Goal: Information Seeking & Learning: Find specific page/section

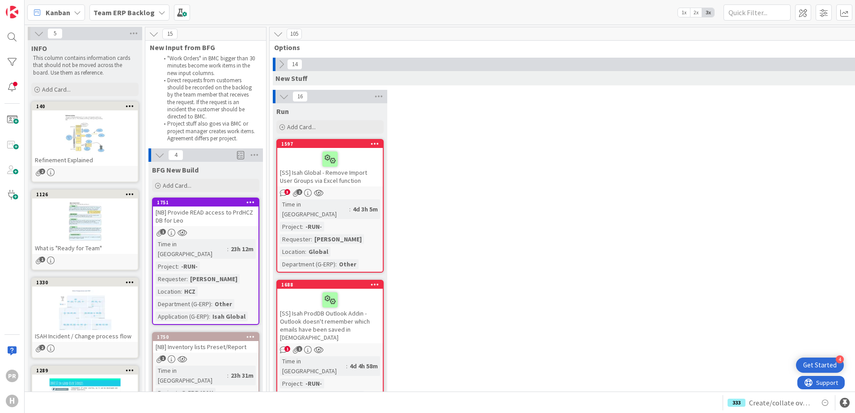
scroll to position [760, 0]
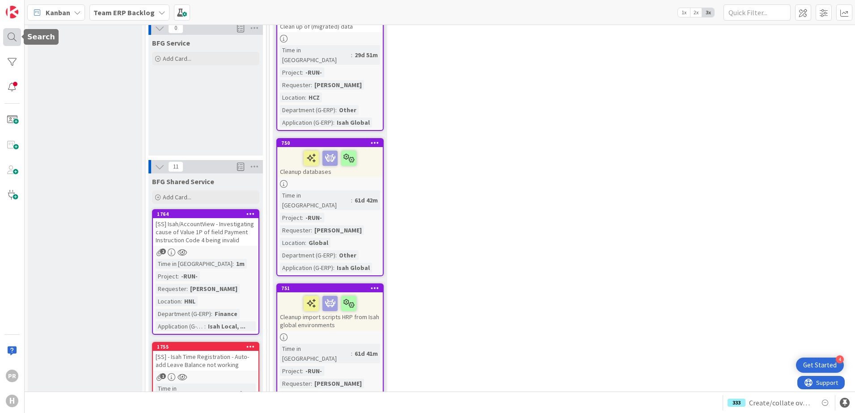
click at [19, 35] on div at bounding box center [12, 37] width 18 height 18
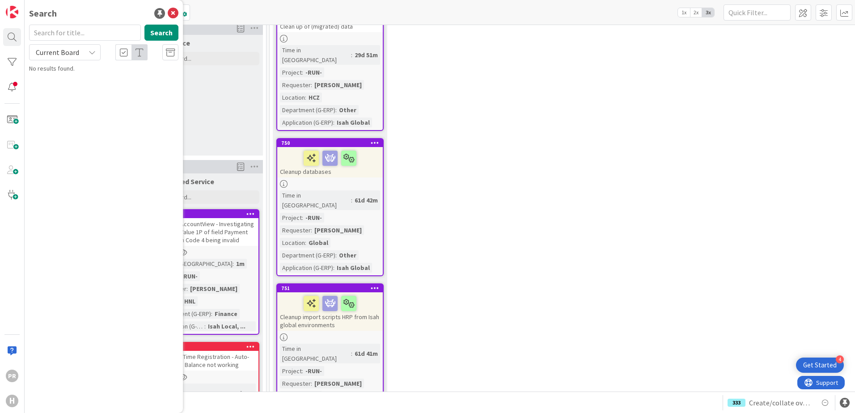
click at [62, 34] on input "text" at bounding box center [85, 33] width 112 height 16
type input "955"
click at [70, 49] on span "Current Board" at bounding box center [57, 52] width 43 height 9
click at [73, 84] on span "All Boards" at bounding box center [80, 89] width 93 height 13
click at [128, 82] on span "[DATE] [PERSON_NAME] (Implementation and Onboarding Application)" at bounding box center [106, 83] width 128 height 17
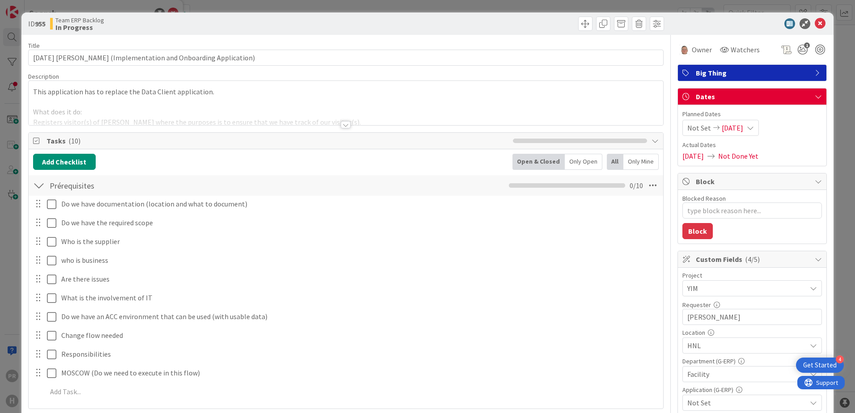
type textarea "x"
click at [347, 121] on div at bounding box center [346, 113] width 634 height 23
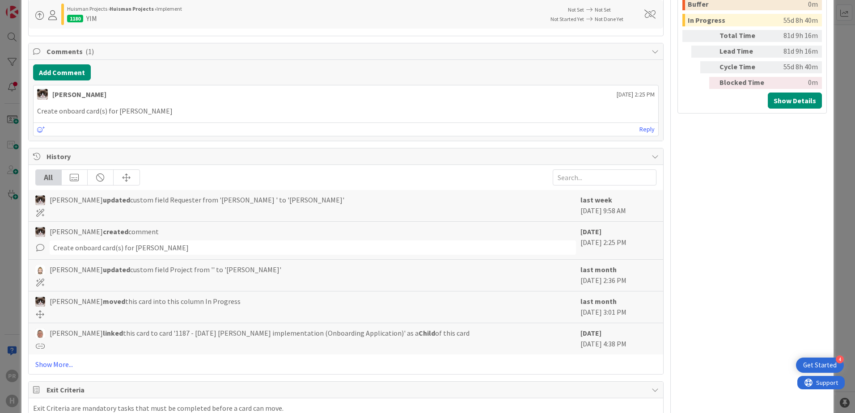
scroll to position [650, 0]
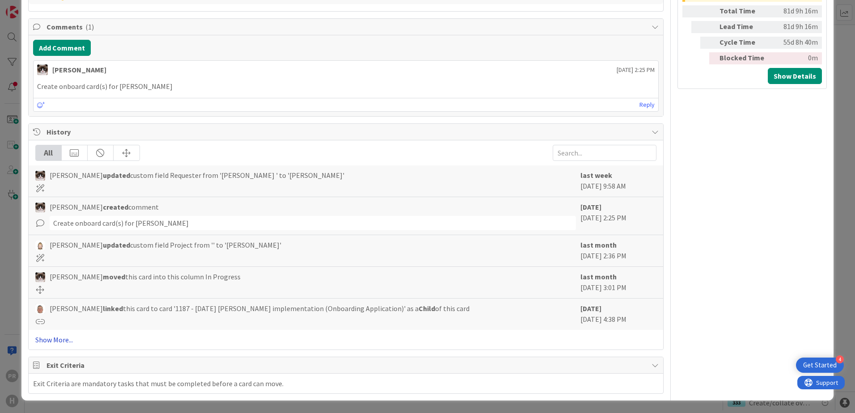
click at [52, 339] on link "Show More..." at bounding box center [345, 339] width 621 height 11
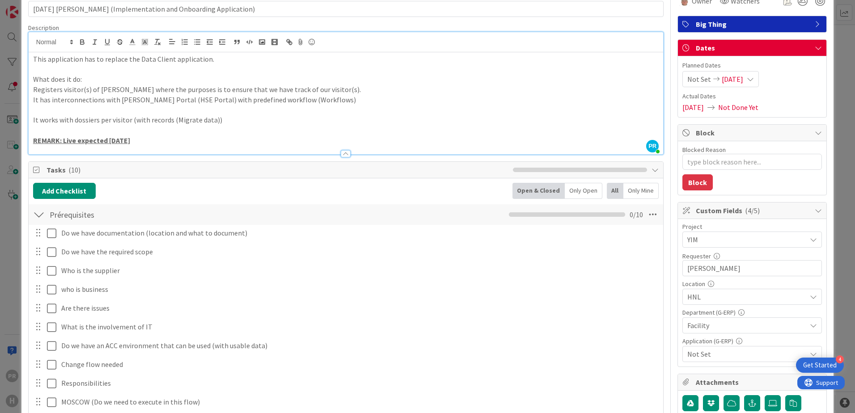
scroll to position [0, 0]
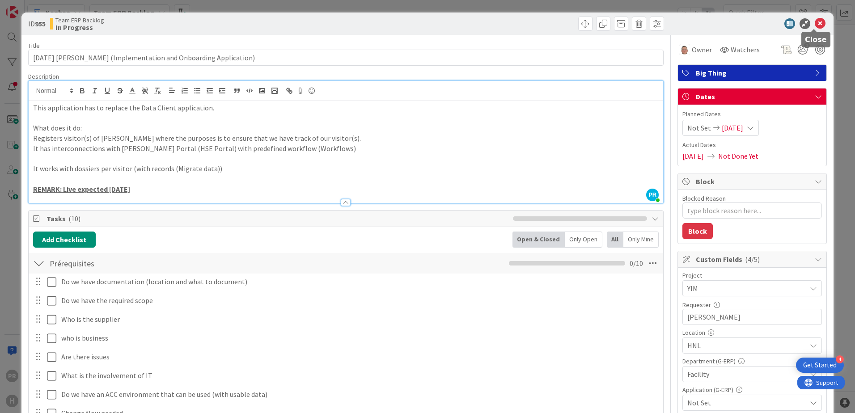
click at [814, 22] on icon at bounding box center [819, 23] width 11 height 11
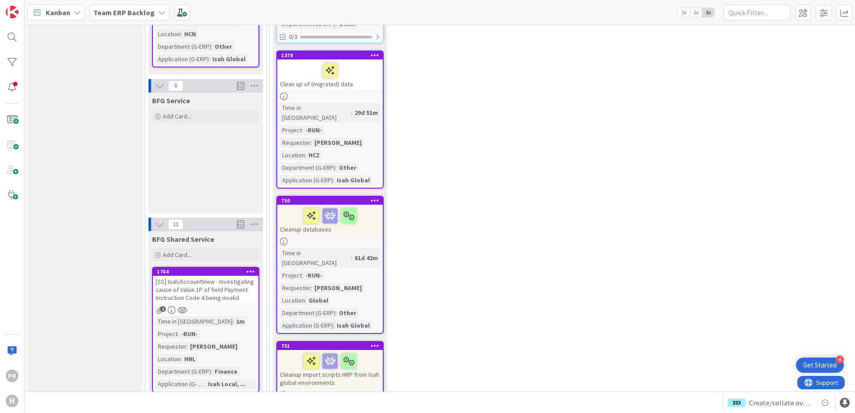
scroll to position [670, 0]
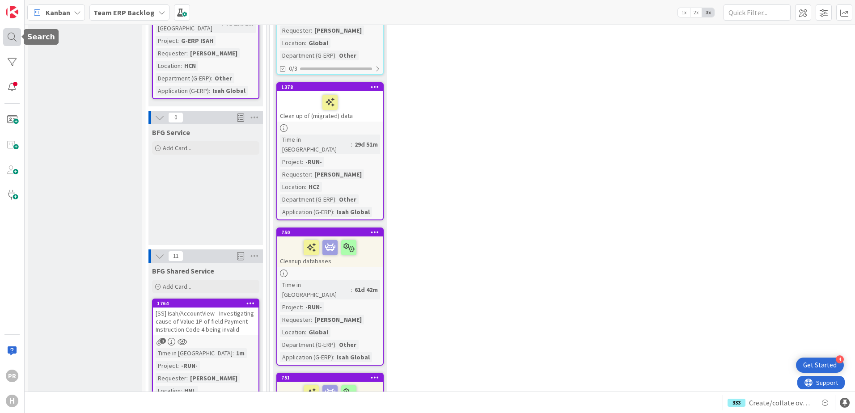
click at [14, 39] on div at bounding box center [12, 37] width 18 height 18
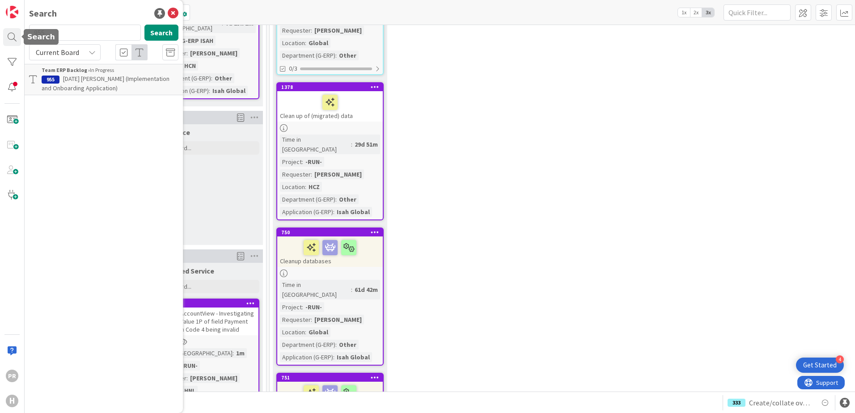
scroll to position [0, 0]
drag, startPoint x: 73, startPoint y: 35, endPoint x: 8, endPoint y: 35, distance: 65.7
click at [8, 35] on div "PR H Search 955 Search Current Board Team ERP Backlog › In Progress 955 [DATE] …" at bounding box center [12, 206] width 25 height 413
type input "1441"
click at [65, 55] on span "Current Board" at bounding box center [57, 52] width 43 height 9
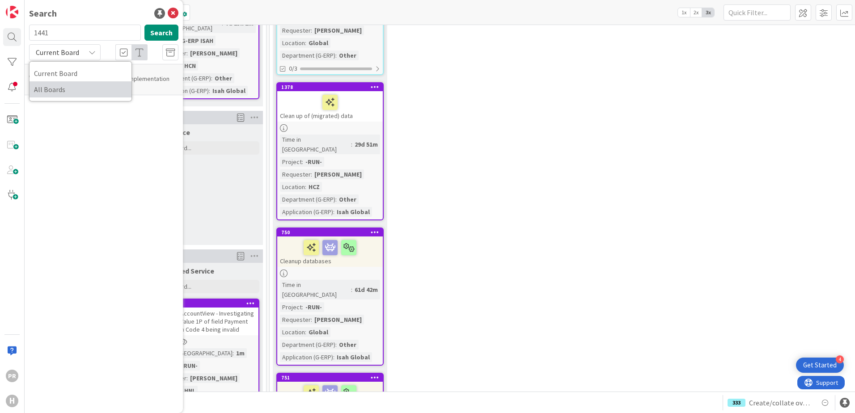
drag, startPoint x: 63, startPoint y: 88, endPoint x: 73, endPoint y: 85, distance: 10.5
click at [63, 88] on span "All Boards" at bounding box center [80, 89] width 93 height 13
click at [121, 78] on span "[PowerAutomate] Create process for PPE delivery" at bounding box center [108, 83] width 133 height 17
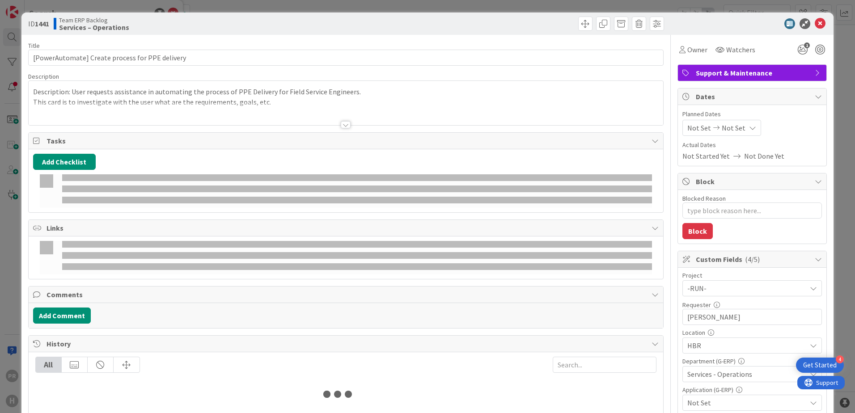
type textarea "x"
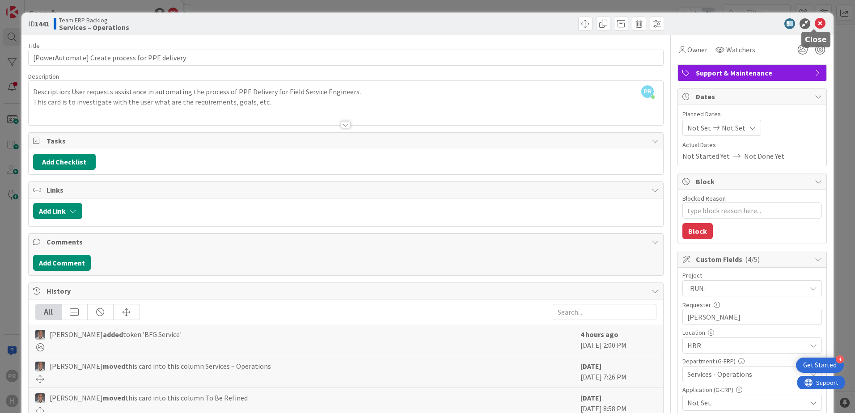
click at [814, 23] on icon at bounding box center [819, 23] width 11 height 11
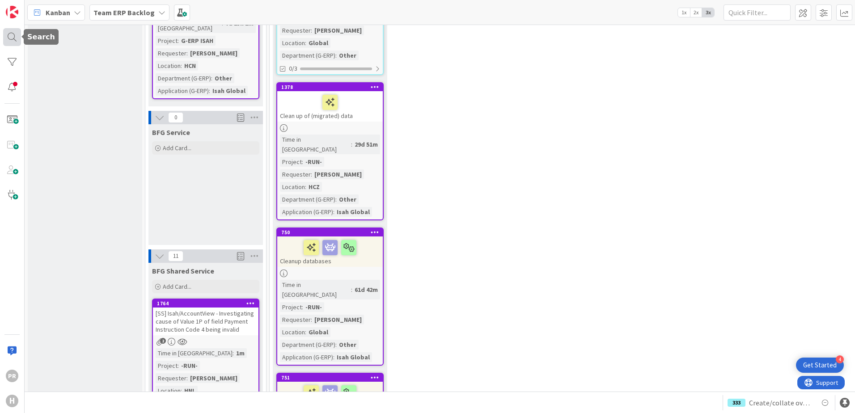
click at [15, 38] on div at bounding box center [12, 37] width 18 height 18
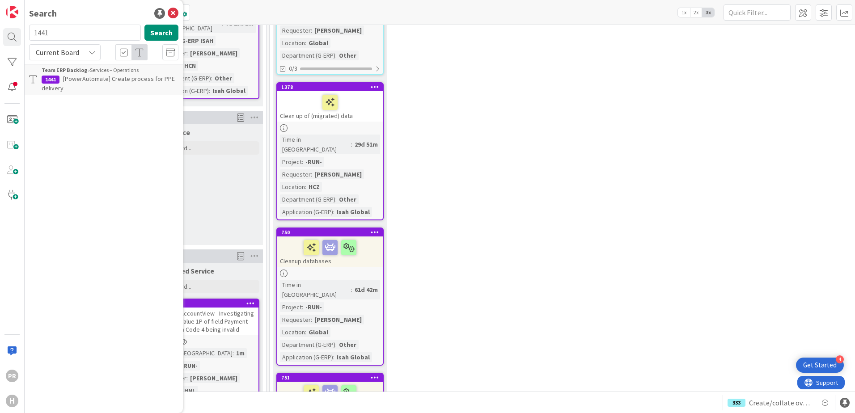
drag, startPoint x: 62, startPoint y: 35, endPoint x: 25, endPoint y: 30, distance: 37.5
click at [26, 30] on div "1441 Search" at bounding box center [104, 35] width 160 height 20
click at [159, 30] on button "Search" at bounding box center [161, 33] width 34 height 16
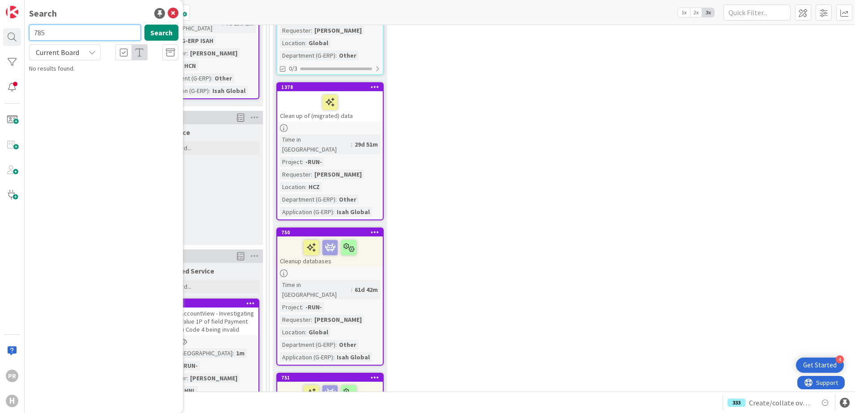
drag, startPoint x: 91, startPoint y: 33, endPoint x: 87, endPoint y: 33, distance: 4.5
click at [87, 33] on input "785" at bounding box center [85, 33] width 112 height 16
click at [88, 52] on div "Current Board" at bounding box center [65, 52] width 72 height 16
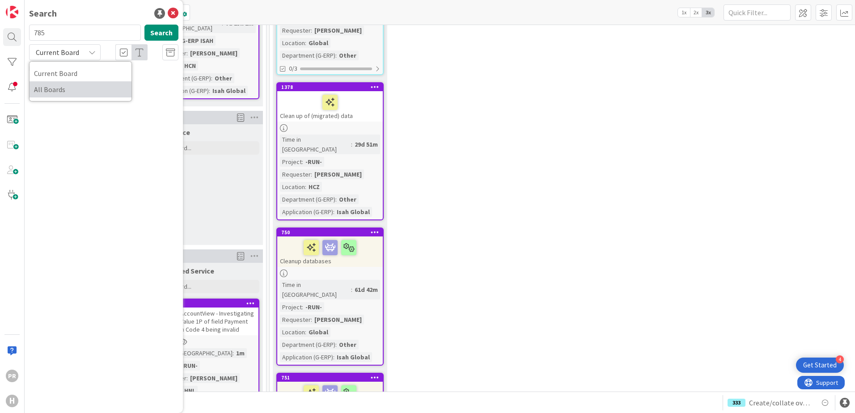
click at [76, 85] on span "All Boards" at bounding box center [80, 89] width 93 height 13
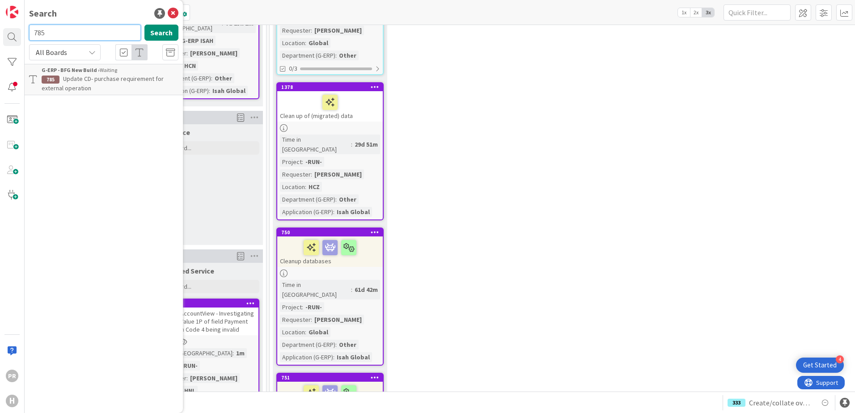
click at [69, 30] on input "785" at bounding box center [85, 33] width 112 height 16
type input "784"
click at [151, 35] on button "Search" at bounding box center [161, 33] width 34 height 16
click at [119, 80] on span "Preset change - 1098 operation planning board - Material availability" at bounding box center [106, 83] width 129 height 17
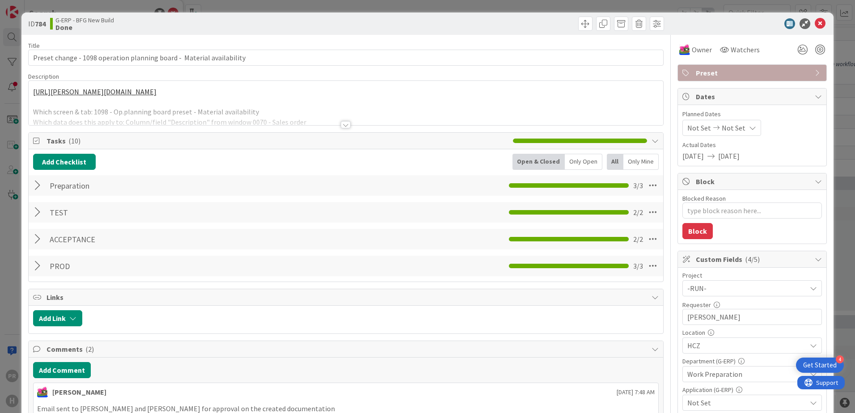
type textarea "x"
click at [814, 23] on icon at bounding box center [819, 23] width 11 height 11
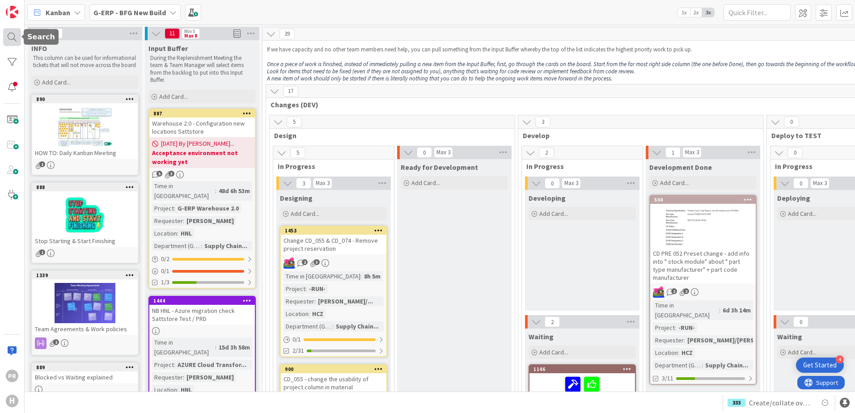
click at [10, 38] on div at bounding box center [12, 37] width 18 height 18
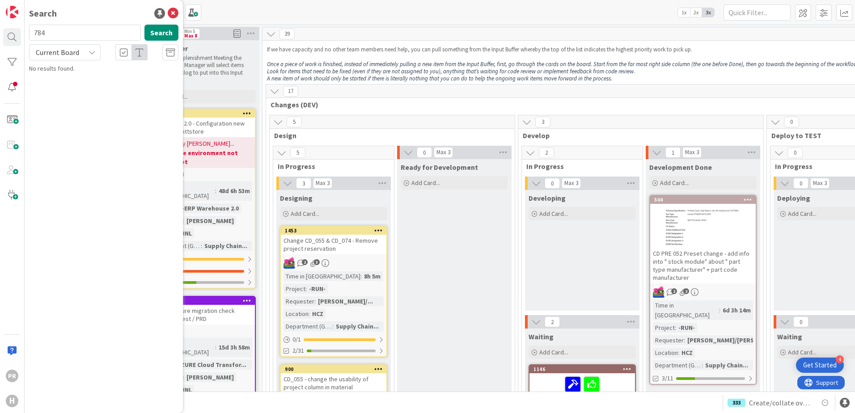
click at [76, 49] on span "Current Board" at bounding box center [57, 52] width 43 height 9
click at [72, 89] on span "All Boards" at bounding box center [80, 89] width 93 height 13
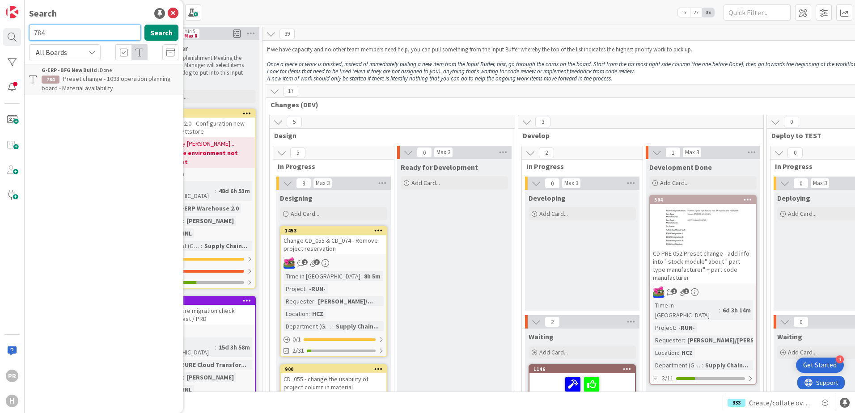
drag, startPoint x: 51, startPoint y: 36, endPoint x: 30, endPoint y: 34, distance: 21.1
click at [30, 34] on input "784" at bounding box center [85, 33] width 112 height 16
click at [161, 34] on button "Search" at bounding box center [161, 33] width 34 height 16
drag, startPoint x: 66, startPoint y: 37, endPoint x: 23, endPoint y: 34, distance: 43.0
click at [24, 34] on div "PR H Search 776 Search All Boards Current Board All Boards Team ERP Backlog › S…" at bounding box center [12, 206] width 25 height 413
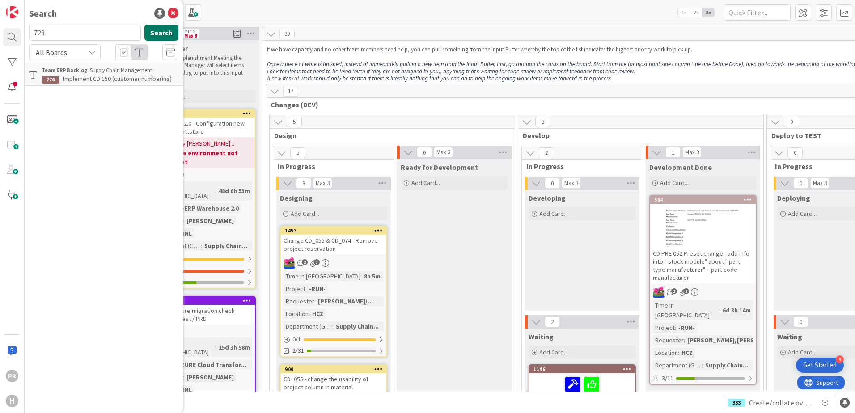
click at [169, 34] on button "Search" at bounding box center [161, 33] width 34 height 16
click at [71, 31] on input "728" at bounding box center [85, 33] width 112 height 16
click at [160, 33] on button "Search" at bounding box center [161, 33] width 34 height 16
drag, startPoint x: 78, startPoint y: 32, endPoint x: 33, endPoint y: 32, distance: 45.1
click at [33, 32] on input "729" at bounding box center [85, 33] width 112 height 16
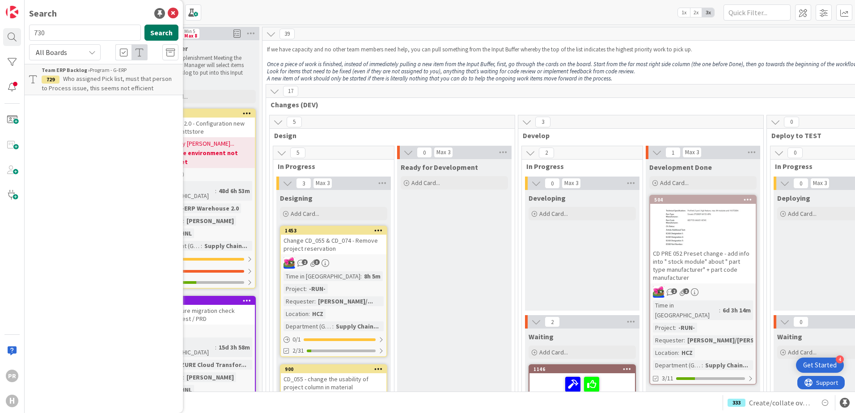
click at [163, 33] on button "Search" at bounding box center [161, 33] width 34 height 16
drag, startPoint x: 72, startPoint y: 33, endPoint x: 20, endPoint y: 33, distance: 52.3
click at [20, 33] on div "PR H Search 730 Search All Boards Current Board All Boards G-ERP - BFG New Buil…" at bounding box center [12, 206] width 25 height 413
click at [156, 33] on button "Search" at bounding box center [161, 33] width 34 height 16
drag, startPoint x: 40, startPoint y: 31, endPoint x: 4, endPoint y: 25, distance: 35.9
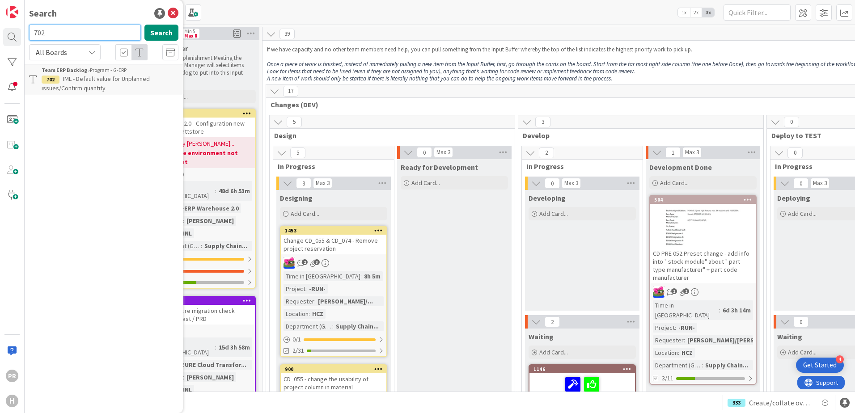
click at [4, 25] on div "PR H Search 702 Search All Boards Current Board All Boards Team ERP Backlog › P…" at bounding box center [12, 206] width 25 height 413
click at [165, 32] on button "Search" at bounding box center [161, 33] width 34 height 16
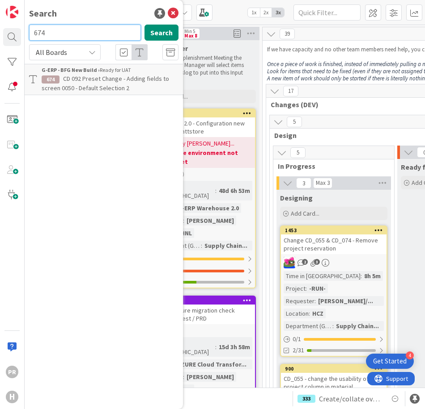
drag, startPoint x: 55, startPoint y: 34, endPoint x: 30, endPoint y: 35, distance: 25.5
click at [32, 34] on input "674" at bounding box center [85, 33] width 112 height 16
click at [161, 32] on button "Search" at bounding box center [161, 33] width 34 height 16
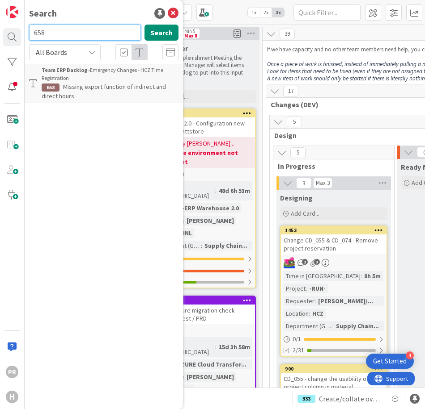
drag, startPoint x: 56, startPoint y: 32, endPoint x: 28, endPoint y: 32, distance: 28.2
click at [28, 32] on div "658 Search" at bounding box center [104, 35] width 160 height 20
click at [155, 33] on button "Search" at bounding box center [161, 33] width 34 height 16
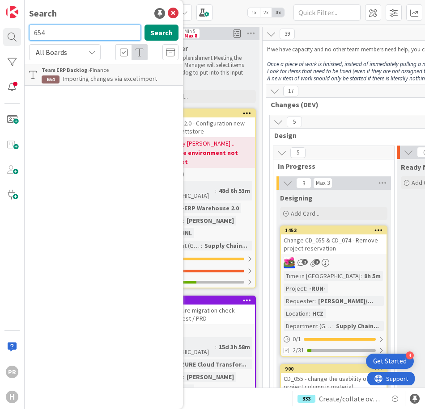
drag, startPoint x: 46, startPoint y: 32, endPoint x: 32, endPoint y: 32, distance: 13.9
click at [32, 32] on input "654" at bounding box center [85, 33] width 112 height 16
type input "648"
click at [153, 30] on button "Search" at bounding box center [161, 33] width 34 height 16
click at [89, 72] on b "G-ERP - BFG New Build ›" at bounding box center [71, 70] width 58 height 7
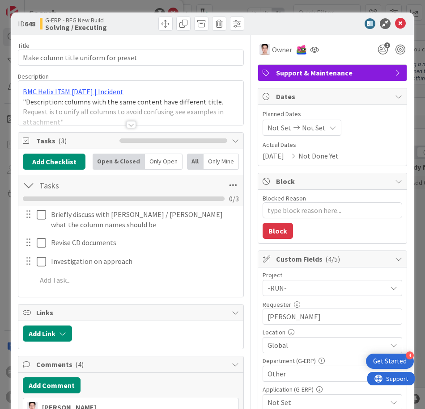
type textarea "x"
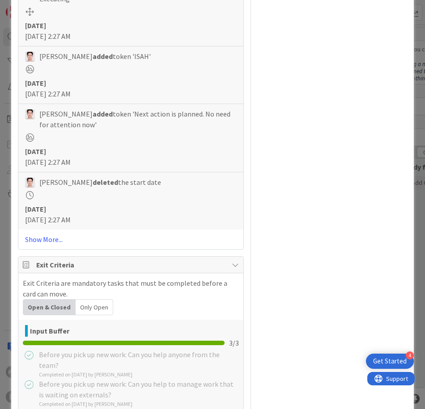
scroll to position [927, 0]
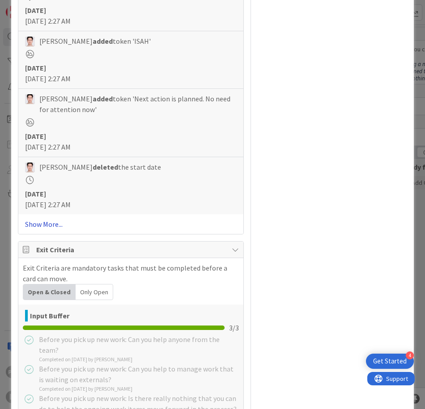
click at [51, 219] on link "Show More..." at bounding box center [130, 224] width 211 height 11
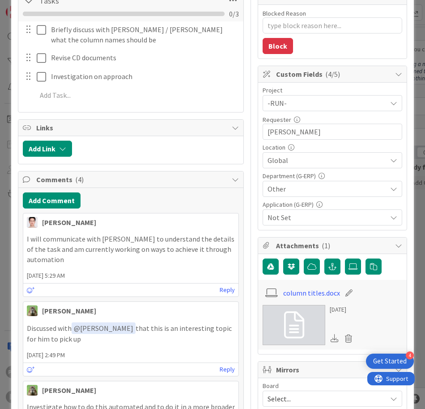
scroll to position [0, 0]
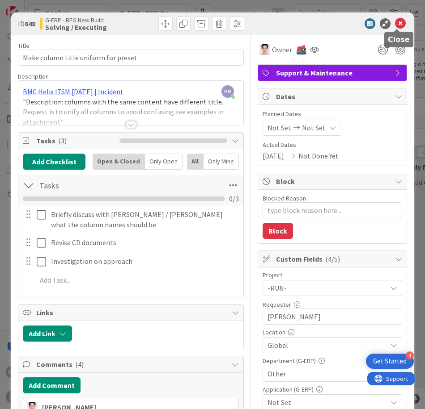
click at [400, 23] on icon at bounding box center [400, 23] width 11 height 11
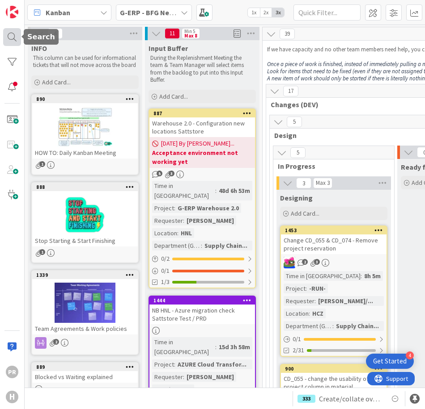
click at [15, 41] on div at bounding box center [12, 37] width 18 height 18
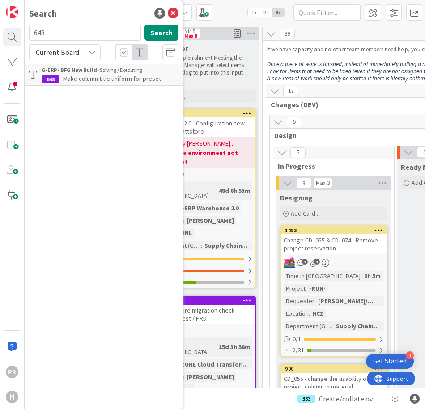
click at [92, 54] on icon at bounding box center [92, 52] width 7 height 7
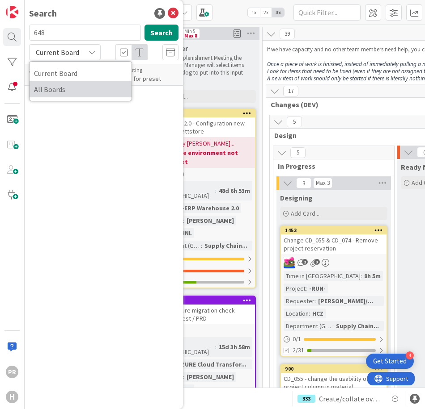
click at [78, 84] on span "All Boards" at bounding box center [80, 89] width 93 height 13
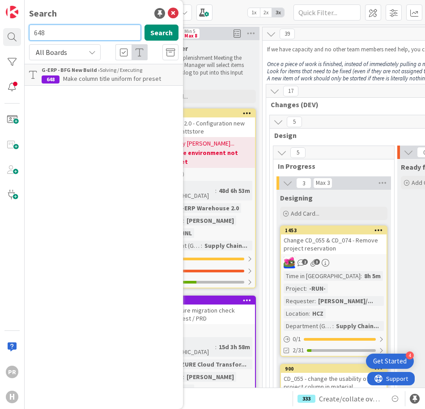
drag, startPoint x: 63, startPoint y: 35, endPoint x: 22, endPoint y: 33, distance: 40.7
click at [22, 34] on div "PR H Search 648 Search All Boards Current Board All Boards G-ERP - BFG New Buil…" at bounding box center [12, 204] width 25 height 409
click at [65, 29] on input "645" at bounding box center [85, 33] width 112 height 16
click at [65, 29] on input "644" at bounding box center [85, 33] width 112 height 16
click at [63, 30] on input "630" at bounding box center [85, 33] width 112 height 16
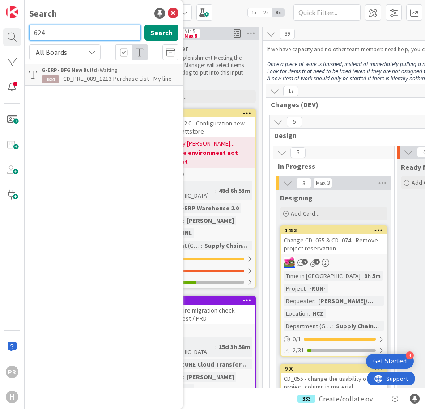
click at [63, 30] on input "624" at bounding box center [85, 33] width 112 height 16
type input "6"
type input "518"
click at [153, 31] on button "Search" at bounding box center [161, 33] width 34 height 16
click at [98, 72] on div "G-ERP - BFG New Build › Done" at bounding box center [110, 70] width 137 height 8
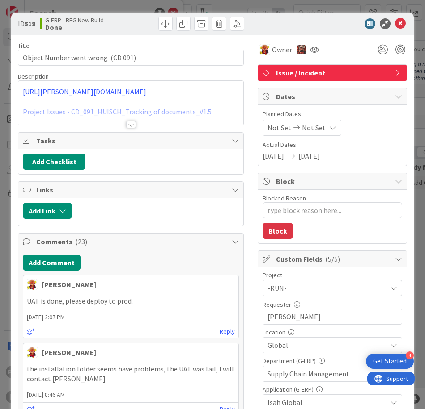
type textarea "x"
click at [159, 28] on span at bounding box center [165, 24] width 14 height 14
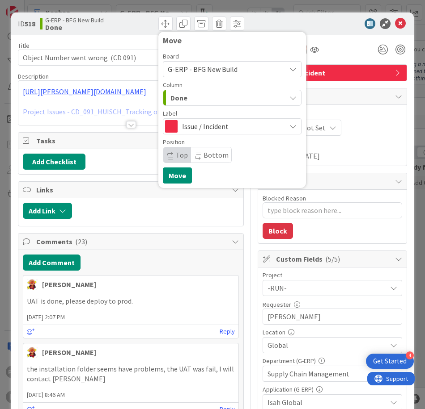
click at [198, 99] on div "Done" at bounding box center [227, 98] width 118 height 14
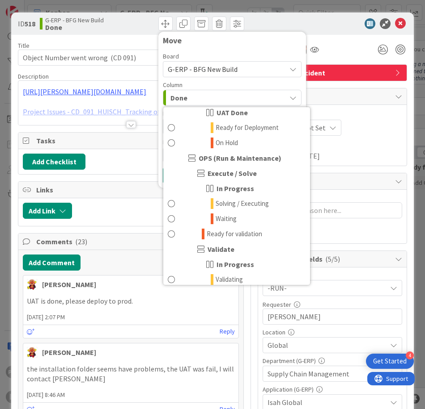
scroll to position [522, 0]
click at [312, 21] on div at bounding box center [328, 23] width 158 height 11
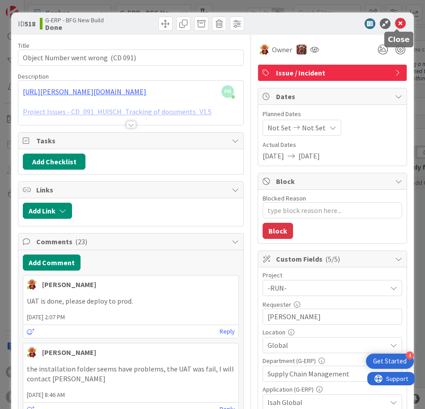
click at [398, 25] on icon at bounding box center [400, 23] width 11 height 11
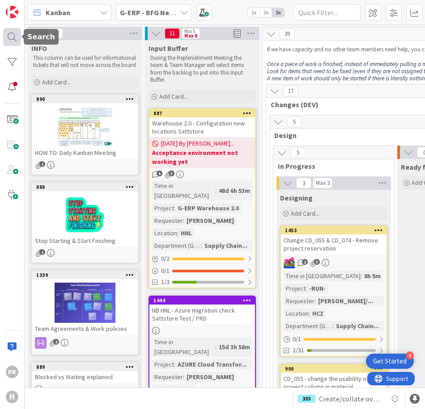
click at [6, 40] on div at bounding box center [12, 37] width 18 height 18
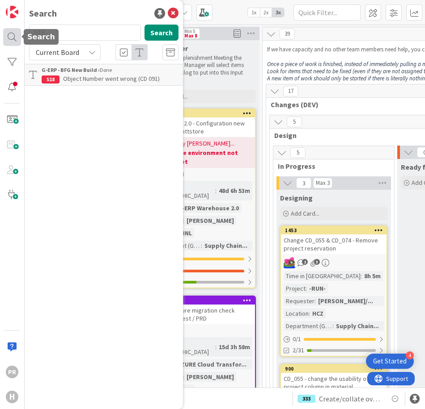
click at [8, 40] on div at bounding box center [12, 37] width 18 height 18
click at [52, 33] on input "518" at bounding box center [85, 33] width 112 height 16
type input "512"
click at [71, 77] on span "CD_146" at bounding box center [73, 79] width 20 height 8
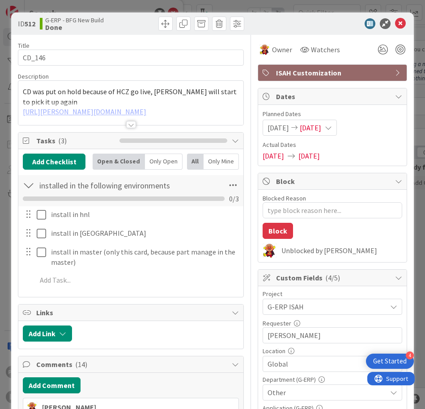
type textarea "x"
click at [164, 26] on span at bounding box center [165, 24] width 14 height 14
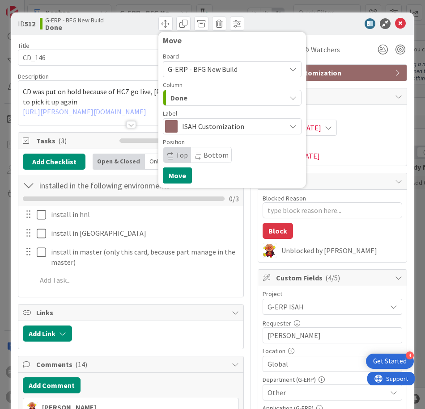
click at [210, 100] on div "Done" at bounding box center [227, 98] width 118 height 14
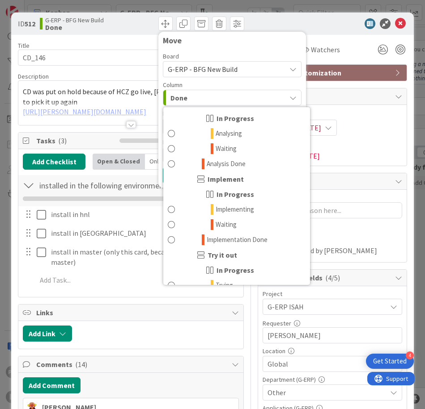
scroll to position [969, 0]
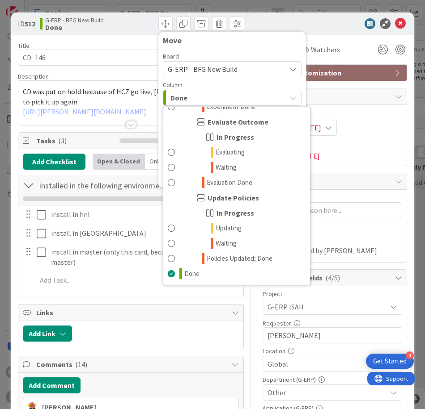
click at [322, 21] on div at bounding box center [328, 23] width 158 height 11
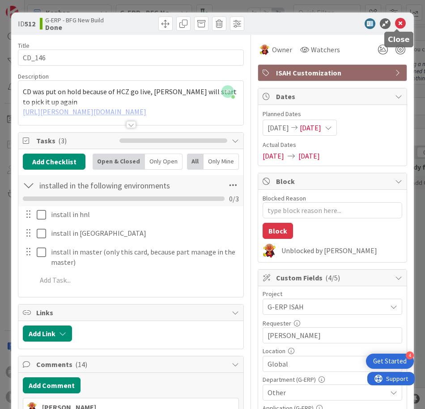
click at [398, 26] on icon at bounding box center [400, 23] width 11 height 11
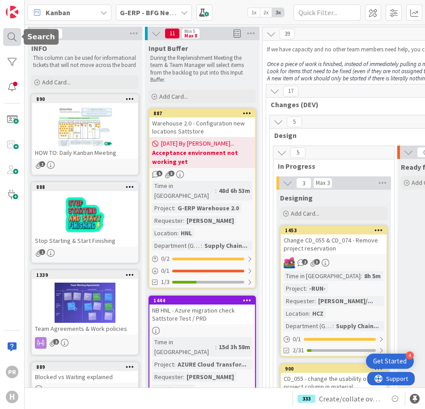
click at [13, 38] on div at bounding box center [12, 37] width 18 height 18
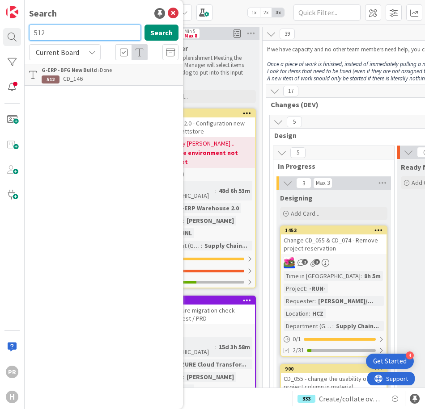
drag, startPoint x: 59, startPoint y: 31, endPoint x: 27, endPoint y: 32, distance: 31.3
click at [28, 32] on div "512 Search" at bounding box center [104, 35] width 160 height 20
click at [50, 57] on span "Current Board" at bounding box center [57, 52] width 46 height 13
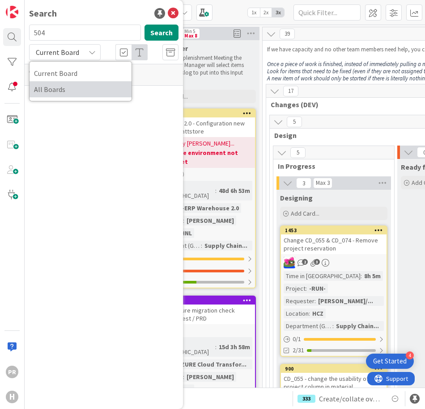
click at [52, 88] on span "All Boards" at bounding box center [80, 89] width 93 height 13
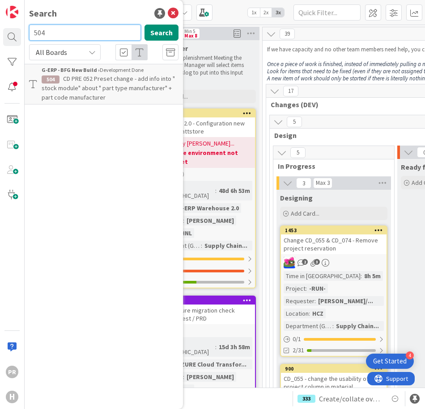
drag, startPoint x: 51, startPoint y: 36, endPoint x: 29, endPoint y: 36, distance: 22.4
click at [30, 36] on input "504" at bounding box center [85, 33] width 112 height 16
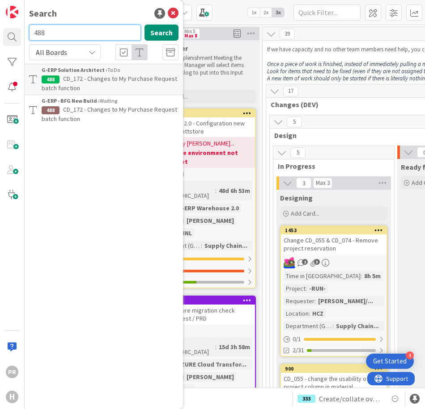
drag, startPoint x: 54, startPoint y: 34, endPoint x: 25, endPoint y: 34, distance: 28.6
click at [25, 34] on div "488 Search" at bounding box center [104, 35] width 160 height 20
type input "480"
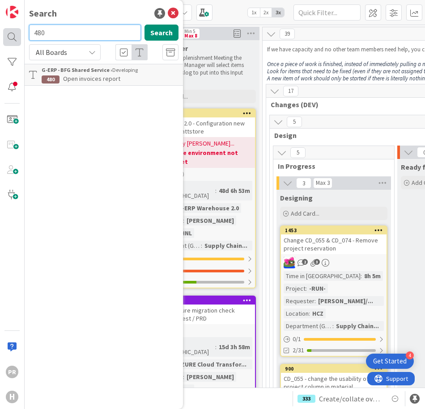
drag, startPoint x: 54, startPoint y: 30, endPoint x: 18, endPoint y: 30, distance: 35.3
click at [18, 30] on div "PR H Search 480 Search All Boards Current Board All Boards G-ERP - BFG Shared S…" at bounding box center [12, 204] width 25 height 409
click at [108, 73] on b "G-ERP - BFG Shared Service ›" at bounding box center [77, 70] width 71 height 7
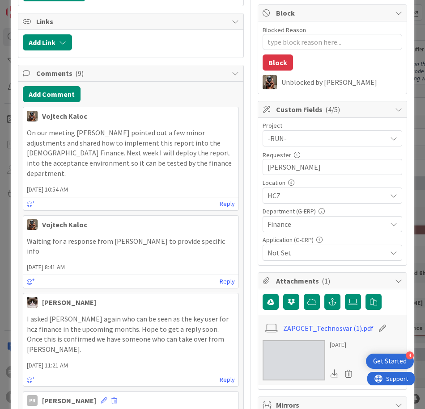
scroll to position [277, 0]
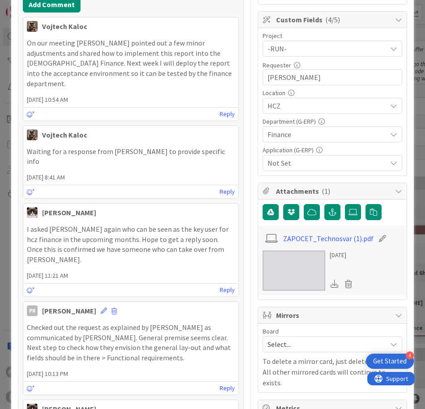
type textarea "x"
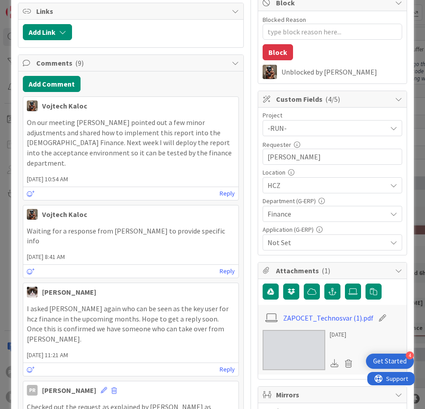
scroll to position [268, 0]
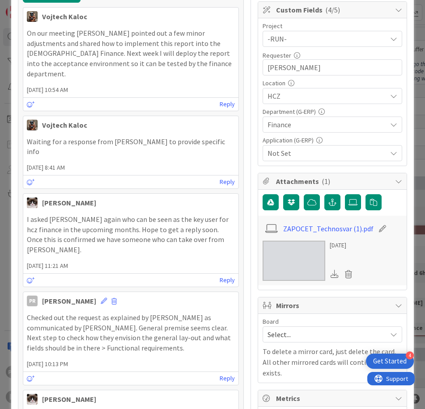
click at [329, 211] on div at bounding box center [331, 202] width 139 height 17
click at [329, 207] on button "button" at bounding box center [332, 202] width 16 height 16
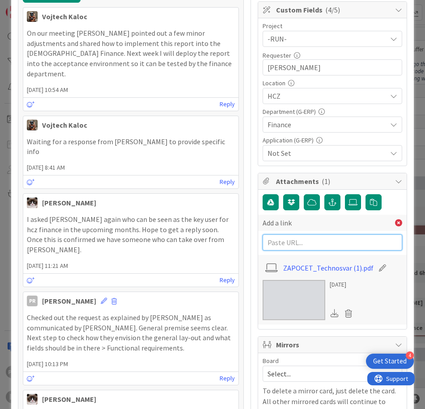
click at [308, 241] on input "text" at bounding box center [331, 243] width 139 height 16
paste input "[URL][PERSON_NAME][DOMAIN_NAME]"
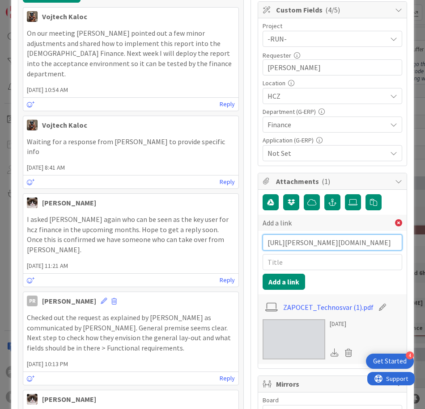
type input "[URL][PERSON_NAME][DOMAIN_NAME]"
click at [301, 262] on input "text" at bounding box center [331, 262] width 139 height 16
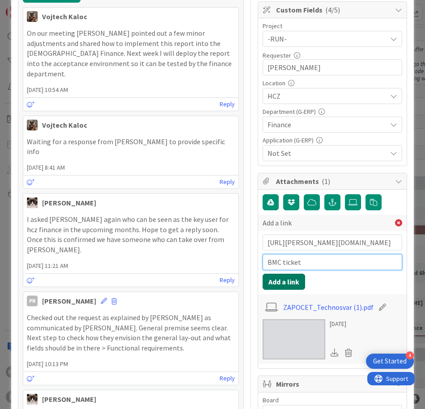
type input "BMC ticket"
click at [291, 280] on button "Add a link" at bounding box center [283, 282] width 42 height 16
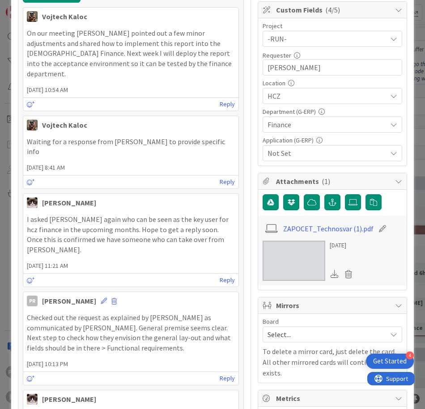
type textarea "x"
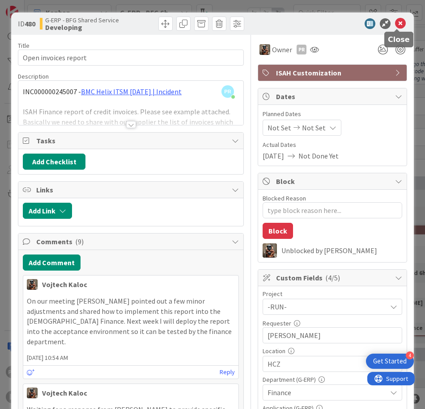
drag, startPoint x: 396, startPoint y: 24, endPoint x: 290, endPoint y: 24, distance: 105.5
click at [396, 24] on icon at bounding box center [400, 23] width 11 height 11
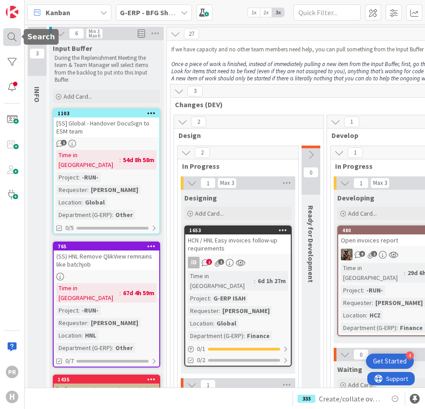
click at [7, 40] on div at bounding box center [12, 37] width 18 height 18
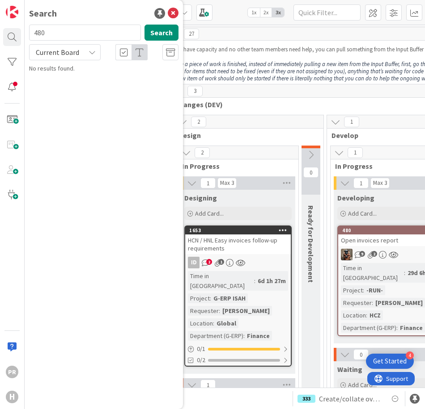
click at [76, 54] on span "Current Board" at bounding box center [57, 52] width 43 height 9
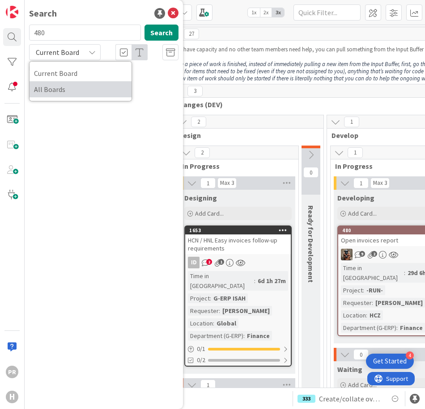
click at [63, 84] on span "All Boards" at bounding box center [80, 89] width 93 height 13
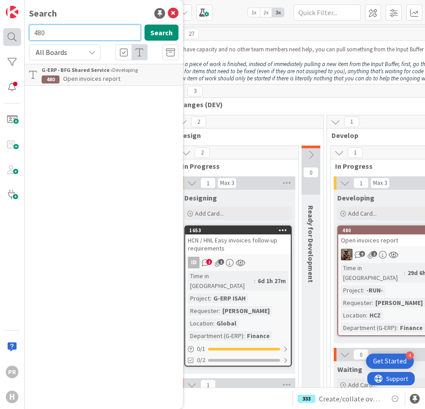
drag, startPoint x: 51, startPoint y: 32, endPoint x: 18, endPoint y: 30, distance: 33.1
click at [18, 31] on div "PR H Search 480 Search All Boards Current Board All Boards G-ERP - BFG Shared S…" at bounding box center [12, 204] width 25 height 409
type input "478"
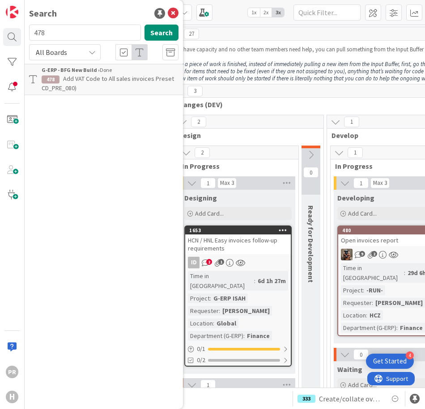
click at [102, 82] on span "Add VAT Code to All sales invoices Preset CD_PRE_080)" at bounding box center [108, 83] width 132 height 17
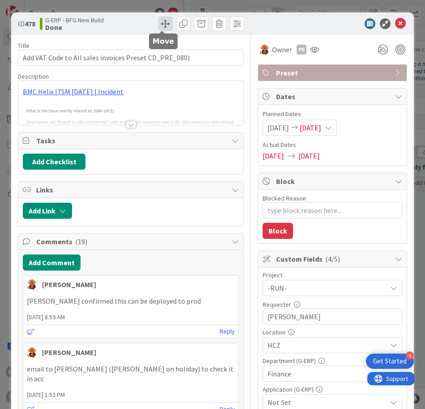
click at [160, 27] on span at bounding box center [165, 24] width 14 height 14
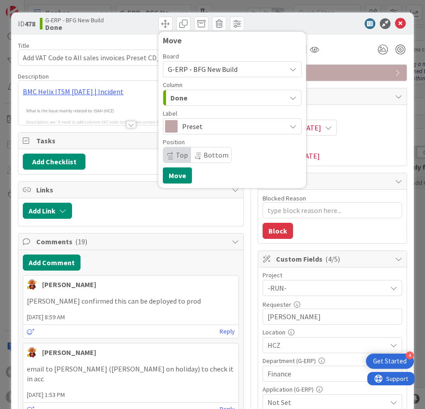
click at [200, 97] on div "Done" at bounding box center [227, 98] width 118 height 14
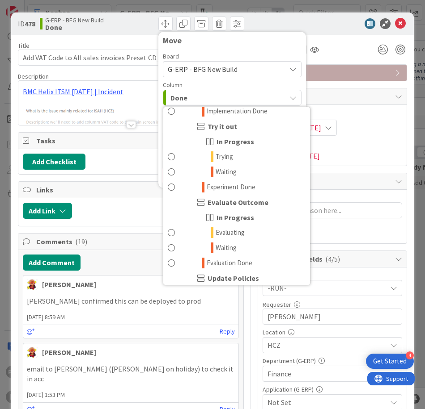
scroll to position [969, 0]
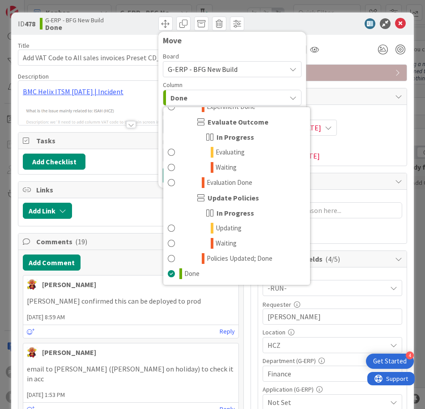
click at [327, 24] on div at bounding box center [328, 23] width 158 height 11
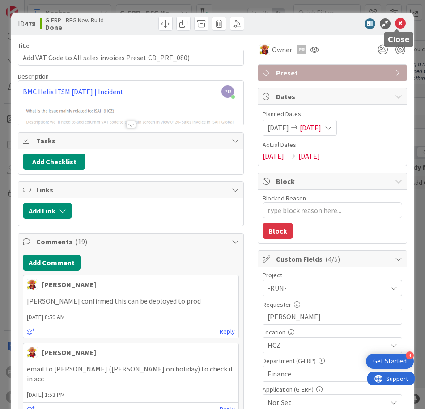
click at [398, 25] on icon at bounding box center [400, 23] width 11 height 11
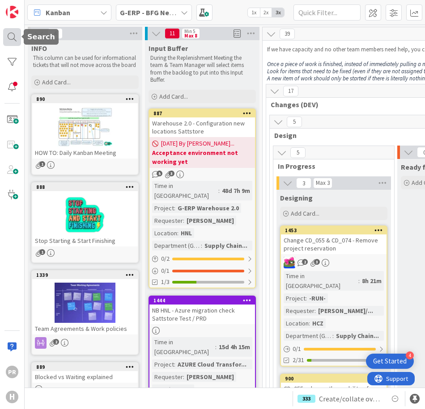
click at [14, 38] on div at bounding box center [12, 37] width 18 height 18
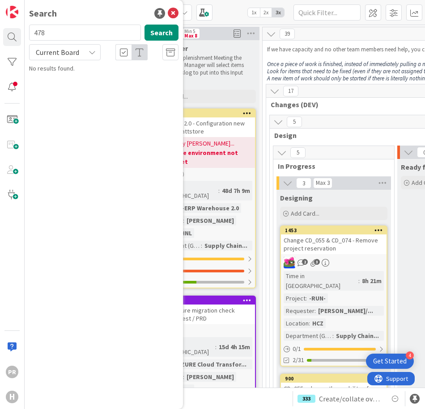
click at [78, 50] on span "Current Board" at bounding box center [57, 52] width 46 height 13
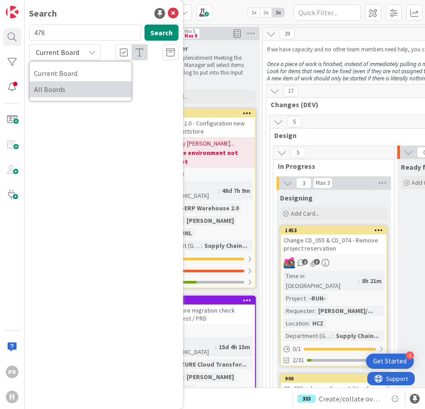
click at [68, 84] on span "All Boards" at bounding box center [80, 89] width 93 height 13
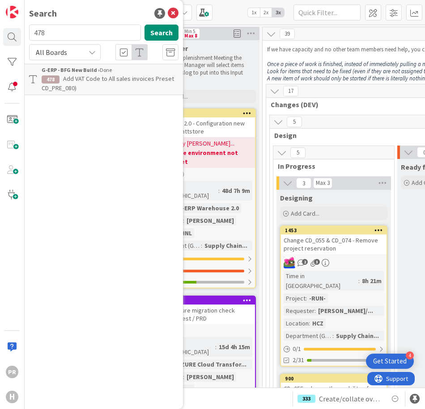
click at [117, 79] on span "Add VAT Code to All sales invoices Preset CD_PRE_080)" at bounding box center [108, 83] width 132 height 17
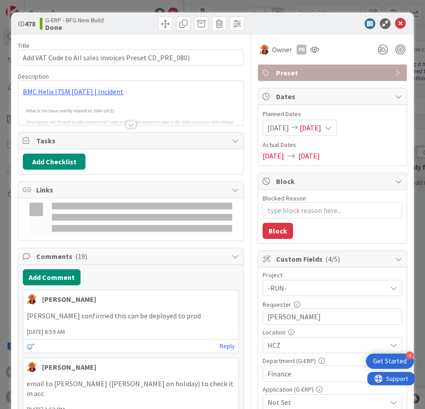
type textarea "x"
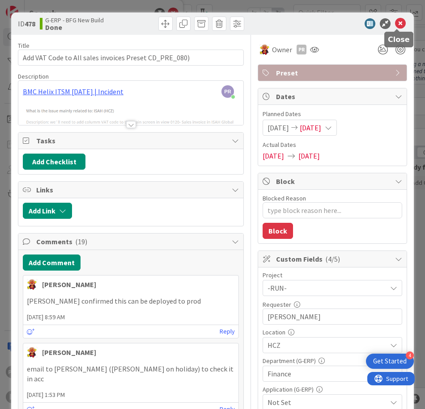
click at [396, 20] on icon at bounding box center [400, 23] width 11 height 11
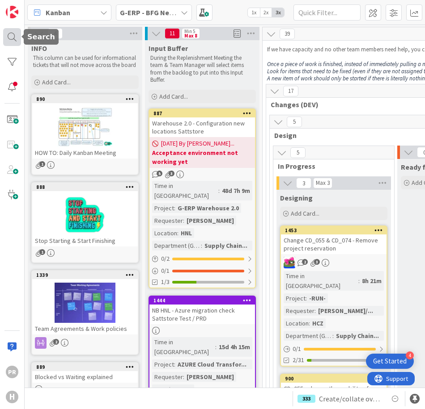
click at [12, 42] on div at bounding box center [12, 37] width 18 height 18
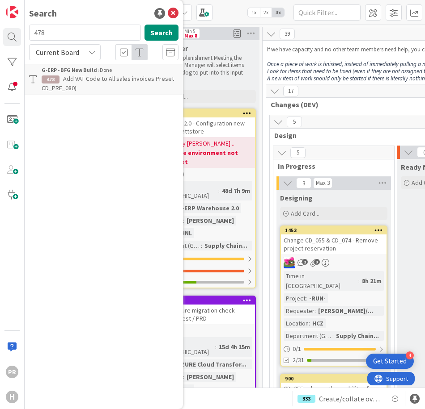
drag, startPoint x: 84, startPoint y: 51, endPoint x: 83, endPoint y: 59, distance: 8.2
click at [84, 51] on div "Current Board" at bounding box center [65, 52] width 72 height 16
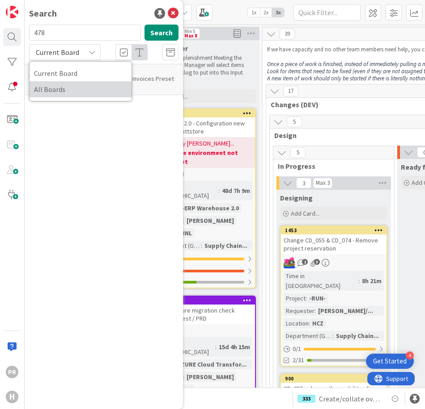
drag, startPoint x: 74, startPoint y: 88, endPoint x: 71, endPoint y: 54, distance: 34.1
click at [74, 88] on span "All Boards" at bounding box center [80, 89] width 93 height 13
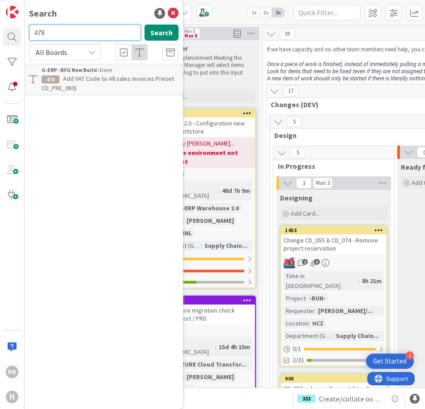
drag, startPoint x: 52, startPoint y: 33, endPoint x: 24, endPoint y: 32, distance: 28.2
click at [24, 32] on div "PR H Search 478 Search All Boards Current Board All Boards G-ERP - BFG New Buil…" at bounding box center [12, 204] width 25 height 409
type input "439"
click at [73, 75] on span "Receipt of EO purchases cust (CD_157)" at bounding box center [115, 79] width 104 height 8
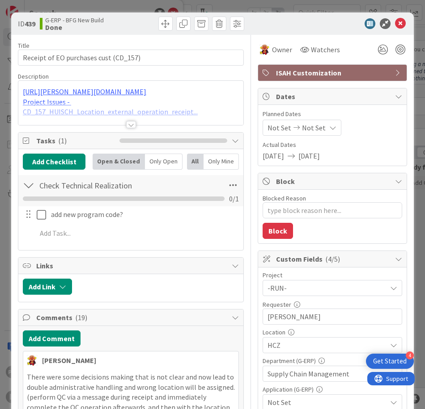
type textarea "x"
click at [164, 26] on span at bounding box center [165, 24] width 14 height 14
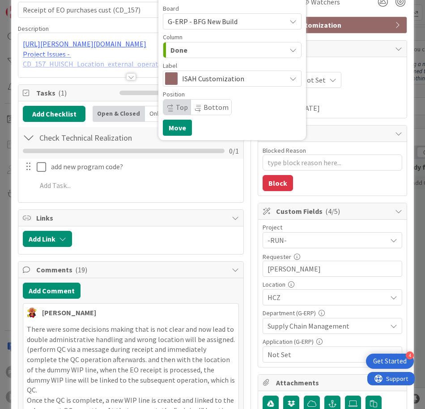
scroll to position [45, 0]
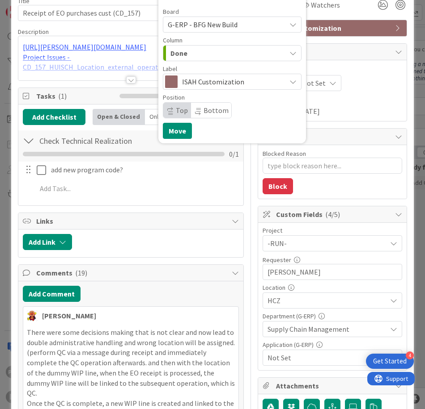
click at [195, 54] on div "Done" at bounding box center [227, 53] width 118 height 14
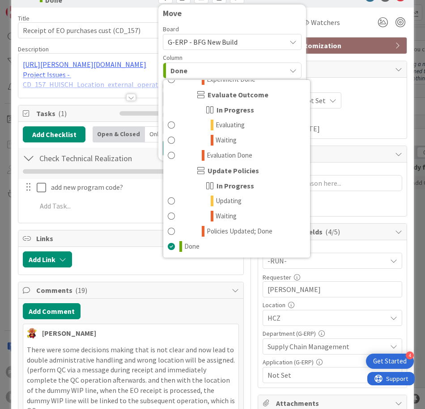
scroll to position [0, 0]
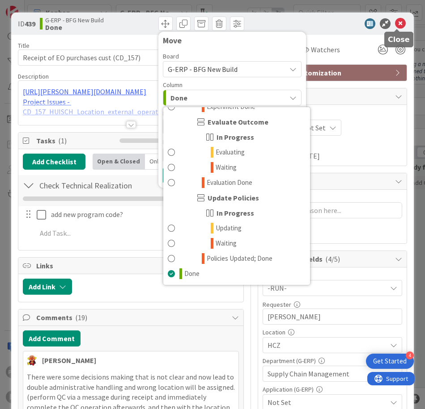
click at [395, 23] on icon at bounding box center [400, 23] width 11 height 11
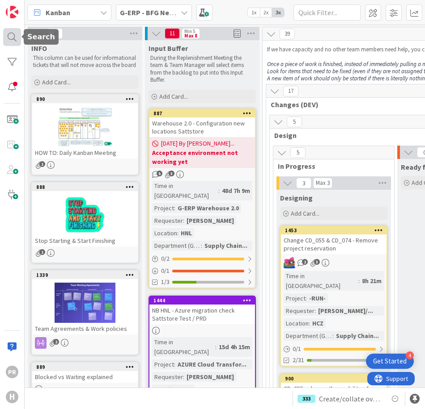
click at [11, 41] on div at bounding box center [12, 37] width 18 height 18
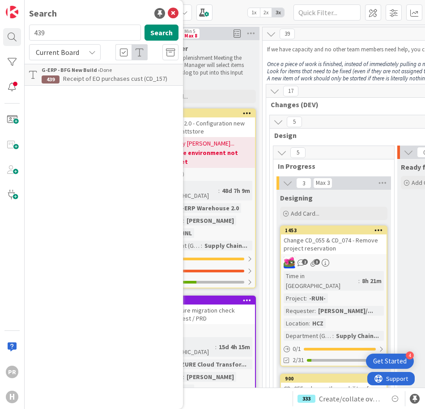
click at [87, 53] on div "Current Board" at bounding box center [65, 52] width 72 height 16
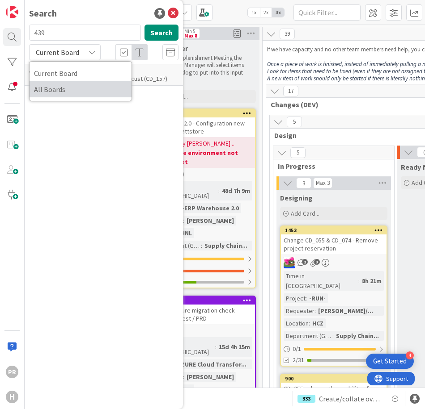
drag, startPoint x: 75, startPoint y: 86, endPoint x: 73, endPoint y: 80, distance: 6.5
click at [74, 87] on span "All Boards" at bounding box center [80, 89] width 93 height 13
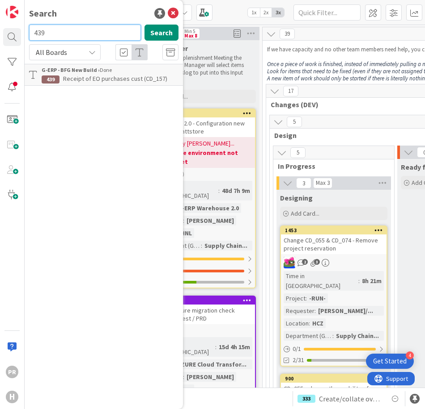
drag, startPoint x: 62, startPoint y: 35, endPoint x: 31, endPoint y: 36, distance: 30.9
click at [32, 36] on input "439" at bounding box center [85, 33] width 112 height 16
click at [66, 38] on input "428" at bounding box center [85, 33] width 112 height 16
click at [73, 36] on input "428" at bounding box center [85, 33] width 112 height 16
click at [71, 35] on input "427" at bounding box center [85, 33] width 112 height 16
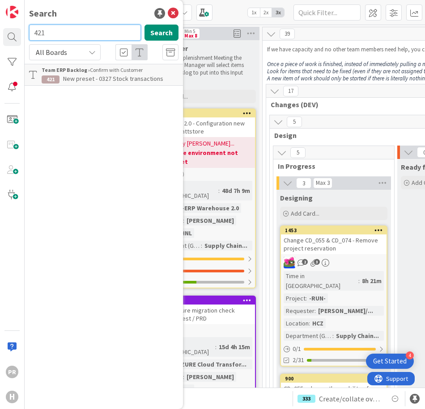
drag, startPoint x: 71, startPoint y: 35, endPoint x: 31, endPoint y: 30, distance: 39.6
click at [32, 30] on input "421" at bounding box center [85, 33] width 112 height 16
click at [156, 32] on button "Search" at bounding box center [161, 33] width 34 height 16
drag, startPoint x: 73, startPoint y: 33, endPoint x: 9, endPoint y: 30, distance: 64.4
click at [9, 30] on div "PR H Search 328 Search All Boards Current Board All Boards Team ERP Backlog › F…" at bounding box center [12, 204] width 25 height 409
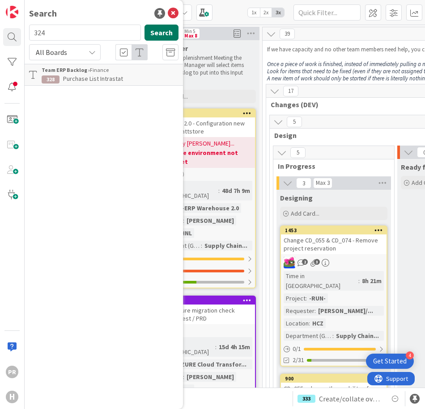
click at [151, 34] on button "Search" at bounding box center [161, 33] width 34 height 16
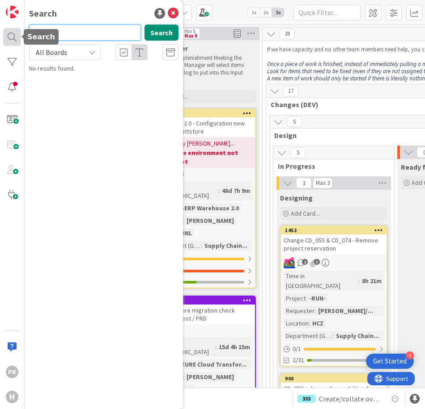
drag, startPoint x: 76, startPoint y: 31, endPoint x: 4, endPoint y: 32, distance: 72.0
click at [4, 32] on div "PR H Search 324 Search All Boards Current Board All Boards No results found." at bounding box center [12, 204] width 25 height 409
type input "lattice"
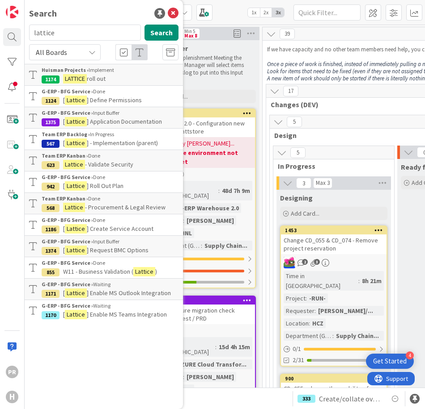
click at [105, 184] on span "] Roll Out Plan" at bounding box center [105, 186] width 37 height 8
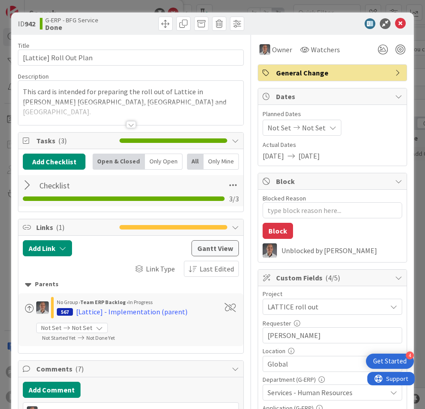
click at [129, 118] on div at bounding box center [130, 113] width 225 height 23
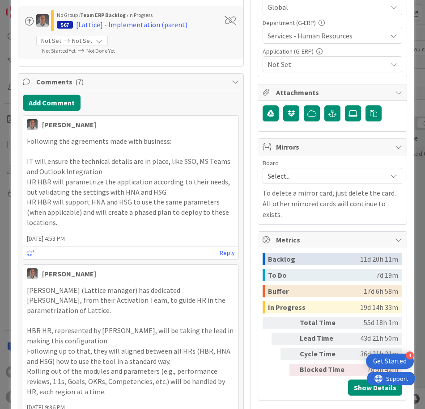
scroll to position [358, 0]
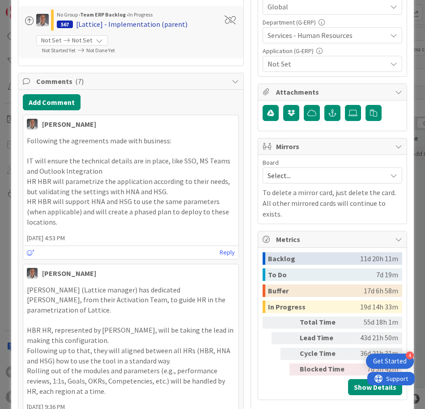
click at [143, 19] on div "[Lattice] - Implementation (parent)" at bounding box center [131, 24] width 111 height 11
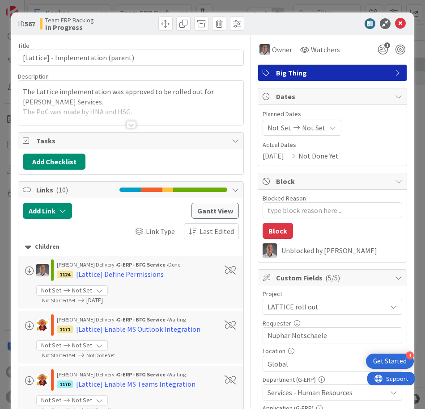
type textarea "x"
click at [396, 22] on icon at bounding box center [400, 23] width 11 height 11
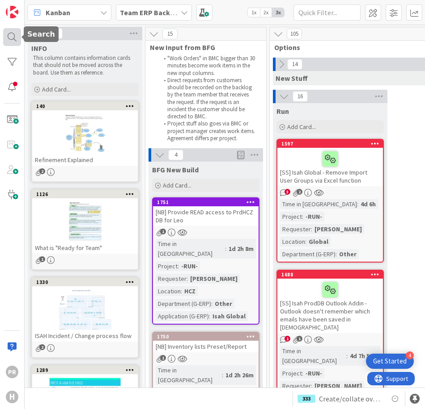
click at [14, 38] on div at bounding box center [12, 37] width 18 height 18
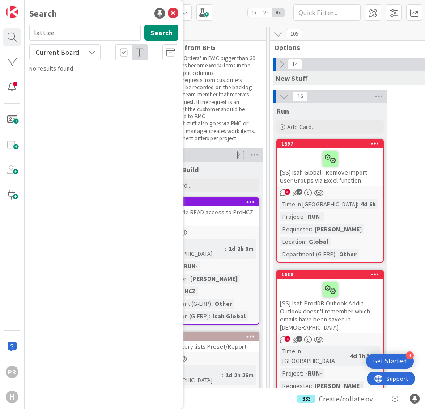
click at [71, 39] on input "lattice" at bounding box center [85, 33] width 112 height 16
drag, startPoint x: 69, startPoint y: 50, endPoint x: 67, endPoint y: 59, distance: 8.7
click at [69, 51] on span "Current Board" at bounding box center [57, 52] width 43 height 9
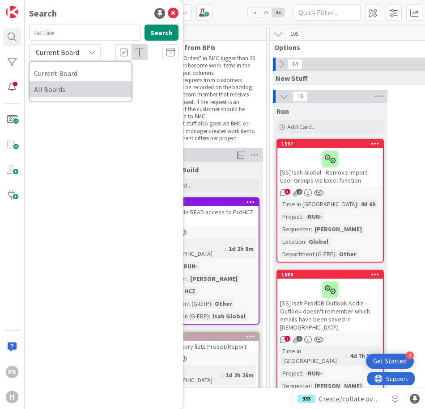
drag, startPoint x: 58, startPoint y: 87, endPoint x: 58, endPoint y: 79, distance: 7.6
click at [58, 87] on span "All Boards" at bounding box center [80, 89] width 93 height 13
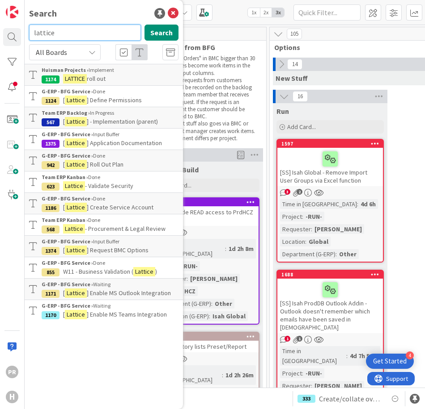
drag, startPoint x: 58, startPoint y: 34, endPoint x: 22, endPoint y: 31, distance: 35.9
click at [22, 31] on div "PR H Search lattice Search All Boards Current Board All Boards [PERSON_NAME] Pr…" at bounding box center [12, 204] width 25 height 409
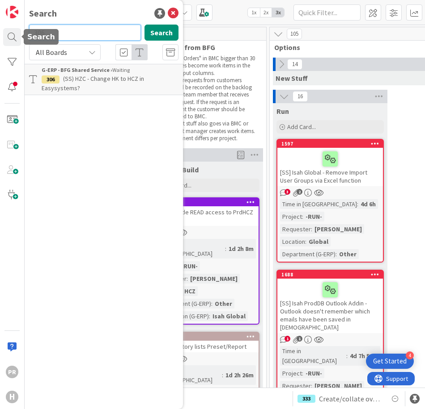
drag, startPoint x: 64, startPoint y: 33, endPoint x: 2, endPoint y: 34, distance: 62.1
click at [2, 34] on div "PR H Search 306 Search All Boards Current Board All Boards G-ERP - BFG Shared S…" at bounding box center [12, 204] width 25 height 409
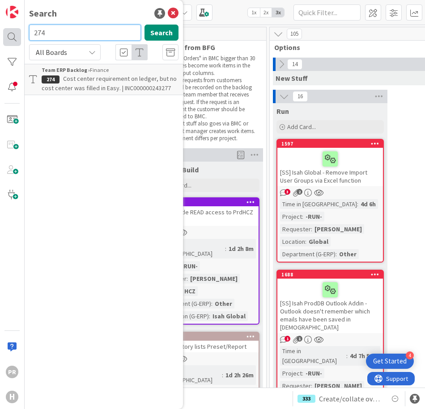
drag, startPoint x: 65, startPoint y: 34, endPoint x: 21, endPoint y: 34, distance: 44.3
click at [21, 34] on div "PR H Search 274 Search All Boards Current Board All Boards Team ERP Backlog › F…" at bounding box center [12, 204] width 25 height 409
type input "272"
drag, startPoint x: 64, startPoint y: 32, endPoint x: 0, endPoint y: 27, distance: 64.1
click at [0, 27] on html "4 Get Started PR H Search 272 Search All Boards Current Board All Boards Team E…" at bounding box center [212, 204] width 425 height 409
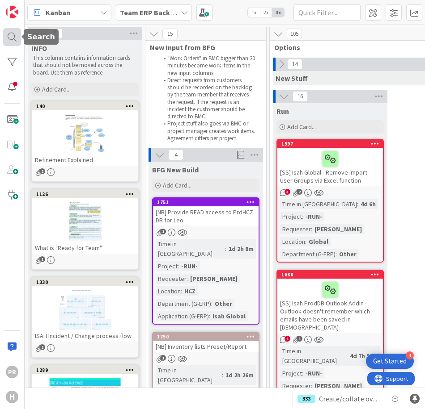
click at [9, 38] on div at bounding box center [12, 37] width 18 height 18
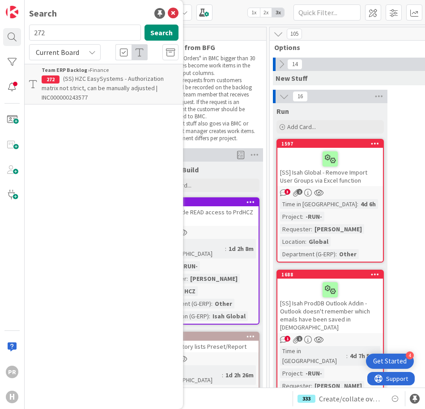
drag, startPoint x: 52, startPoint y: 35, endPoint x: 28, endPoint y: 36, distance: 23.7
click at [28, 36] on div "272 Search" at bounding box center [104, 35] width 160 height 20
click at [78, 34] on input "266" at bounding box center [85, 33] width 112 height 16
click at [78, 34] on input "264" at bounding box center [85, 33] width 112 height 16
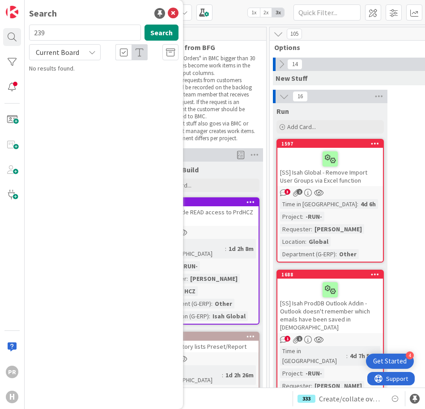
click at [60, 49] on span "Current Board" at bounding box center [57, 52] width 43 height 9
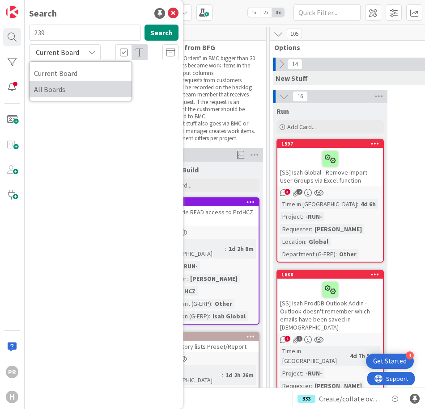
click at [60, 85] on span "All Boards" at bounding box center [80, 89] width 93 height 13
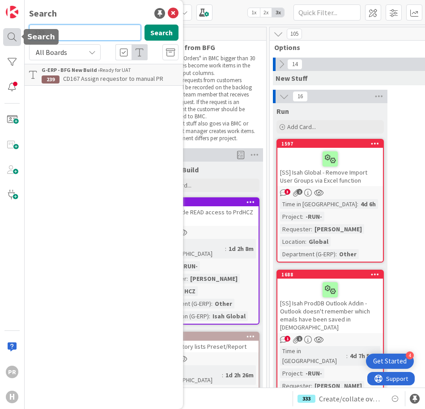
click at [13, 32] on div "PR H Search 239 Search All Boards Current Board All Boards G-ERP - BFG New Buil…" at bounding box center [12, 204] width 25 height 409
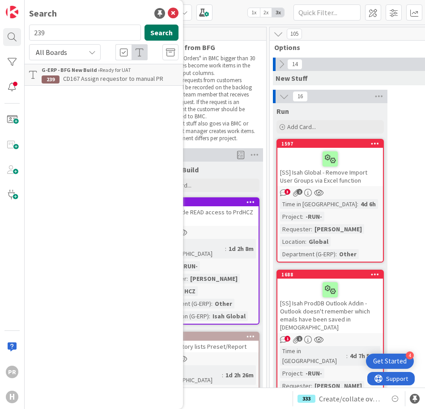
click at [160, 34] on button "Search" at bounding box center [161, 33] width 34 height 16
click at [153, 34] on button "Search" at bounding box center [161, 33] width 34 height 16
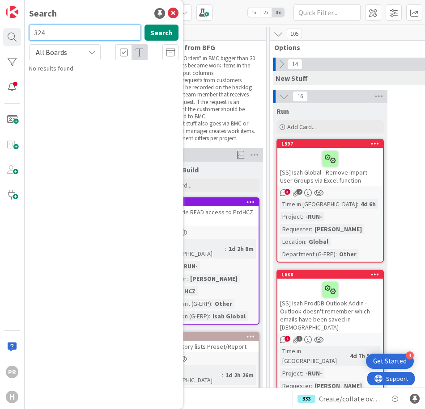
click at [96, 35] on input "324" at bounding box center [85, 33] width 112 height 16
type input "3"
click at [53, 35] on input "text" at bounding box center [85, 33] width 112 height 16
type input "238"
drag, startPoint x: 55, startPoint y: 35, endPoint x: 30, endPoint y: 33, distance: 24.2
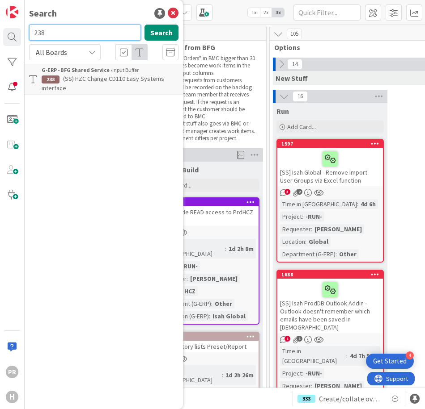
click at [30, 33] on input "238" at bounding box center [85, 33] width 112 height 16
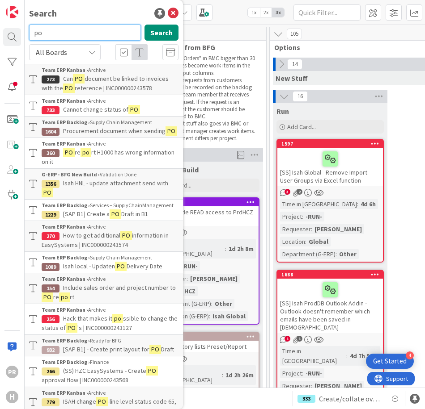
drag, startPoint x: 38, startPoint y: 33, endPoint x: 30, endPoint y: 33, distance: 7.2
click at [30, 33] on input "po" at bounding box center [85, 33] width 112 height 16
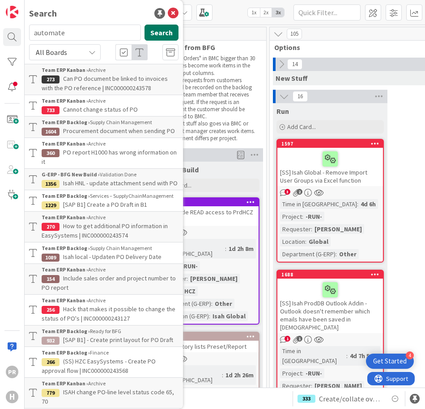
click at [164, 38] on button "Search" at bounding box center [161, 33] width 34 height 16
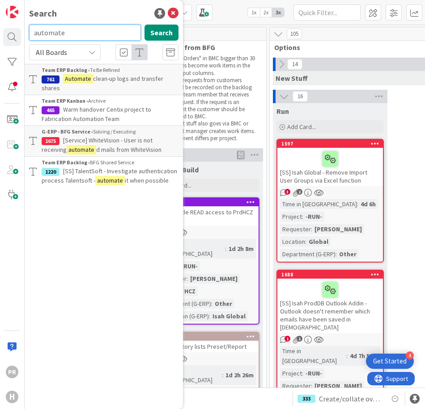
drag, startPoint x: 76, startPoint y: 31, endPoint x: 25, endPoint y: 32, distance: 51.4
click at [25, 32] on div "automate Search" at bounding box center [104, 35] width 160 height 20
type input "228"
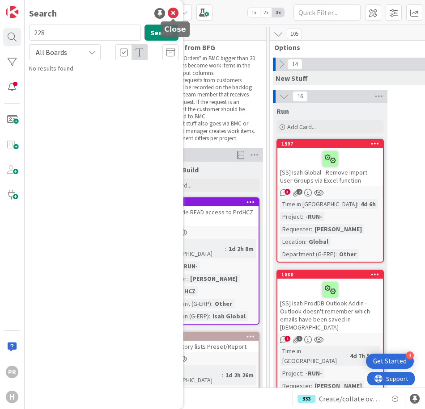
click at [170, 12] on icon at bounding box center [173, 13] width 11 height 11
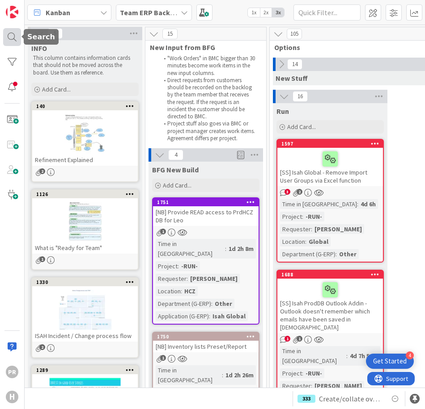
click at [13, 40] on div at bounding box center [12, 37] width 18 height 18
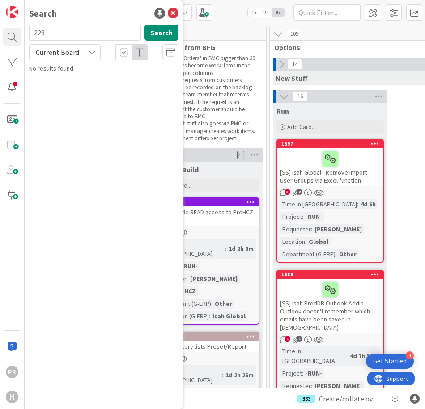
click at [73, 50] on span "Current Board" at bounding box center [57, 52] width 43 height 9
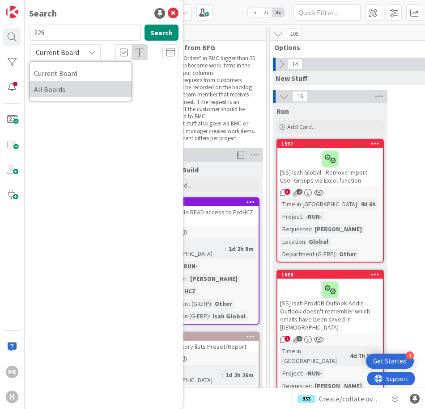
click at [69, 87] on span "All Boards" at bounding box center [80, 89] width 93 height 13
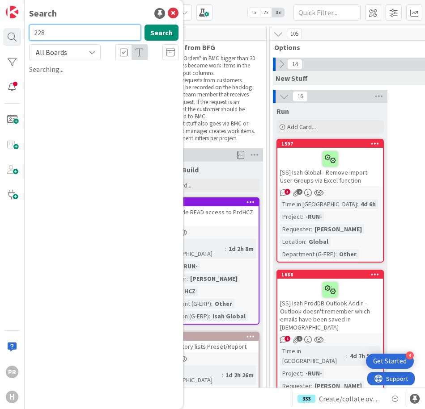
click at [67, 30] on input "228" at bounding box center [85, 33] width 112 height 16
click at [154, 36] on button "Search" at bounding box center [161, 33] width 34 height 16
drag, startPoint x: 80, startPoint y: 51, endPoint x: 75, endPoint y: 56, distance: 6.6
click at [79, 51] on span "All Boards" at bounding box center [57, 52] width 46 height 13
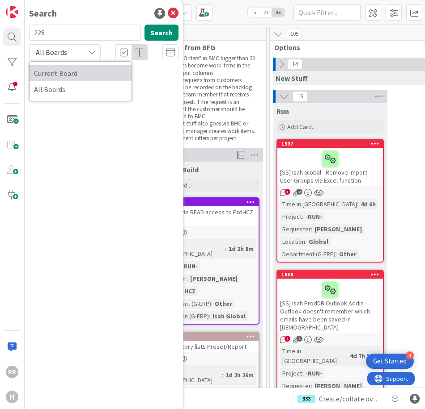
click at [64, 77] on span "Current Board" at bounding box center [80, 73] width 93 height 13
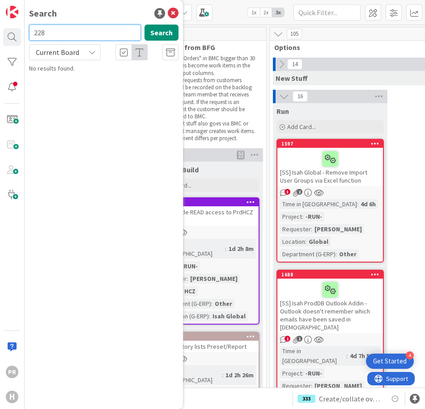
click at [72, 34] on input "228" at bounding box center [85, 33] width 112 height 16
click at [153, 33] on button "Search" at bounding box center [161, 33] width 34 height 16
click at [72, 49] on span "Current Board" at bounding box center [57, 52] width 43 height 9
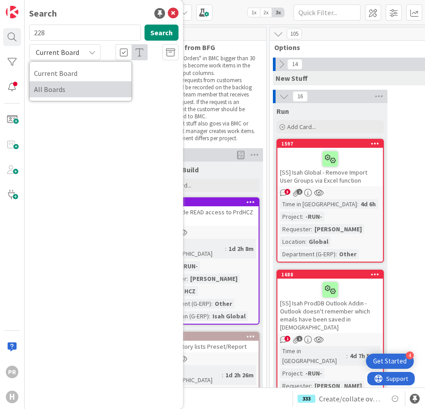
click at [61, 86] on span "All Boards" at bounding box center [80, 89] width 93 height 13
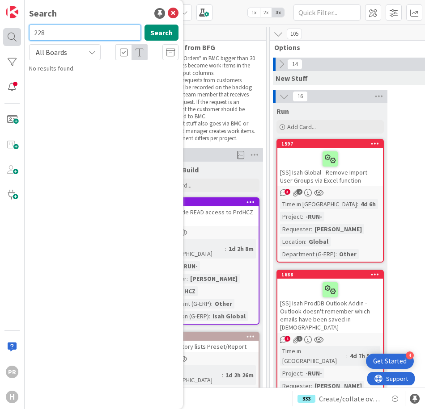
drag, startPoint x: 48, startPoint y: 33, endPoint x: 17, endPoint y: 34, distance: 30.9
click at [17, 34] on div "PR H Search 228 Search All Boards Current Board All Boards No results found." at bounding box center [12, 204] width 25 height 409
type input "purchase list"
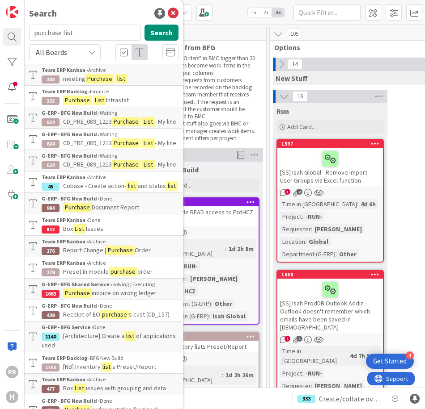
click at [124, 73] on div "Team ERP Kanban › Archive" at bounding box center [110, 70] width 137 height 8
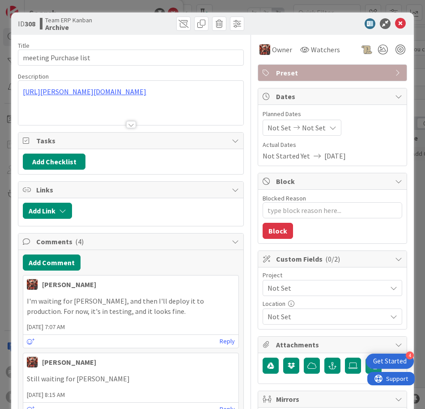
type textarea "x"
click at [128, 126] on div at bounding box center [131, 124] width 10 height 7
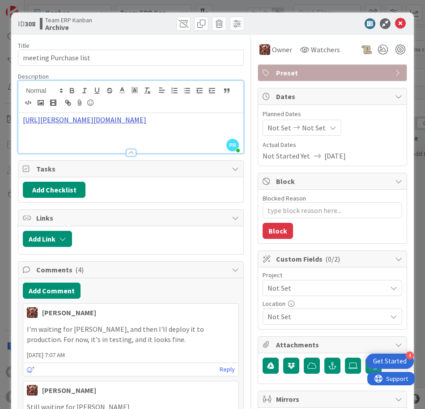
click at [120, 124] on link "[URL][PERSON_NAME][DOMAIN_NAME]" at bounding box center [84, 119] width 123 height 9
click at [117, 156] on link "[URL][PERSON_NAME][DOMAIN_NAME]" at bounding box center [121, 158] width 89 height 12
click at [398, 25] on icon at bounding box center [400, 23] width 11 height 11
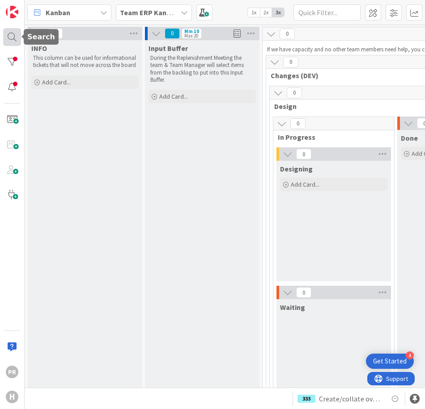
click at [14, 39] on div at bounding box center [12, 37] width 18 height 18
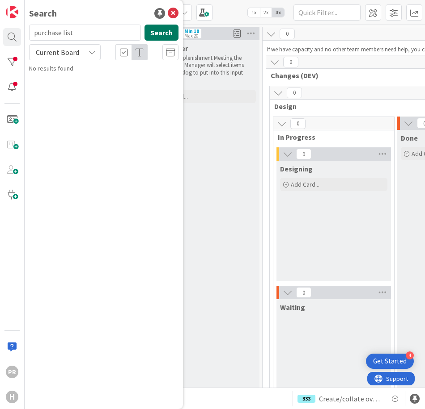
click at [155, 31] on button "Search" at bounding box center [161, 33] width 34 height 16
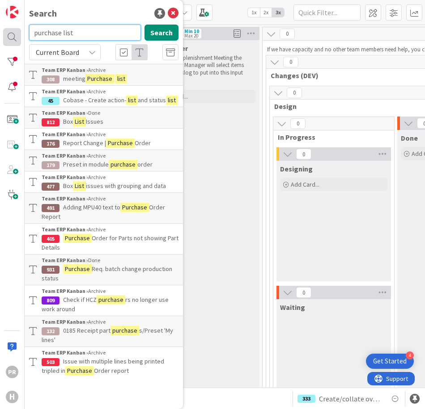
drag, startPoint x: 78, startPoint y: 32, endPoint x: 17, endPoint y: 32, distance: 61.2
click at [17, 32] on div "PR H Search purchase list Search Current Board Team ERP Kanban › Archive 308 me…" at bounding box center [12, 204] width 25 height 409
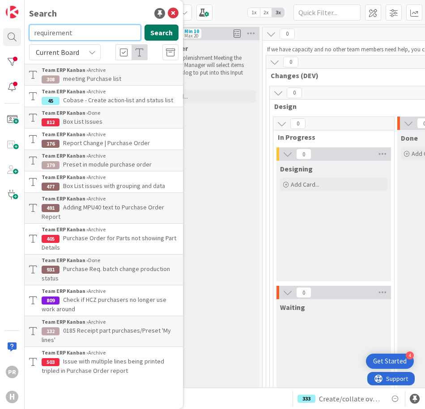
type input "requirement"
click at [164, 34] on button "Search" at bounding box center [161, 33] width 34 height 16
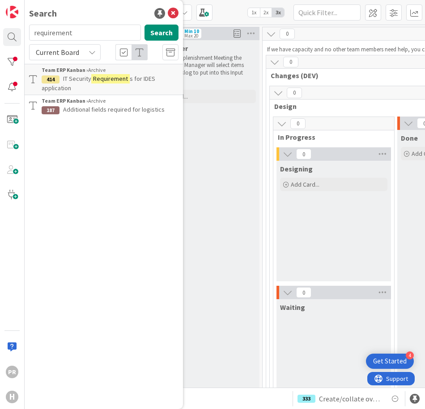
click at [90, 109] on span "Additional fields required for logistics" at bounding box center [113, 109] width 101 height 8
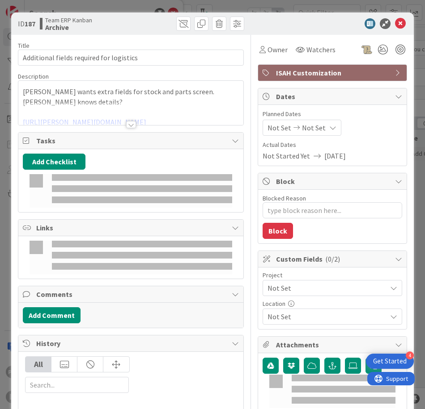
type textarea "x"
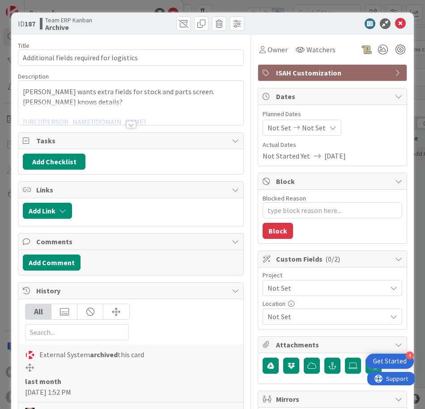
click at [130, 122] on div at bounding box center [131, 124] width 10 height 7
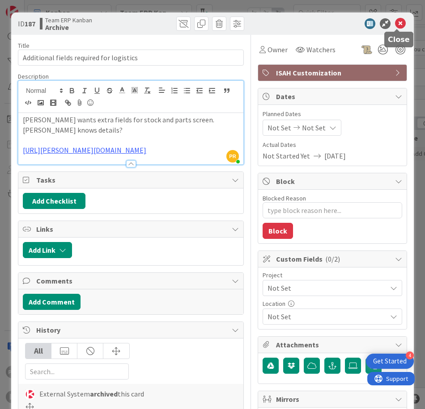
click at [398, 25] on icon at bounding box center [400, 23] width 11 height 11
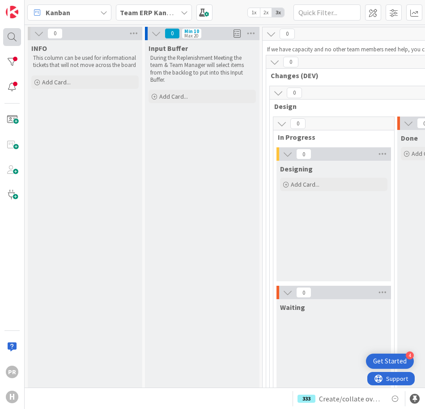
click at [17, 35] on div at bounding box center [12, 37] width 18 height 18
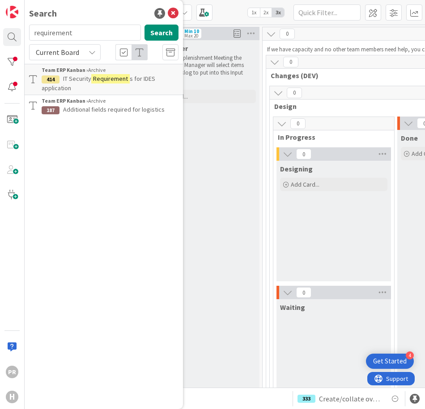
click at [88, 50] on div "Current Board" at bounding box center [65, 52] width 72 height 16
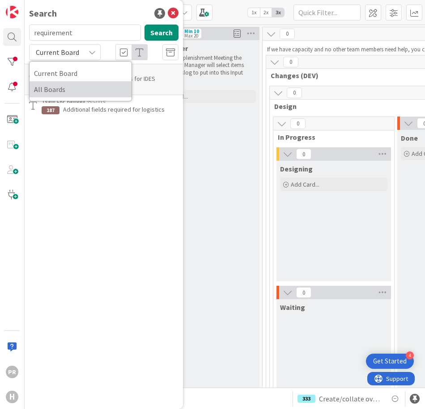
click at [60, 92] on span "All Boards" at bounding box center [80, 89] width 93 height 13
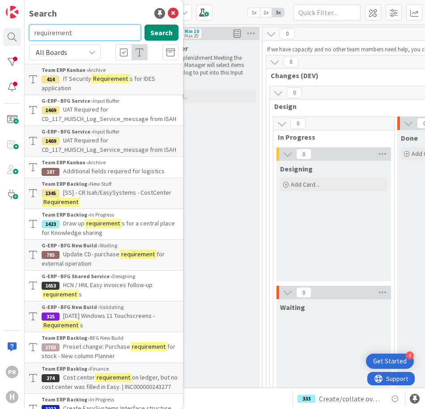
drag, startPoint x: 81, startPoint y: 32, endPoint x: 21, endPoint y: 28, distance: 60.1
click at [21, 28] on div "PR H Search requirement Search All Boards Current Board All Boards Team ERP Kan…" at bounding box center [12, 204] width 25 height 409
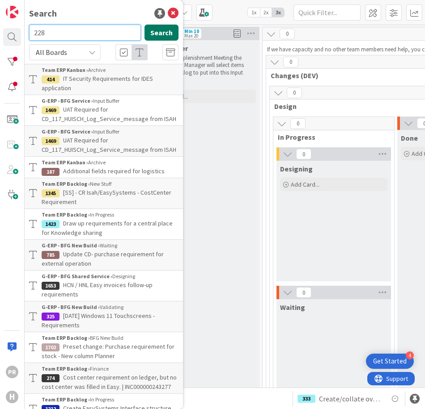
type input "228"
click at [150, 31] on button "Search" at bounding box center [161, 33] width 34 height 16
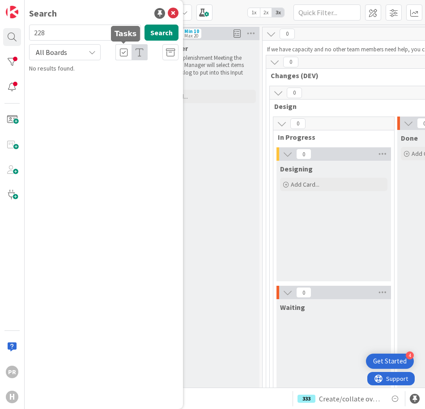
click at [129, 52] on div at bounding box center [123, 52] width 16 height 16
click at [139, 54] on icon at bounding box center [139, 52] width 8 height 9
click at [140, 55] on icon at bounding box center [139, 52] width 8 height 9
click at [168, 51] on icon at bounding box center [170, 52] width 9 height 9
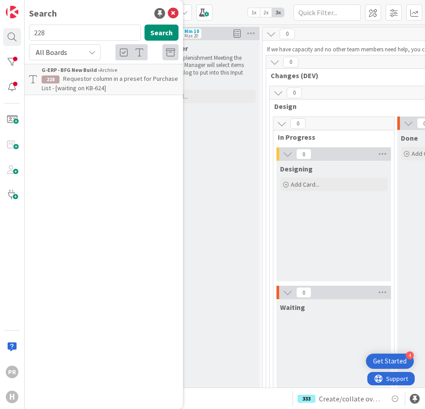
click at [114, 78] on span "Requestor column in a preset for Purchase List - [waiting on KB-624]" at bounding box center [110, 83] width 136 height 17
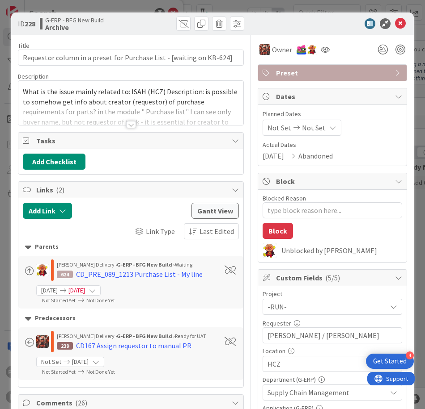
type textarea "x"
click at [126, 124] on div at bounding box center [131, 124] width 10 height 7
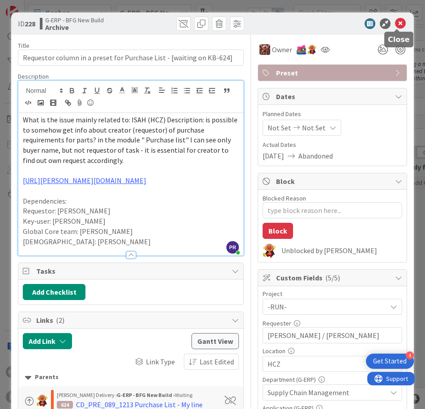
drag, startPoint x: 396, startPoint y: 23, endPoint x: 301, endPoint y: 24, distance: 95.7
click at [396, 23] on icon at bounding box center [400, 23] width 11 height 11
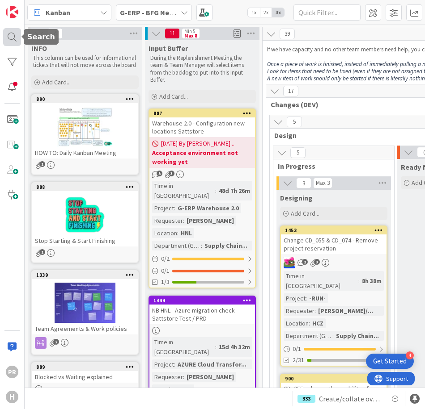
click at [19, 44] on div at bounding box center [12, 37] width 18 height 18
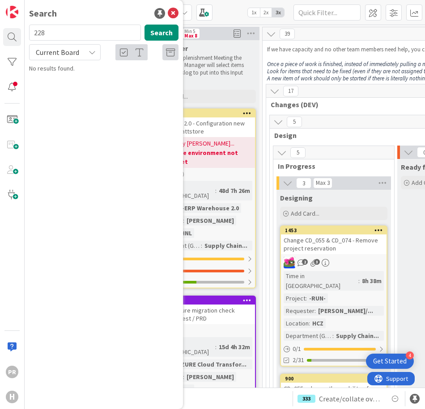
click at [94, 36] on input "228" at bounding box center [85, 33] width 112 height 16
drag, startPoint x: 93, startPoint y: 36, endPoint x: 29, endPoint y: 31, distance: 64.6
click at [29, 31] on div "228 Search" at bounding box center [104, 35] width 160 height 20
click at [51, 49] on span "Current Board" at bounding box center [57, 52] width 43 height 9
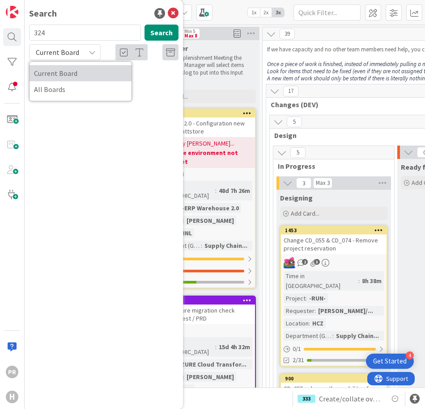
click at [56, 75] on span "Current Board" at bounding box center [80, 73] width 93 height 13
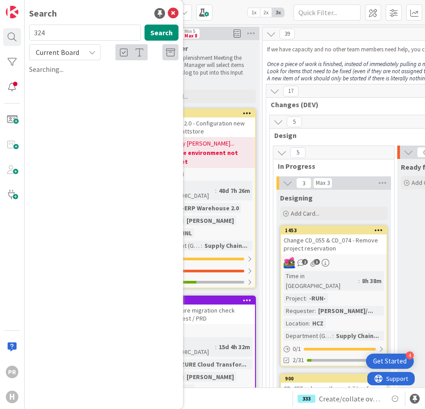
click at [59, 52] on span "Current Board" at bounding box center [57, 52] width 43 height 9
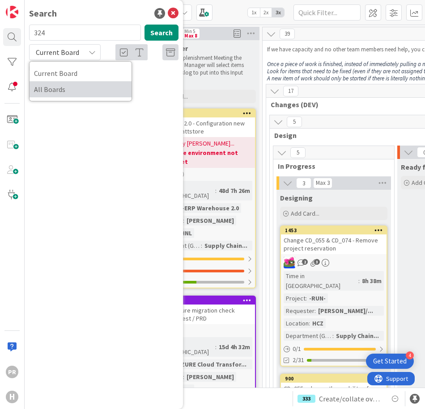
click at [57, 91] on span "All Boards" at bounding box center [80, 89] width 93 height 13
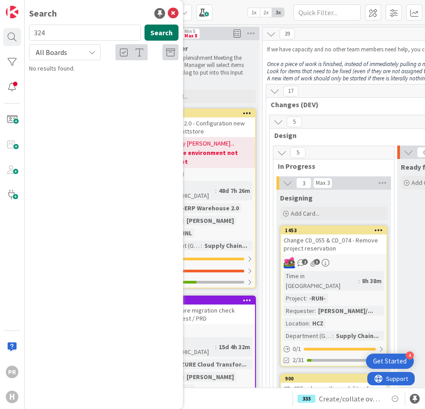
click at [161, 32] on button "Search" at bounding box center [161, 33] width 34 height 16
click at [167, 53] on icon at bounding box center [170, 52] width 9 height 9
click at [171, 53] on icon at bounding box center [170, 52] width 9 height 9
click at [80, 36] on input "324" at bounding box center [85, 33] width 112 height 16
click at [163, 34] on button "Search" at bounding box center [161, 33] width 34 height 16
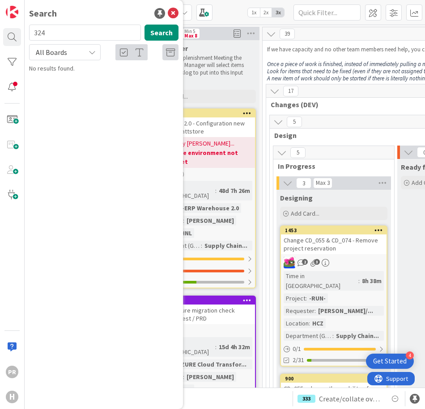
click at [85, 53] on div "All Boards" at bounding box center [65, 52] width 72 height 16
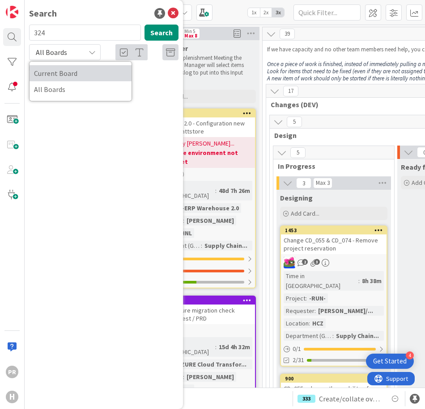
click at [67, 69] on span "Current Board" at bounding box center [80, 73] width 93 height 13
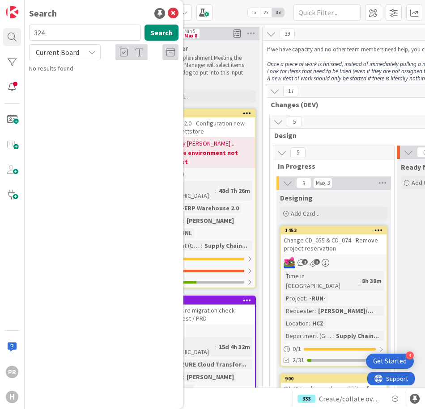
click at [72, 56] on span "Current Board" at bounding box center [57, 52] width 43 height 9
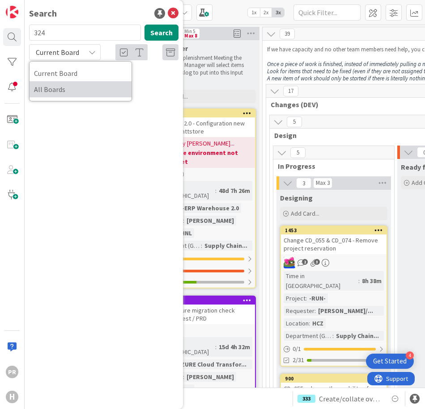
click at [68, 88] on span "All Boards" at bounding box center [80, 89] width 93 height 13
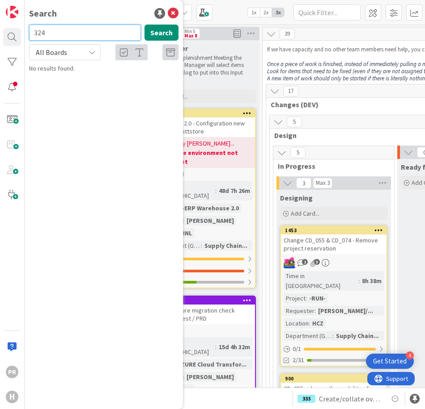
drag, startPoint x: 45, startPoint y: 32, endPoint x: 30, endPoint y: 32, distance: 14.8
click at [30, 32] on input "324" at bounding box center [85, 33] width 112 height 16
drag, startPoint x: 158, startPoint y: 34, endPoint x: 153, endPoint y: 34, distance: 4.9
click at [158, 34] on button "Search" at bounding box center [161, 33] width 34 height 16
drag, startPoint x: 60, startPoint y: 36, endPoint x: 27, endPoint y: 36, distance: 33.1
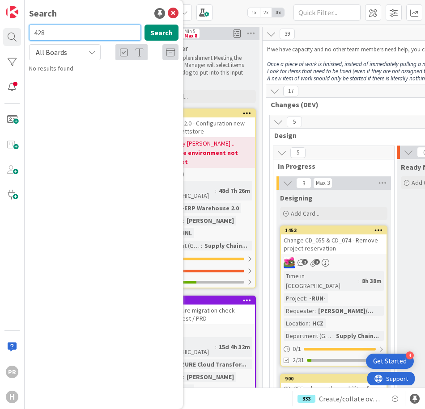
click at [27, 36] on div "428 Search" at bounding box center [104, 35] width 160 height 20
click at [158, 34] on button "Search" at bounding box center [161, 33] width 34 height 16
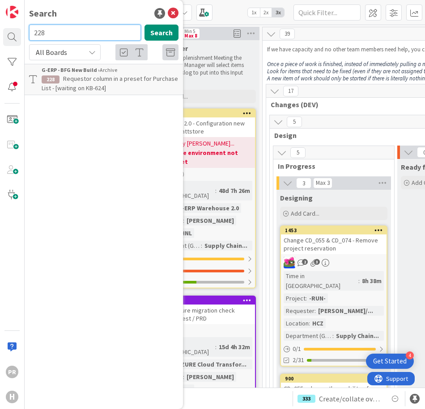
click at [80, 36] on input "228" at bounding box center [85, 33] width 112 height 16
type input "2"
click at [80, 36] on input "195" at bounding box center [85, 33] width 112 height 16
drag, startPoint x: 48, startPoint y: 29, endPoint x: 33, endPoint y: 29, distance: 15.7
click at [33, 29] on input "184" at bounding box center [85, 33] width 112 height 16
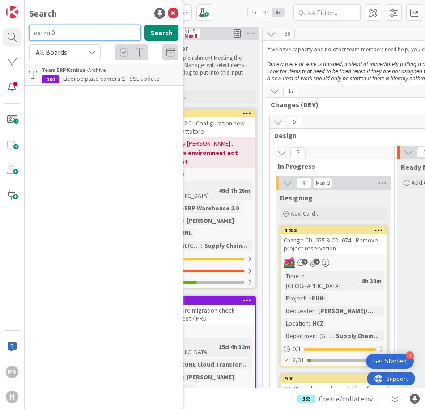
type input "extra 0"
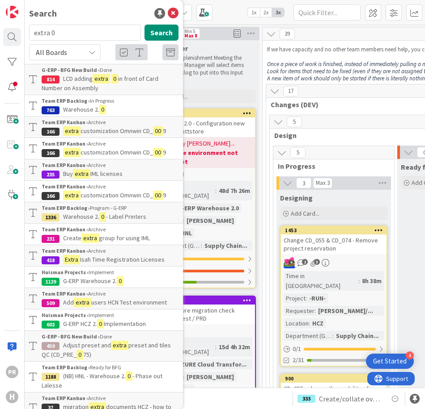
click at [93, 80] on span "LCD adding" at bounding box center [78, 79] width 30 height 8
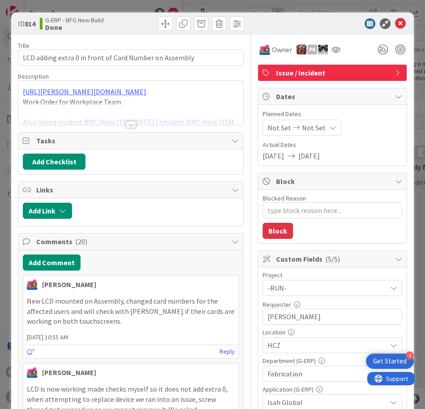
type textarea "x"
click at [165, 25] on span at bounding box center [165, 24] width 14 height 14
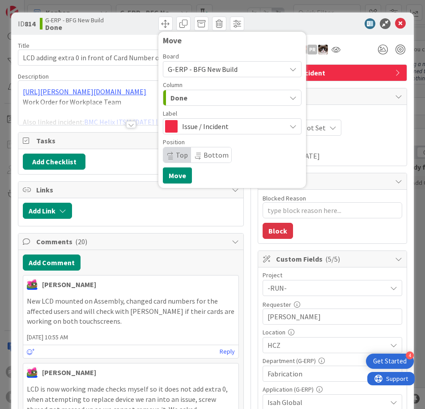
drag, startPoint x: 212, startPoint y: 99, endPoint x: 211, endPoint y: 104, distance: 5.5
click at [212, 98] on div "Done" at bounding box center [227, 98] width 118 height 14
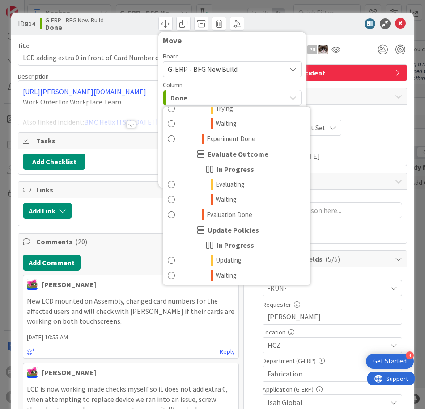
scroll to position [969, 0]
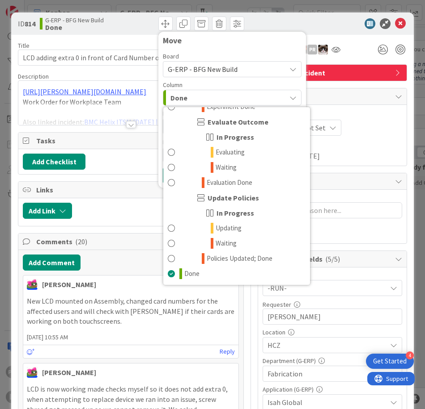
drag, startPoint x: 298, startPoint y: 19, endPoint x: 375, endPoint y: 25, distance: 78.0
click at [298, 19] on div at bounding box center [328, 23] width 158 height 11
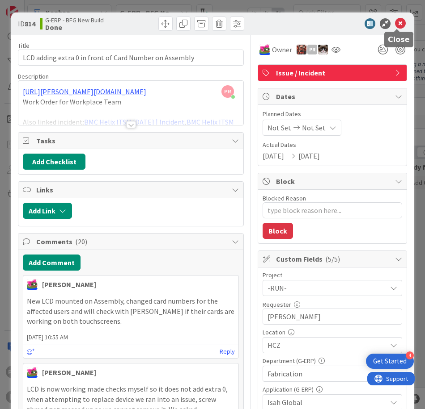
click at [398, 26] on icon at bounding box center [400, 23] width 11 height 11
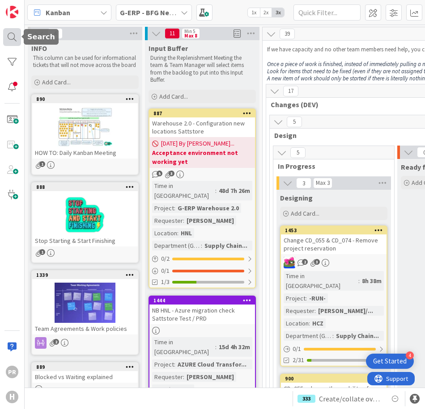
click at [10, 38] on div at bounding box center [12, 37] width 18 height 18
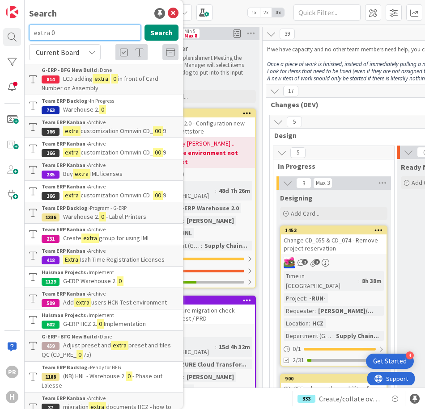
drag, startPoint x: 63, startPoint y: 34, endPoint x: 35, endPoint y: 30, distance: 28.8
click at [35, 30] on input "extra 0" at bounding box center [85, 33] width 112 height 16
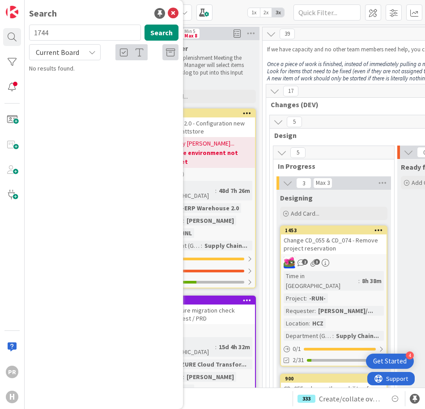
click at [75, 51] on span "Current Board" at bounding box center [57, 52] width 43 height 9
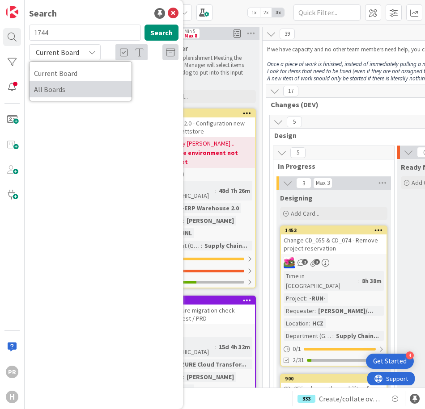
click at [72, 89] on span "All Boards" at bounding box center [80, 89] width 93 height 13
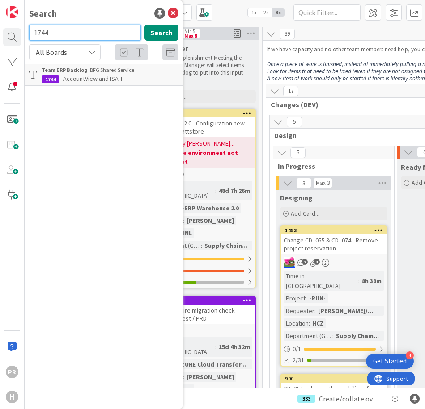
click at [59, 32] on input "1744" at bounding box center [85, 33] width 112 height 16
click at [59, 32] on input "1743" at bounding box center [85, 33] width 112 height 16
click at [59, 32] on input "1730" at bounding box center [85, 33] width 112 height 16
click at [59, 32] on input "1729" at bounding box center [85, 33] width 112 height 16
click at [59, 32] on input "1722" at bounding box center [85, 33] width 112 height 16
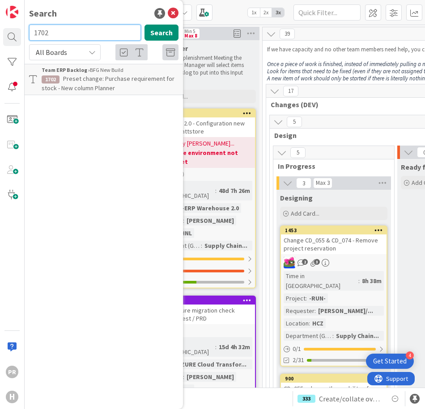
click at [52, 33] on input "1702" at bounding box center [85, 33] width 112 height 16
click at [53, 33] on input "1678" at bounding box center [85, 33] width 112 height 16
click at [53, 33] on input "1676" at bounding box center [85, 33] width 112 height 16
click at [53, 33] on input "1675" at bounding box center [85, 33] width 112 height 16
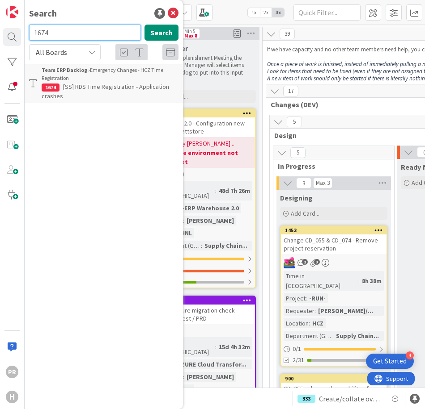
click at [53, 33] on input "1674" at bounding box center [85, 33] width 112 height 16
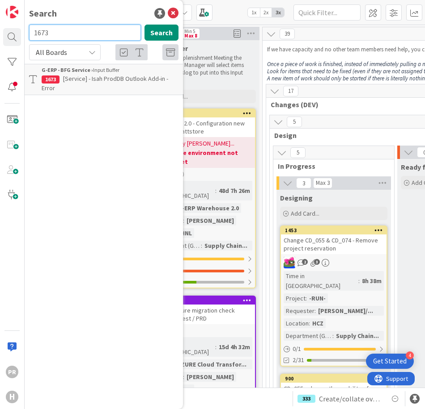
click at [53, 33] on input "1673" at bounding box center [85, 33] width 112 height 16
click at [53, 33] on input "1672" at bounding box center [85, 33] width 112 height 16
click at [53, 33] on input "1671" at bounding box center [85, 33] width 112 height 16
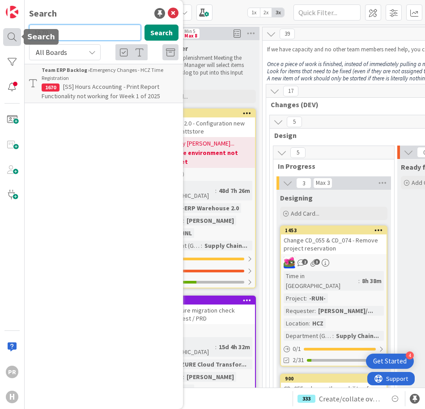
drag, startPoint x: 53, startPoint y: 33, endPoint x: 14, endPoint y: 33, distance: 38.4
click at [14, 33] on div "PR H Search 1670 Search All Boards Current Board All Boards Team ERP Backlog › …" at bounding box center [12, 204] width 25 height 409
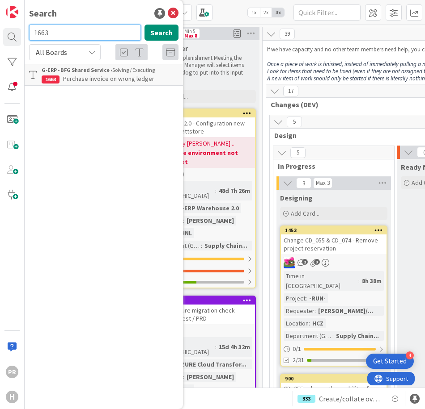
click at [63, 37] on input "1663" at bounding box center [85, 33] width 112 height 16
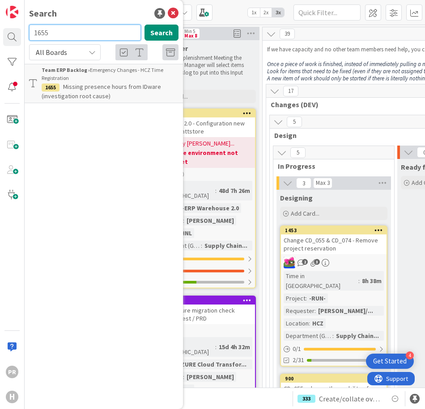
click at [63, 37] on input "1655" at bounding box center [85, 33] width 112 height 16
click at [63, 37] on input "1654" at bounding box center [85, 33] width 112 height 16
type input "1644"
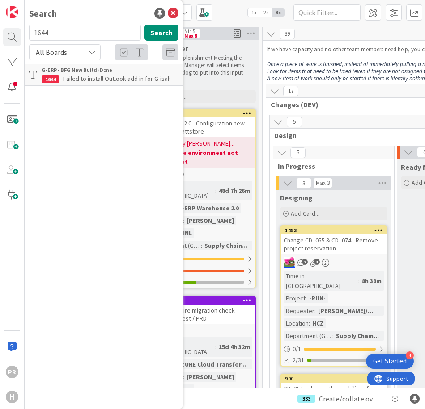
click at [85, 78] on span "Failed to install Outlook add in for G-isah" at bounding box center [117, 79] width 108 height 8
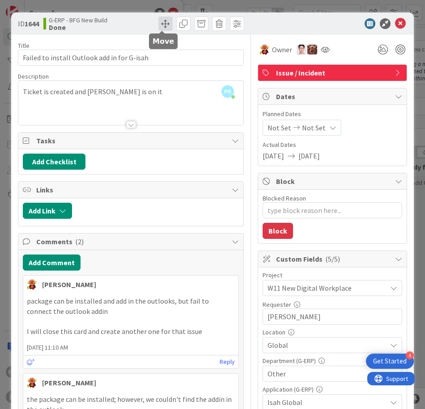
click at [164, 27] on span at bounding box center [165, 24] width 14 height 14
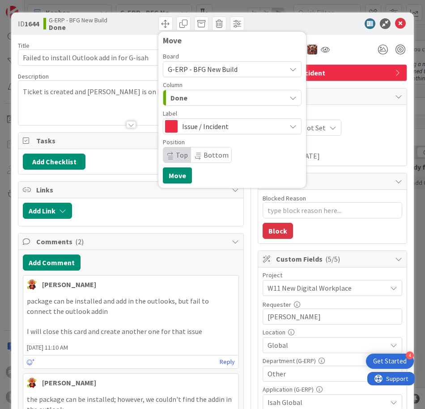
click at [203, 97] on div "Done" at bounding box center [227, 98] width 118 height 14
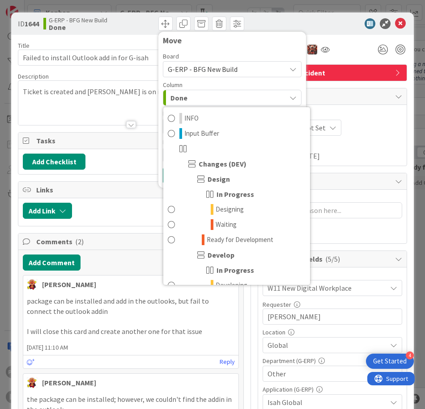
click at [203, 97] on div "Done" at bounding box center [227, 98] width 118 height 14
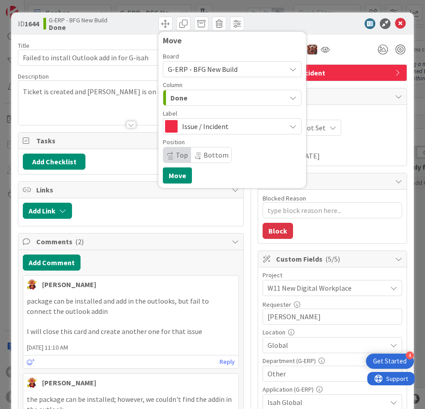
click at [200, 98] on div "Done" at bounding box center [227, 98] width 118 height 14
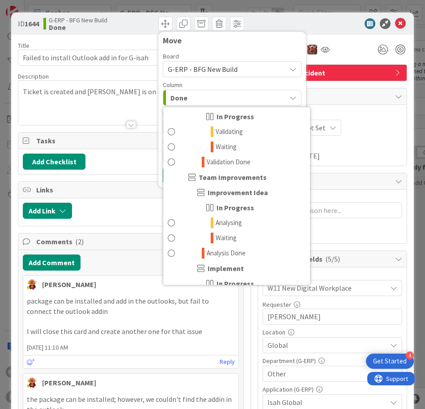
scroll to position [969, 0]
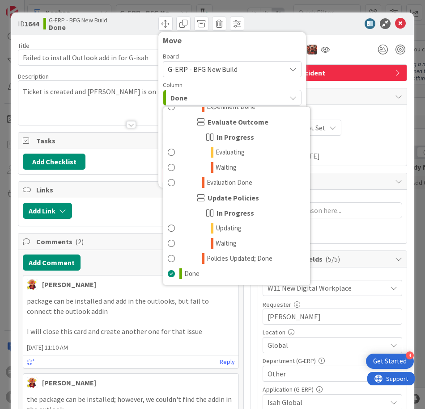
click at [319, 29] on div at bounding box center [328, 23] width 158 height 11
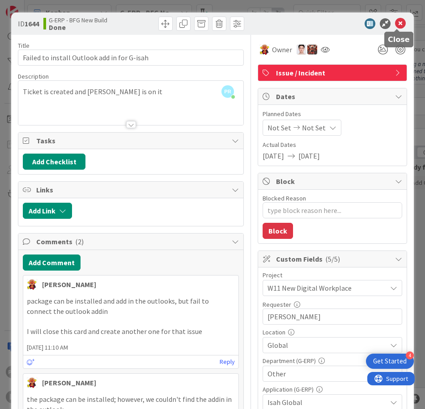
click at [398, 22] on icon at bounding box center [400, 23] width 11 height 11
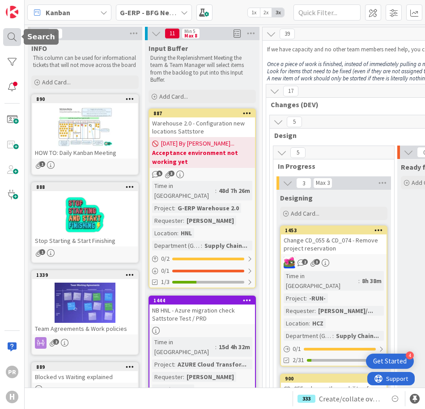
click at [13, 34] on div at bounding box center [12, 37] width 18 height 18
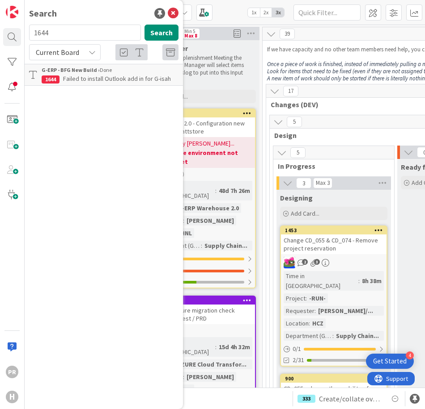
click at [67, 35] on input "1644" at bounding box center [85, 33] width 112 height 16
click at [87, 69] on b "G-ERP - BFG New Build ›" at bounding box center [71, 70] width 58 height 7
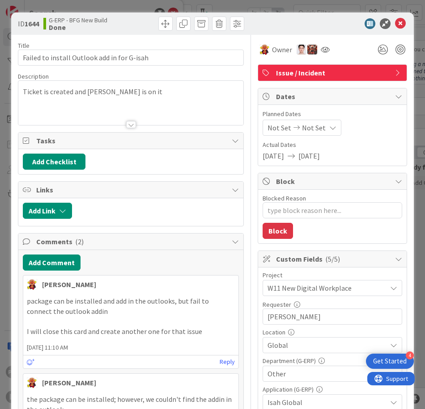
type textarea "x"
click at [397, 24] on icon at bounding box center [400, 23] width 11 height 11
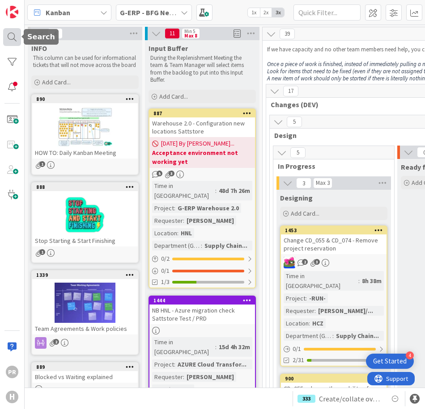
click at [14, 42] on div at bounding box center [12, 37] width 18 height 18
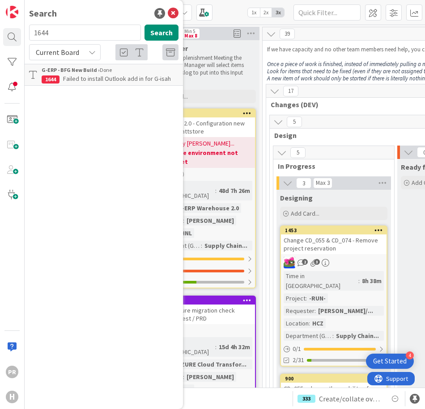
click at [80, 54] on span "Current Board" at bounding box center [57, 52] width 46 height 13
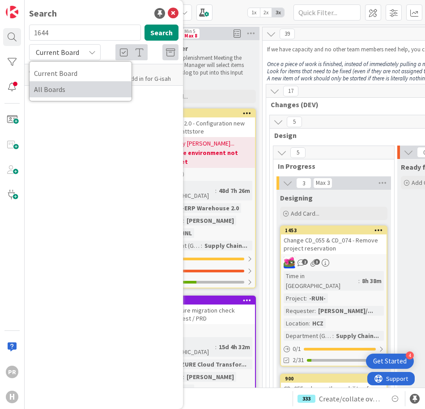
click at [75, 88] on span "All Boards" at bounding box center [80, 89] width 93 height 13
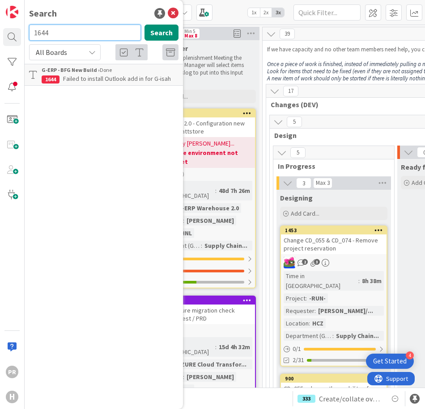
click at [69, 37] on input "1644" at bounding box center [85, 33] width 112 height 16
click at [69, 37] on input "1641" at bounding box center [85, 33] width 112 height 16
click at [75, 31] on input "1640" at bounding box center [85, 33] width 112 height 16
click at [75, 31] on input "1639" at bounding box center [85, 33] width 112 height 16
click at [75, 31] on input "1615" at bounding box center [85, 33] width 112 height 16
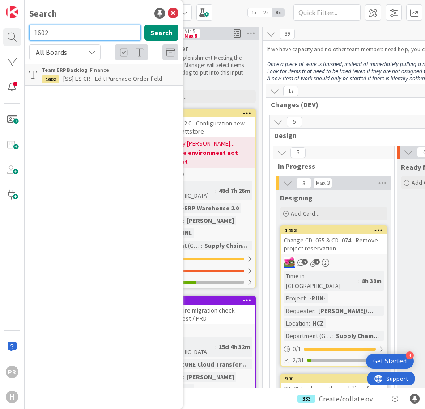
click at [75, 31] on input "1602" at bounding box center [85, 33] width 112 height 16
type input "1601"
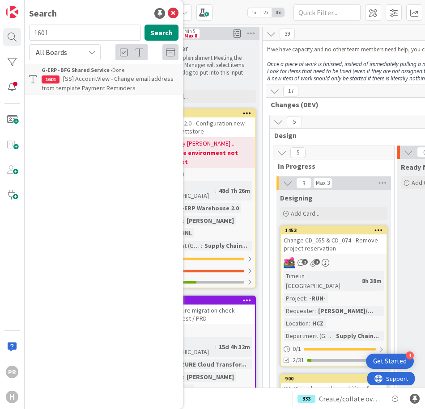
click at [125, 86] on span "[SS] AccountView - Change email address from template Payment Reminders" at bounding box center [108, 83] width 132 height 17
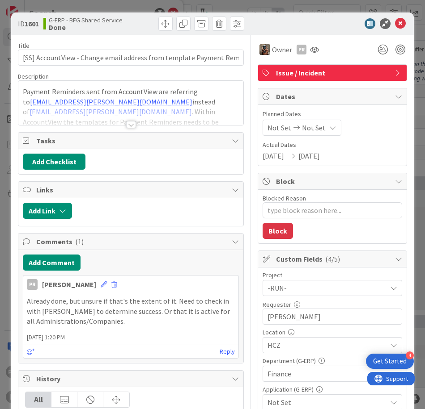
type textarea "x"
click at [397, 25] on icon at bounding box center [400, 23] width 11 height 11
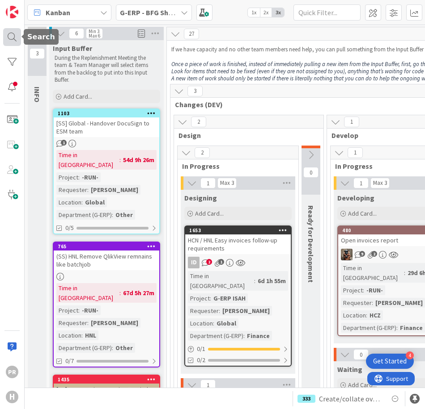
click at [13, 32] on div at bounding box center [12, 37] width 18 height 18
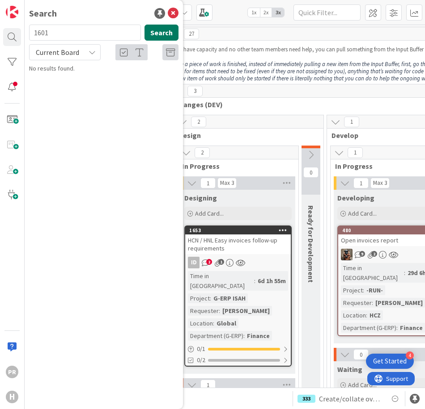
click at [153, 38] on button "Search" at bounding box center [161, 33] width 34 height 16
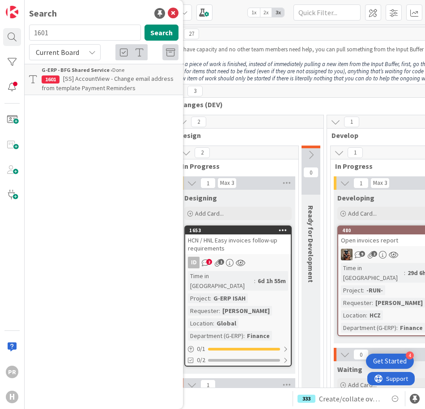
click at [42, 53] on span "Current Board" at bounding box center [57, 52] width 43 height 9
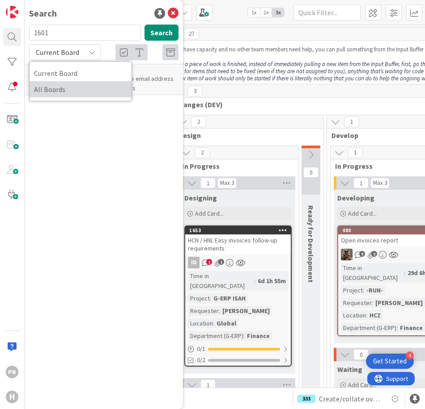
click at [57, 89] on span "All Boards" at bounding box center [80, 89] width 93 height 13
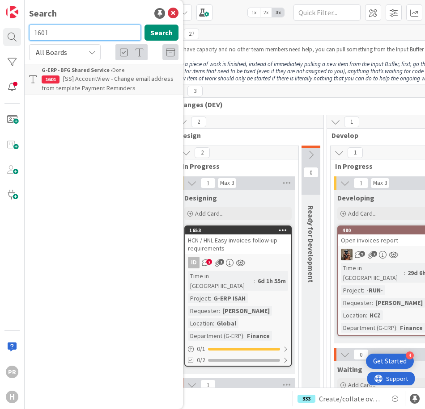
click at [59, 34] on input "1601" at bounding box center [85, 33] width 112 height 16
type input "1600"
click at [81, 76] on span "Isah preset - 0127 Purchase lines for ext. ops." at bounding box center [107, 83] width 130 height 17
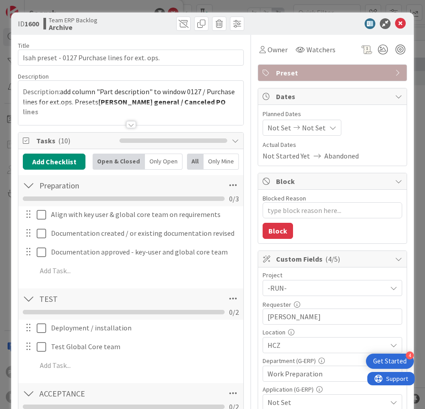
type textarea "x"
click at [130, 124] on div at bounding box center [131, 124] width 10 height 7
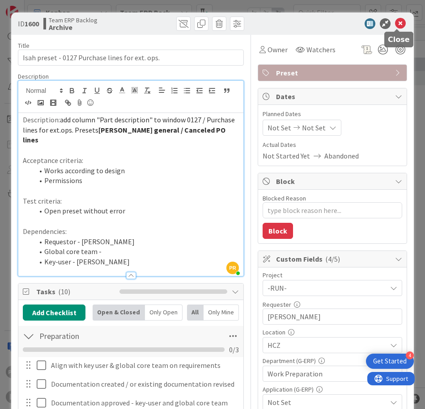
click at [398, 24] on icon at bounding box center [400, 23] width 11 height 11
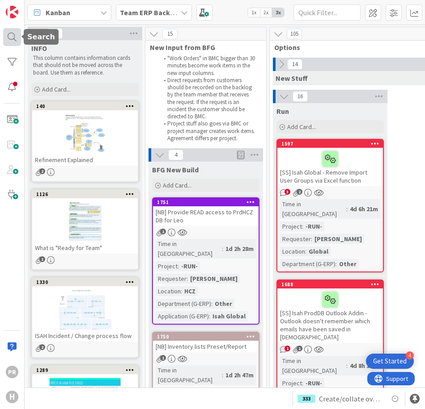
click at [16, 39] on div at bounding box center [12, 37] width 18 height 18
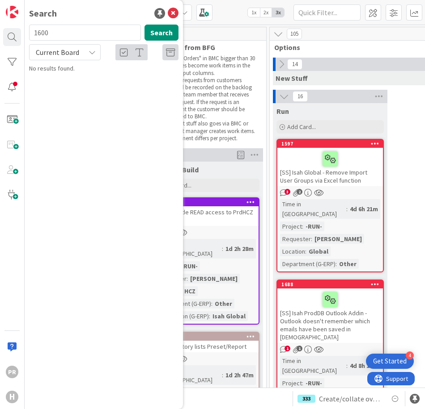
click at [71, 54] on span "Current Board" at bounding box center [57, 52] width 43 height 9
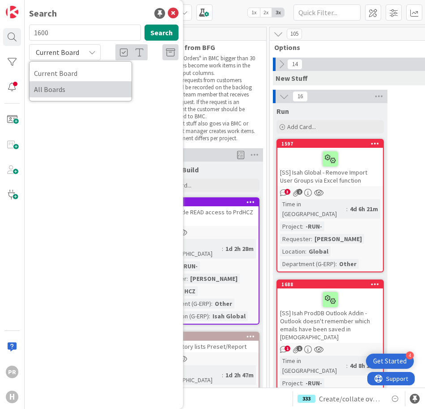
click at [67, 90] on span "All Boards" at bounding box center [80, 89] width 93 height 13
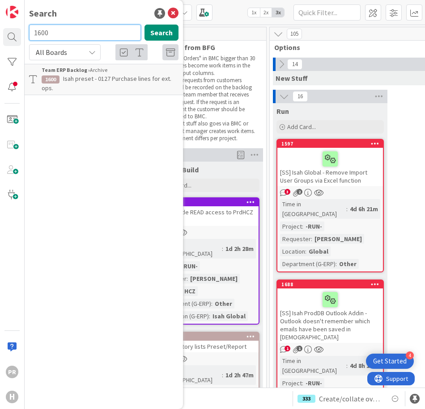
drag, startPoint x: 60, startPoint y: 33, endPoint x: 34, endPoint y: 34, distance: 26.0
click at [34, 34] on input "1600" at bounding box center [85, 33] width 112 height 16
click at [83, 49] on div "All Boards" at bounding box center [65, 52] width 72 height 16
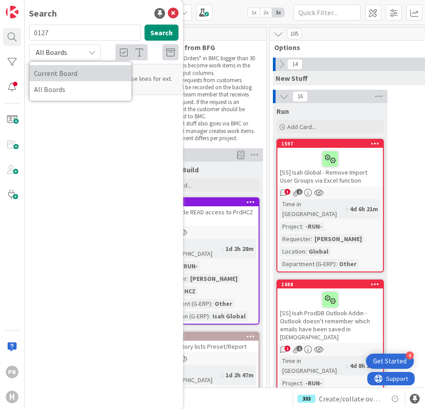
click at [73, 72] on span "Current Board" at bounding box center [80, 73] width 93 height 13
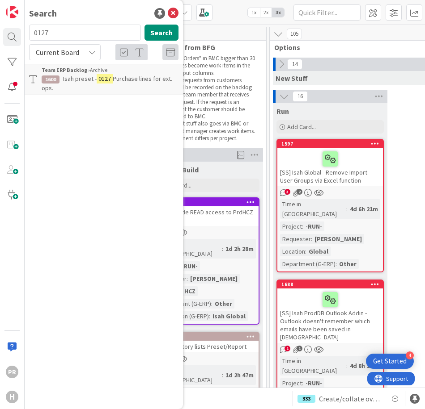
click at [70, 50] on span "Current Board" at bounding box center [57, 52] width 43 height 9
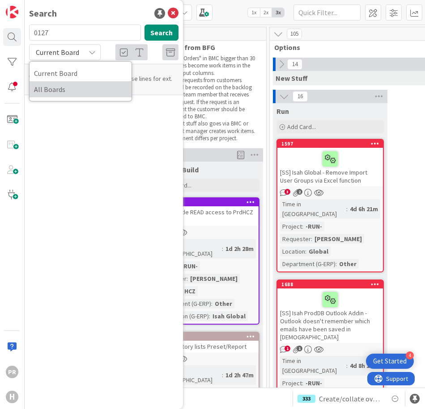
click at [72, 88] on span "All Boards" at bounding box center [80, 89] width 93 height 13
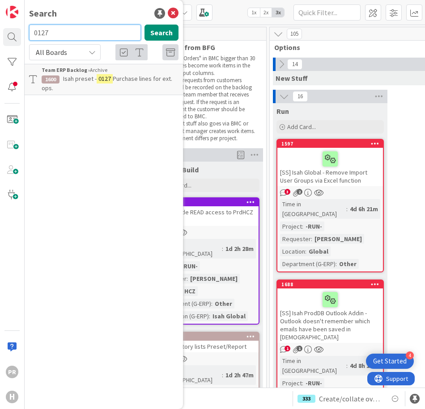
drag, startPoint x: 72, startPoint y: 35, endPoint x: 33, endPoint y: 31, distance: 39.5
click at [33, 31] on input "0127" at bounding box center [85, 33] width 112 height 16
type input "part description"
click at [159, 35] on button "Search" at bounding box center [161, 33] width 34 height 16
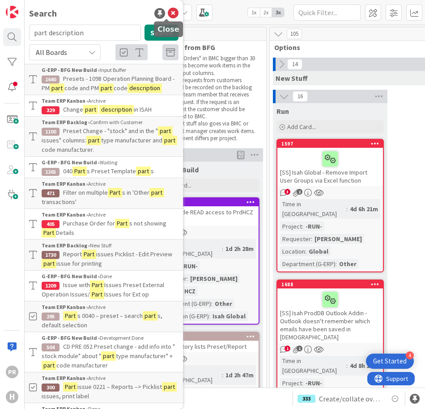
click at [168, 12] on icon at bounding box center [173, 13] width 11 height 11
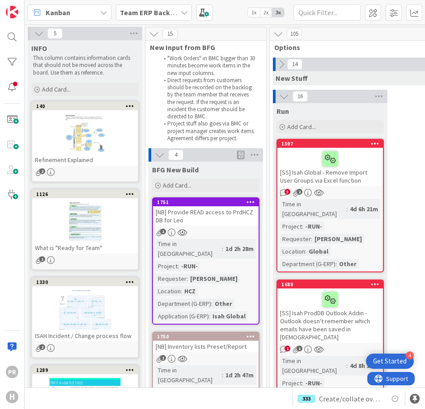
click at [21, 35] on div "PR H" at bounding box center [12, 204] width 25 height 409
click at [20, 36] on div at bounding box center [12, 37] width 18 height 18
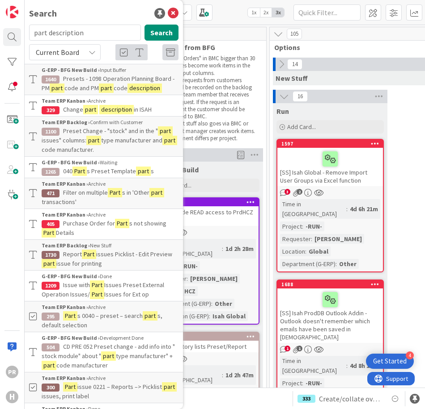
click at [89, 53] on icon at bounding box center [92, 52] width 7 height 7
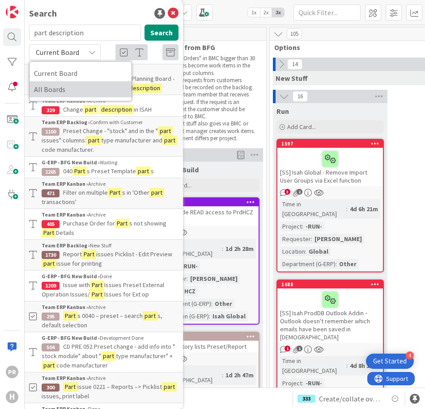
click at [79, 84] on span "All Boards" at bounding box center [80, 89] width 93 height 13
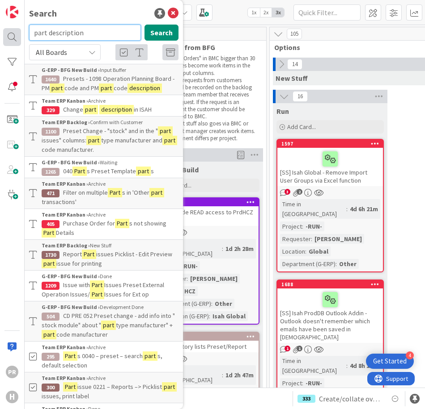
drag, startPoint x: 90, startPoint y: 34, endPoint x: 19, endPoint y: 29, distance: 71.3
click at [20, 30] on div "PR H Search part description Search All Boards Current Board All Boards G-ERP -…" at bounding box center [12, 204] width 25 height 409
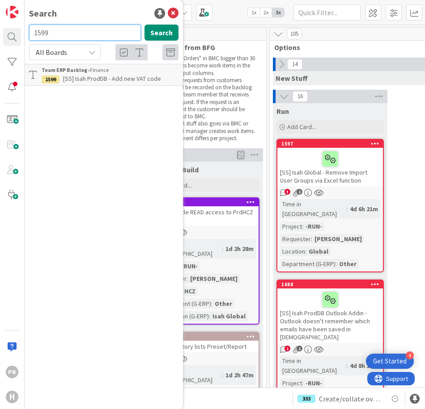
click at [70, 33] on input "1599" at bounding box center [85, 33] width 112 height 16
click at [70, 33] on input "1597" at bounding box center [85, 33] width 112 height 16
type input "1"
click at [70, 33] on input "1459" at bounding box center [85, 33] width 112 height 16
click at [70, 33] on input "1456" at bounding box center [85, 33] width 112 height 16
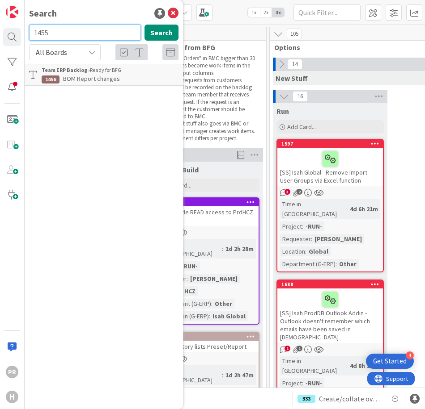
type input "1455"
click at [95, 74] on p "BOM report no parent item" at bounding box center [110, 78] width 137 height 9
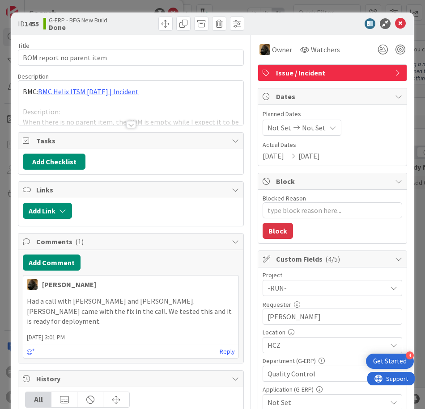
type textarea "x"
drag, startPoint x: 399, startPoint y: 23, endPoint x: 78, endPoint y: 32, distance: 321.1
click at [399, 23] on icon at bounding box center [400, 23] width 11 height 11
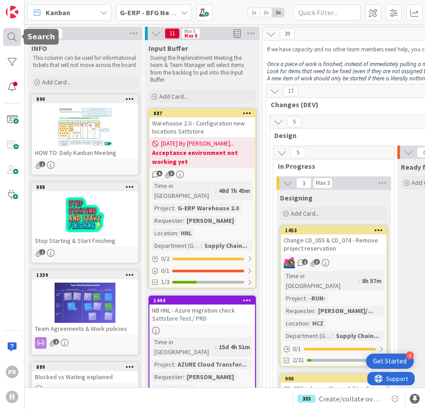
click at [17, 39] on div at bounding box center [12, 37] width 18 height 18
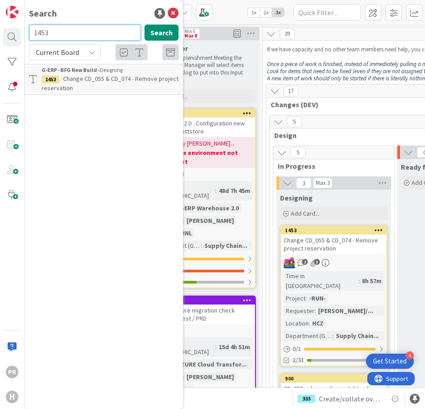
click at [63, 35] on input "1453" at bounding box center [85, 33] width 112 height 16
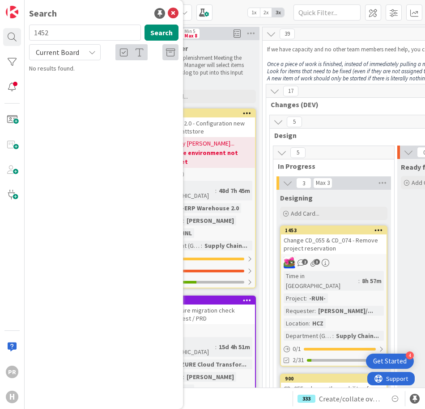
click at [91, 53] on icon at bounding box center [92, 52] width 7 height 7
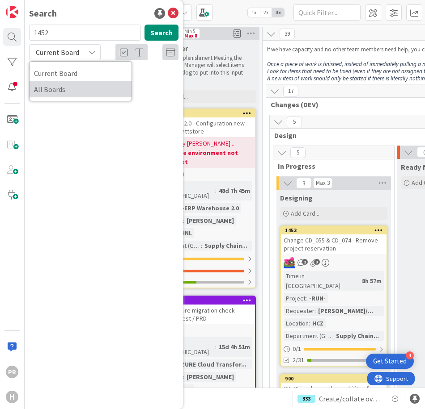
click at [78, 87] on span "All Boards" at bounding box center [80, 89] width 93 height 13
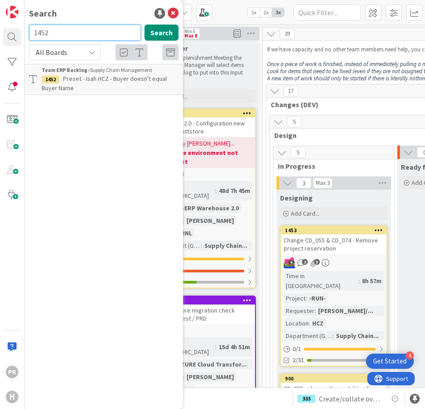
click at [71, 34] on input "1452" at bounding box center [85, 33] width 112 height 16
click at [71, 34] on input "1451" at bounding box center [85, 33] width 112 height 16
click at [71, 34] on input "1450" at bounding box center [85, 33] width 112 height 16
click at [71, 34] on input "1440" at bounding box center [85, 33] width 112 height 16
click at [71, 34] on input "1439" at bounding box center [85, 33] width 112 height 16
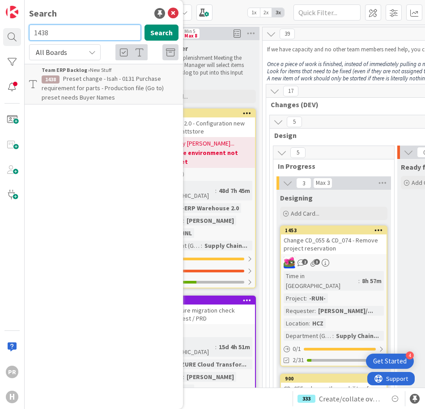
click at [71, 34] on input "1438" at bounding box center [85, 33] width 112 height 16
click at [54, 34] on input "1437" at bounding box center [85, 33] width 112 height 16
click at [55, 34] on input "1435" at bounding box center [85, 33] width 112 height 16
click at [55, 34] on input "1432" at bounding box center [85, 33] width 112 height 16
click at [55, 34] on input "1431" at bounding box center [85, 33] width 112 height 16
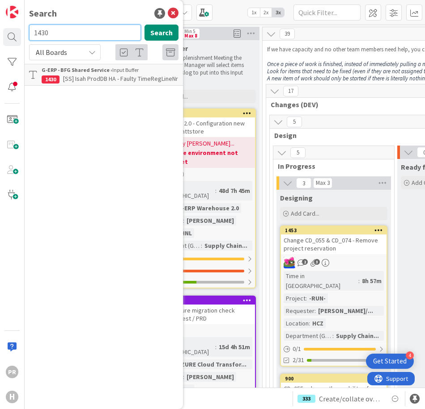
click at [55, 34] on input "1430" at bounding box center [85, 33] width 112 height 16
click at [55, 34] on input "1428" at bounding box center [85, 33] width 112 height 16
type input "1421"
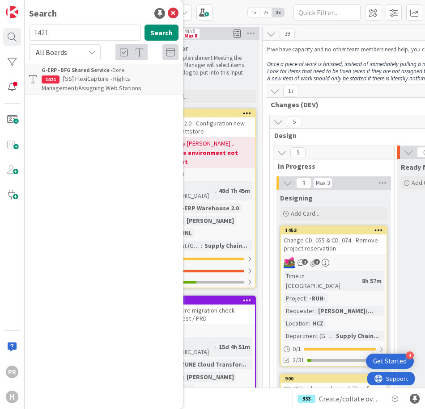
click at [115, 81] on span "[SS] FlexiCapture - Rights Management/Assigning Web Stations" at bounding box center [92, 83] width 100 height 17
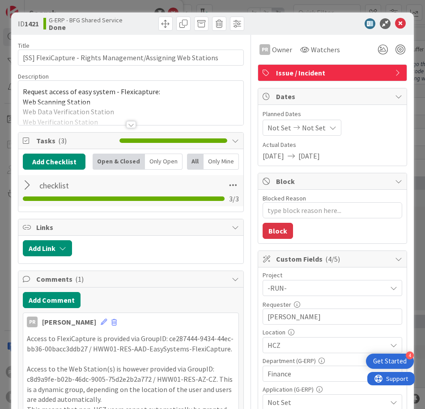
type textarea "x"
drag, startPoint x: 399, startPoint y: 21, endPoint x: 211, endPoint y: 25, distance: 188.7
click at [399, 21] on icon at bounding box center [400, 23] width 11 height 11
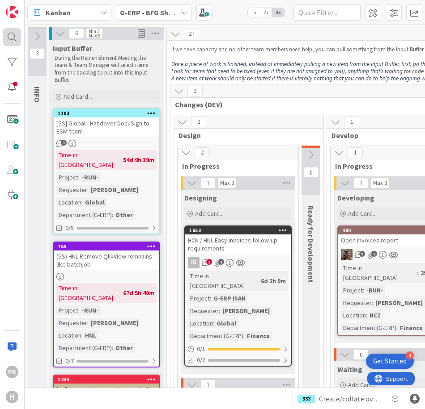
click at [6, 38] on div at bounding box center [12, 37] width 18 height 18
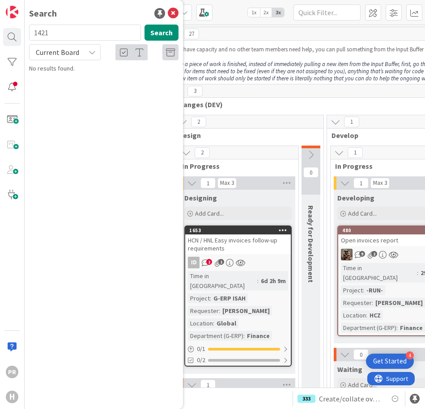
click at [81, 50] on div "Current Board" at bounding box center [65, 52] width 72 height 16
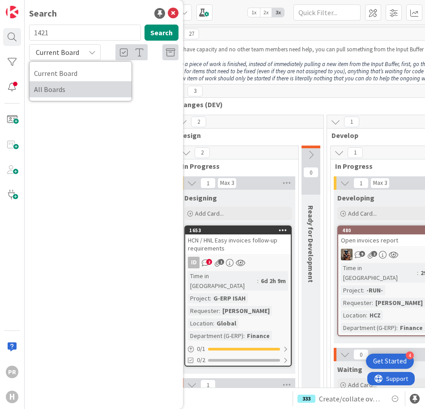
click at [72, 88] on span "All Boards" at bounding box center [80, 89] width 93 height 13
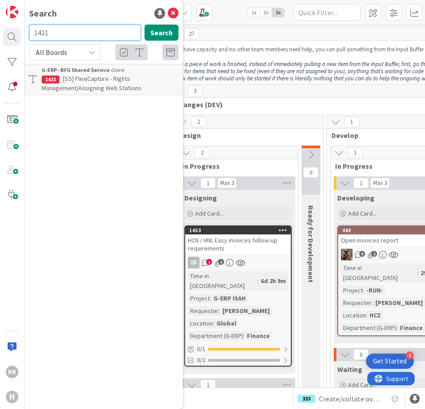
click at [63, 38] on input "1421" at bounding box center [85, 33] width 112 height 16
click at [65, 35] on input "1415" at bounding box center [85, 33] width 112 height 16
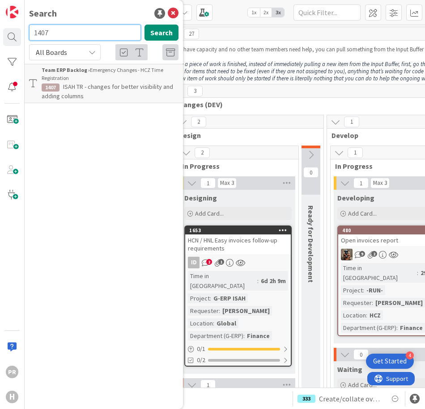
click at [65, 35] on input "1407" at bounding box center [85, 33] width 112 height 16
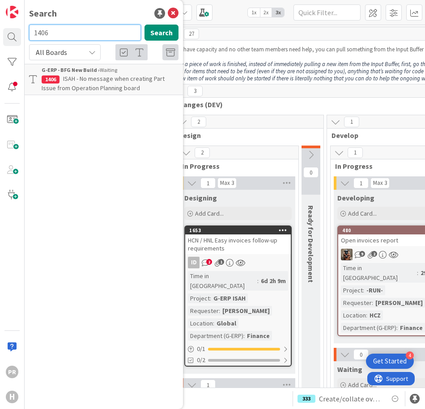
click at [65, 35] on input "1406" at bounding box center [85, 33] width 112 height 16
click at [65, 35] on input "1404" at bounding box center [85, 33] width 112 height 16
type input "1"
type input "1399"
click at [79, 82] on span "Some QC operations not visible in Operations planning board - QC ([GEOGRAPHIC_D…" at bounding box center [98, 88] width 112 height 27
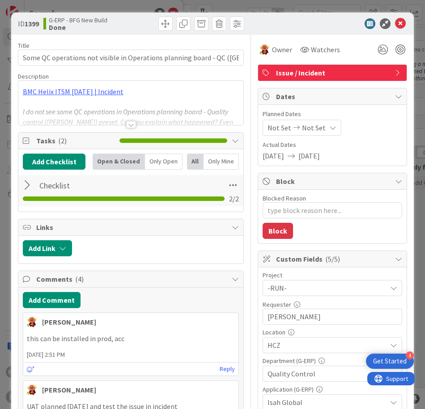
type textarea "x"
click at [162, 27] on span at bounding box center [165, 24] width 14 height 14
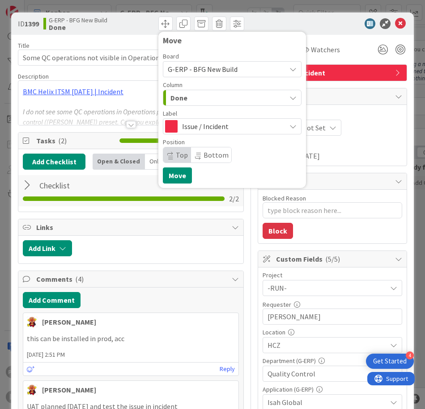
click at [216, 101] on div "Done" at bounding box center [227, 98] width 118 height 14
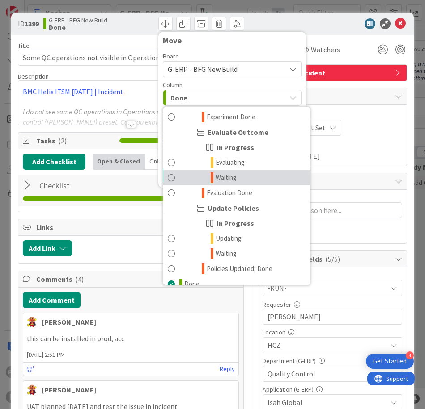
scroll to position [969, 0]
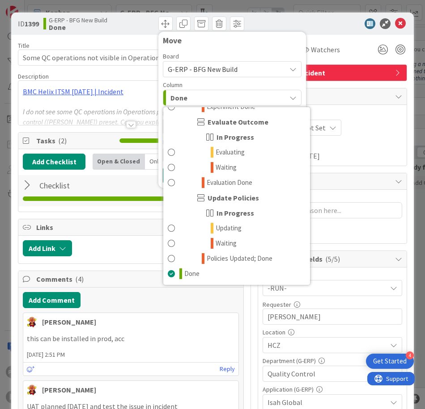
click at [325, 30] on div "ID 1399 G-ERP - BFG New Build Done Move Board G-ERP - BFG New Build Column Done…" at bounding box center [212, 24] width 402 height 22
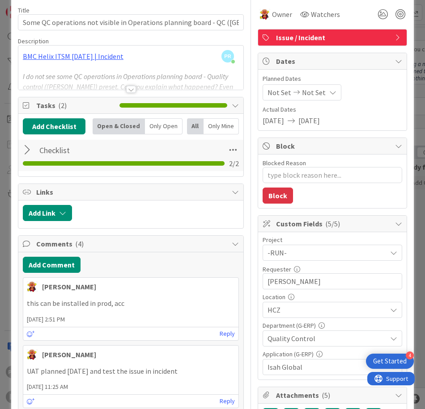
scroll to position [0, 0]
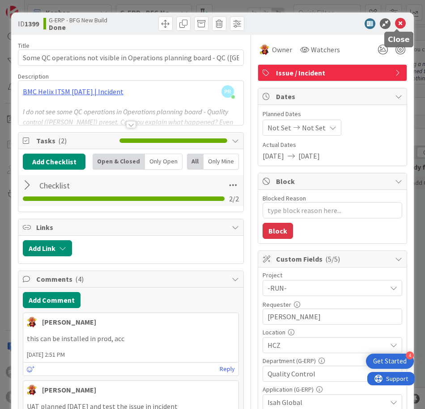
click at [398, 22] on icon at bounding box center [400, 23] width 11 height 11
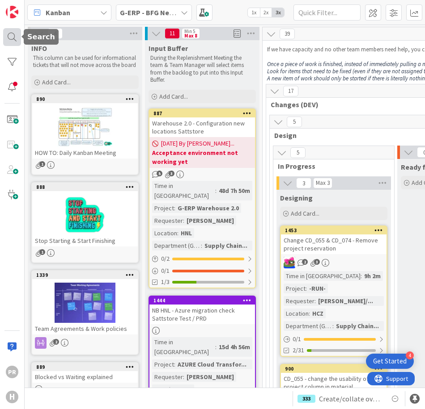
click at [17, 42] on div at bounding box center [12, 37] width 18 height 18
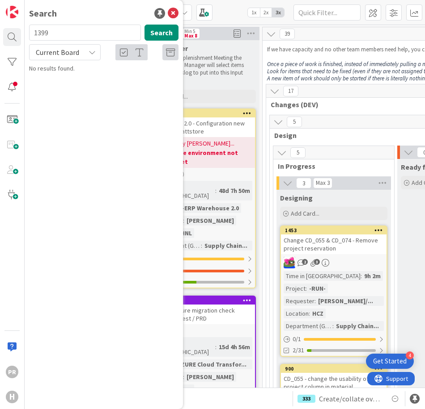
click at [80, 57] on div "Current Board" at bounding box center [65, 52] width 72 height 16
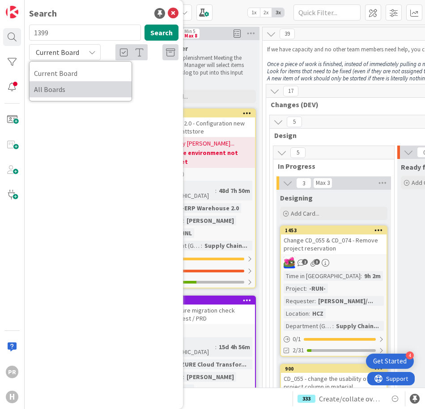
click at [69, 87] on span "All Boards" at bounding box center [80, 89] width 93 height 13
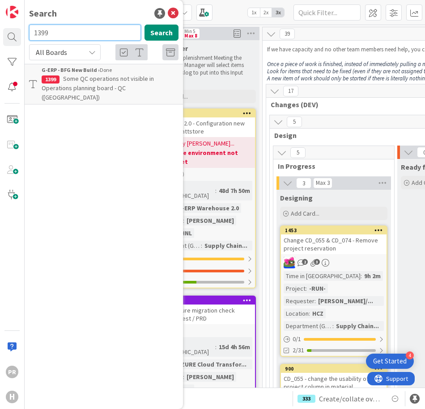
click at [62, 37] on input "1399" at bounding box center [85, 33] width 112 height 16
click at [62, 37] on input "1378" at bounding box center [85, 33] width 112 height 16
type input "1356"
click at [62, 37] on input "1356" at bounding box center [85, 33] width 112 height 16
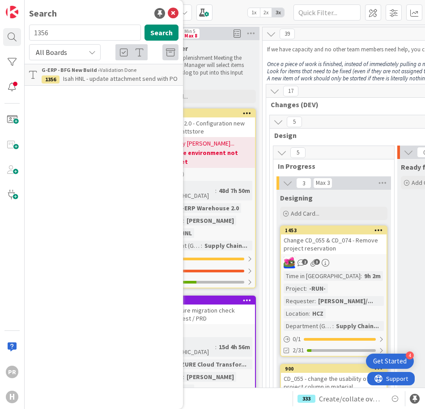
click at [80, 80] on span "Isah HNL - update attachment send with PO" at bounding box center [120, 79] width 114 height 8
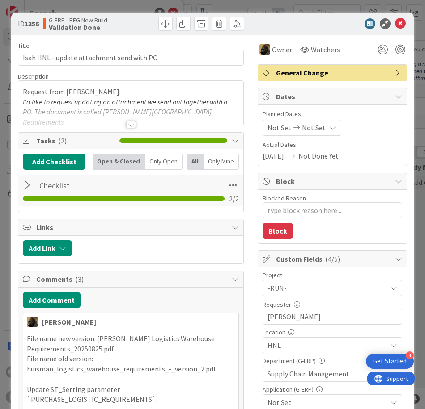
type textarea "x"
click at [127, 124] on div at bounding box center [131, 124] width 10 height 7
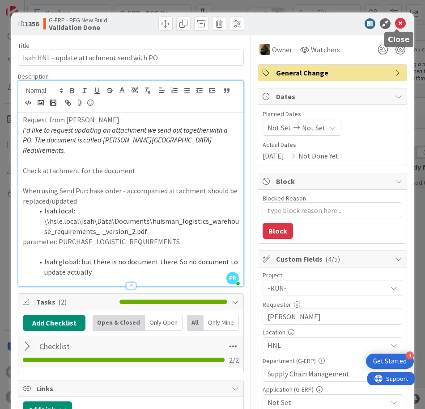
click at [396, 25] on icon at bounding box center [400, 23] width 11 height 11
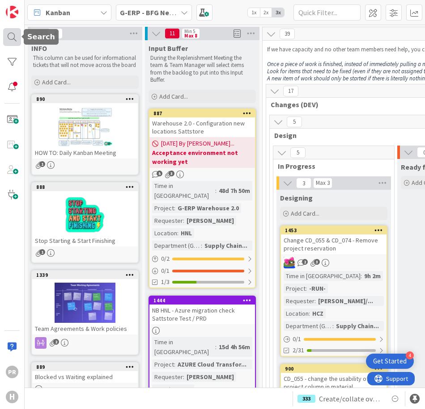
click at [17, 34] on div at bounding box center [12, 37] width 18 height 18
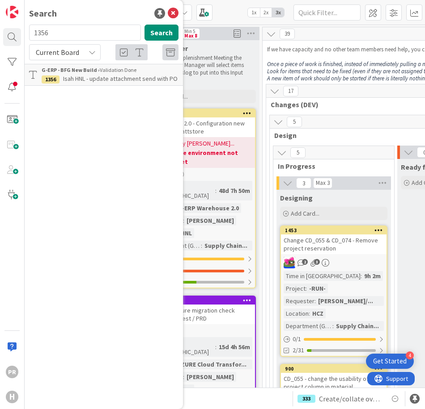
click at [75, 54] on span "Current Board" at bounding box center [57, 52] width 43 height 9
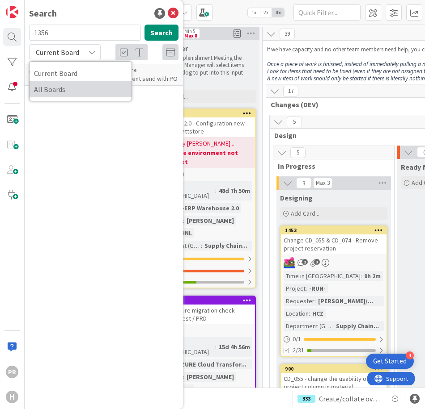
click at [74, 87] on span "All Boards" at bounding box center [80, 89] width 93 height 13
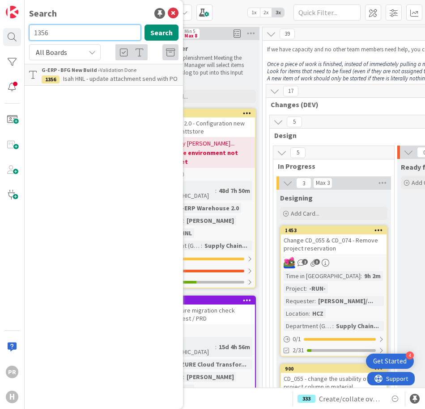
click at [69, 38] on input "1356" at bounding box center [85, 33] width 112 height 16
click at [69, 38] on input "1336" at bounding box center [85, 33] width 112 height 16
type input "1"
click at [69, 38] on input "1292" at bounding box center [85, 33] width 112 height 16
type input "1279"
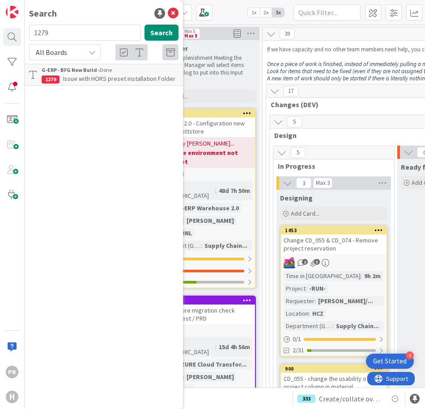
click at [89, 75] on span "Issue with HORS preset installation Folder" at bounding box center [119, 79] width 112 height 8
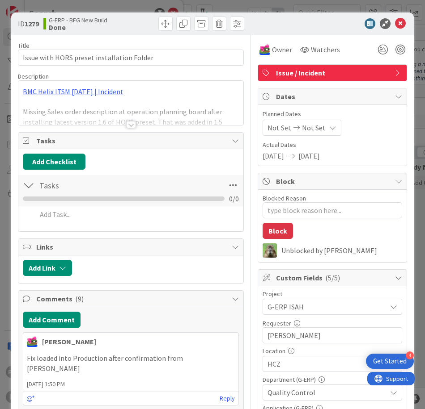
type textarea "x"
click at [128, 124] on div at bounding box center [131, 124] width 10 height 7
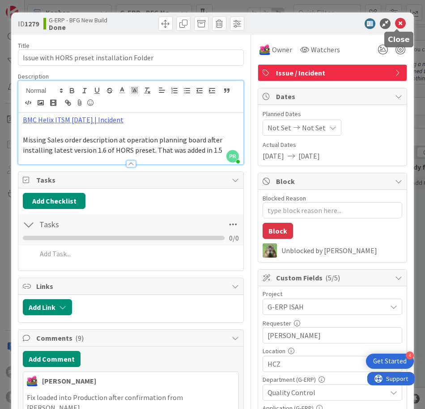
click at [396, 22] on icon at bounding box center [400, 23] width 11 height 11
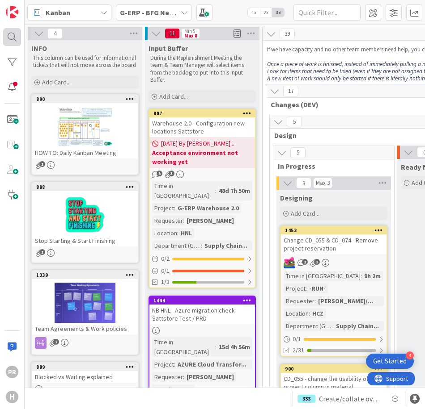
click at [17, 34] on div at bounding box center [12, 37] width 18 height 18
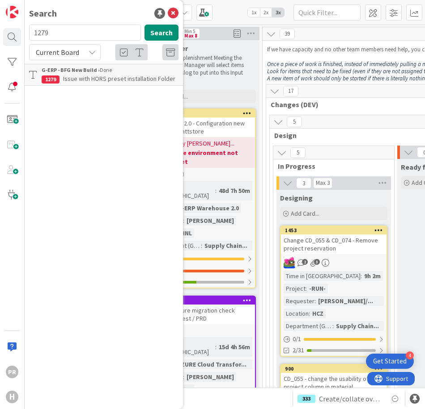
click at [76, 54] on span "Current Board" at bounding box center [57, 52] width 43 height 9
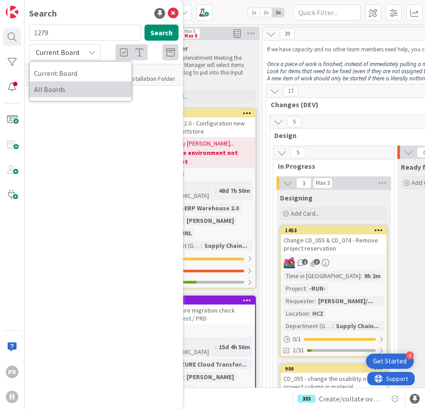
click at [70, 84] on span "All Boards" at bounding box center [80, 89] width 93 height 13
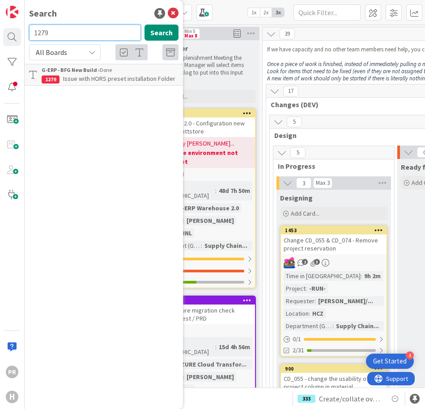
click at [66, 34] on input "1279" at bounding box center [85, 33] width 112 height 16
click at [76, 34] on input "1278" at bounding box center [85, 33] width 112 height 16
click at [76, 34] on input "1265" at bounding box center [85, 33] width 112 height 16
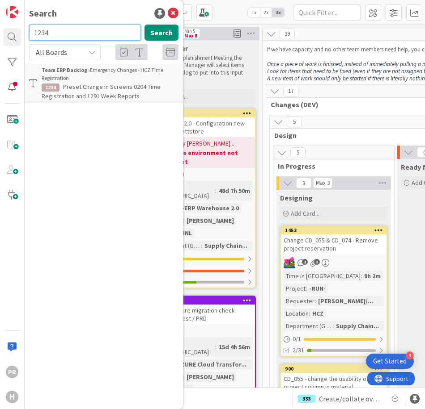
click at [77, 34] on input "1234" at bounding box center [85, 33] width 112 height 16
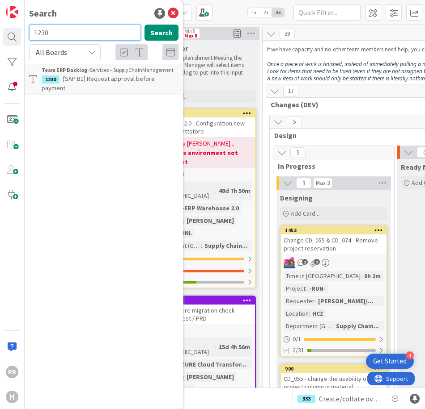
click at [77, 34] on input "1230" at bounding box center [85, 33] width 112 height 16
type input "1224"
click at [82, 82] on span "[SS] HCZ - ES - Automatic Approval issue" at bounding box center [116, 79] width 107 height 8
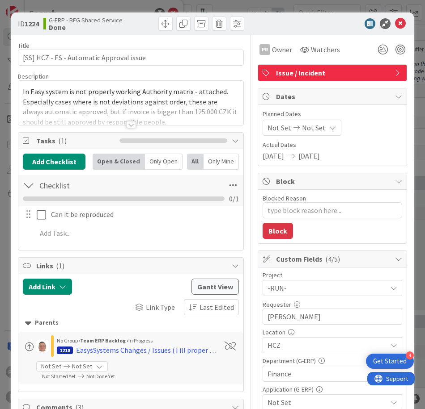
type textarea "x"
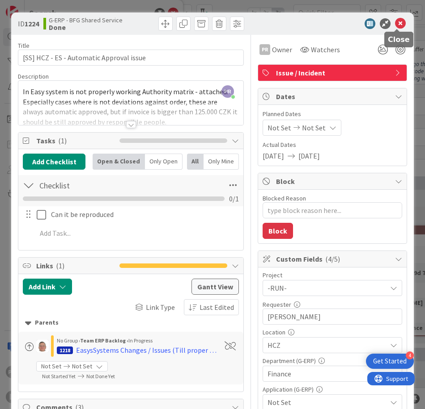
click at [399, 22] on icon at bounding box center [400, 23] width 11 height 11
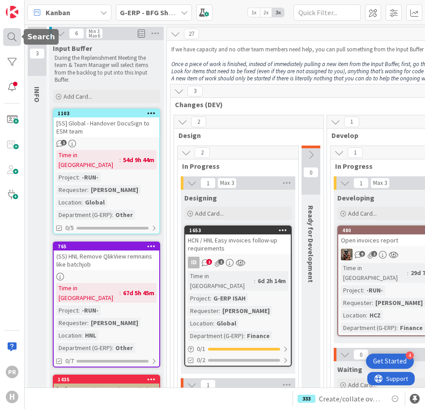
click at [15, 38] on div at bounding box center [12, 37] width 18 height 18
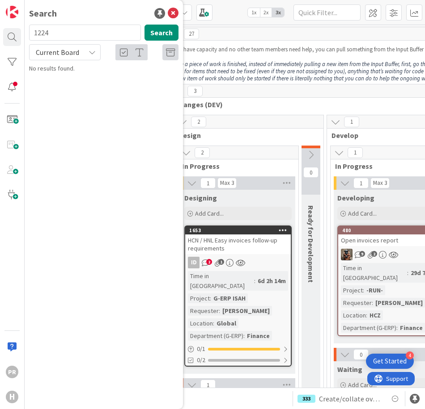
click at [85, 34] on input "1224" at bounding box center [85, 33] width 112 height 16
click at [80, 55] on span "Current Board" at bounding box center [57, 52] width 46 height 13
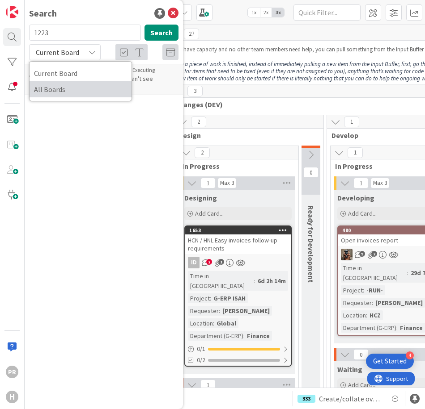
click at [69, 88] on span "All Boards" at bounding box center [80, 89] width 93 height 13
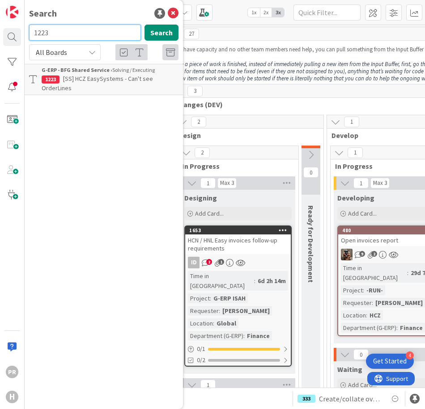
click at [72, 34] on input "1223" at bounding box center [85, 33] width 112 height 16
click at [72, 34] on input "1222" at bounding box center [85, 33] width 112 height 16
click at [72, 34] on input "1221" at bounding box center [85, 33] width 112 height 16
click at [72, 34] on input "1220" at bounding box center [85, 33] width 112 height 16
type input "1"
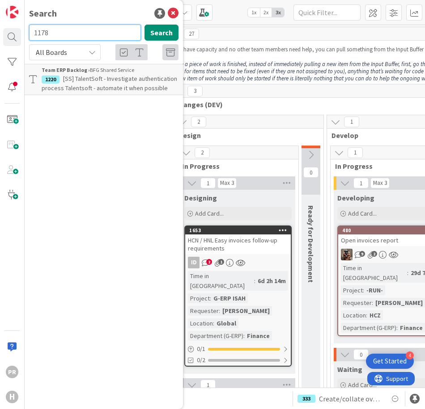
type input "1178"
click at [90, 80] on span "[SS) AccountView - Supplier not exported from [GEOGRAPHIC_DATA]" at bounding box center [107, 83] width 131 height 17
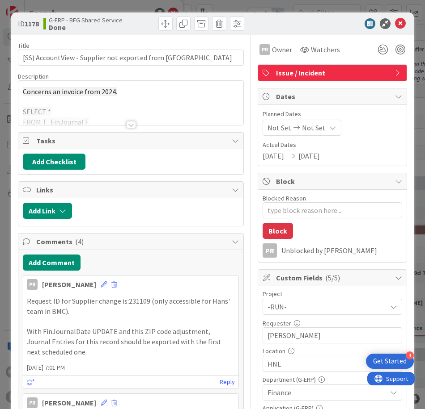
type textarea "x"
click at [130, 124] on div at bounding box center [131, 124] width 10 height 7
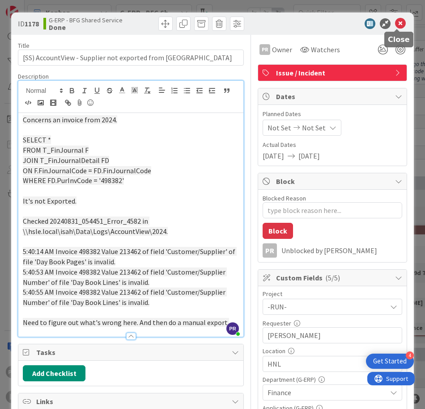
drag, startPoint x: 398, startPoint y: 24, endPoint x: 72, endPoint y: 33, distance: 326.9
click at [398, 24] on icon at bounding box center [400, 23] width 11 height 11
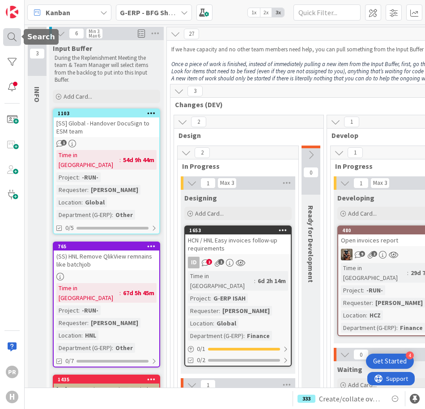
click at [10, 37] on div at bounding box center [12, 37] width 18 height 18
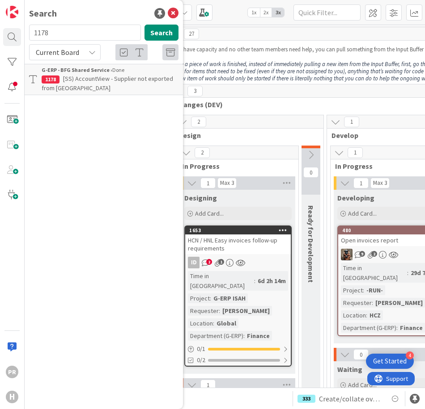
click at [73, 56] on span "Current Board" at bounding box center [57, 52] width 43 height 9
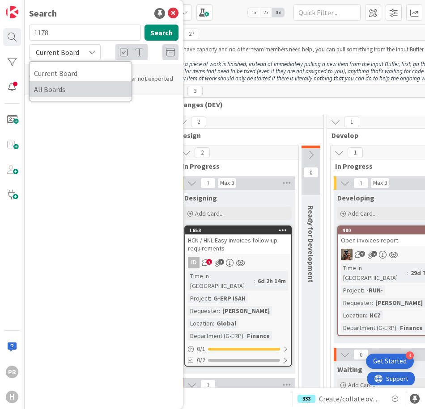
click at [65, 88] on span "All Boards" at bounding box center [80, 89] width 93 height 13
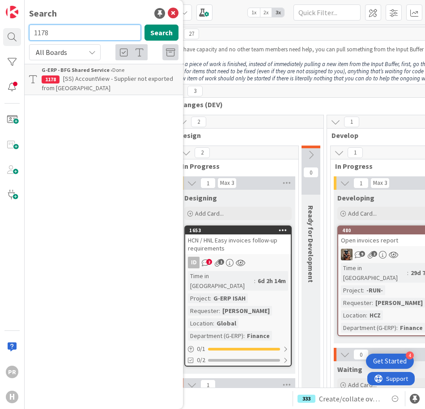
click at [59, 33] on input "1178" at bounding box center [85, 33] width 112 height 16
click at [59, 33] on input "1176" at bounding box center [85, 33] width 112 height 16
click at [59, 33] on input "1173" at bounding box center [85, 33] width 112 height 16
click at [59, 33] on input "1179" at bounding box center [85, 33] width 112 height 16
click at [59, 33] on input "1146" at bounding box center [85, 33] width 112 height 16
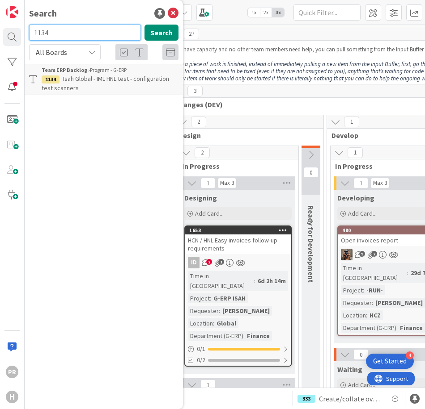
click at [59, 33] on input "1134" at bounding box center [85, 33] width 112 height 16
click at [59, 33] on input "1177" at bounding box center [85, 33] width 112 height 16
click at [59, 33] on input "1103" at bounding box center [85, 33] width 112 height 16
click at [59, 33] on input "1100" at bounding box center [85, 33] width 112 height 16
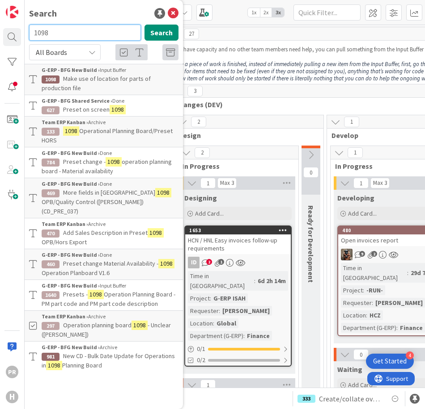
click at [59, 33] on input "1098" at bounding box center [85, 33] width 112 height 16
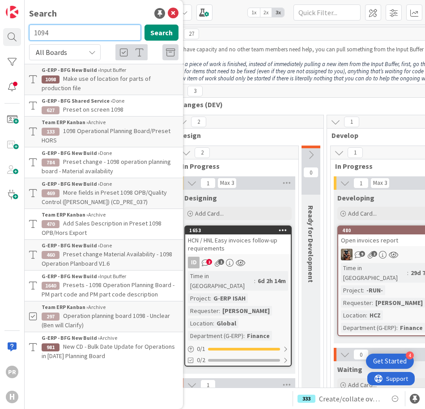
type input "1094"
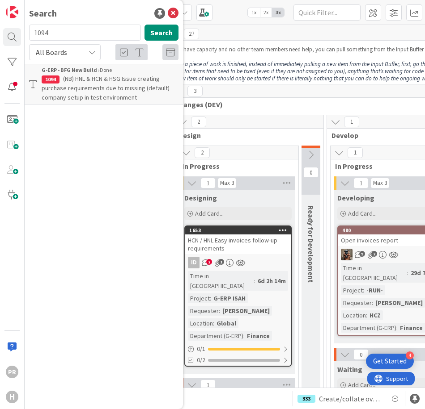
click at [116, 89] on span "(NB) HNL & HCN & HSG Issue creating purchase requirements due to missing (defau…" at bounding box center [106, 88] width 128 height 27
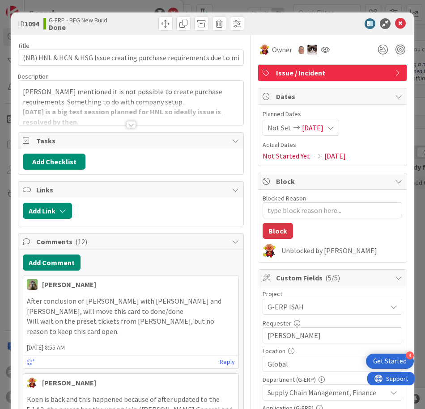
type textarea "x"
click at [397, 24] on icon at bounding box center [400, 23] width 11 height 11
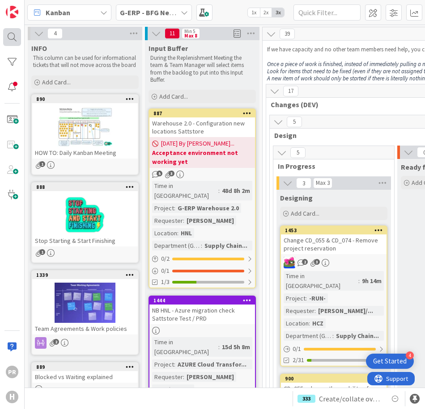
click at [15, 43] on div at bounding box center [12, 37] width 18 height 18
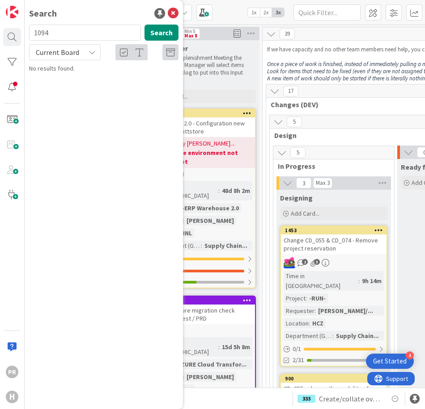
click at [74, 52] on span "Current Board" at bounding box center [57, 52] width 43 height 9
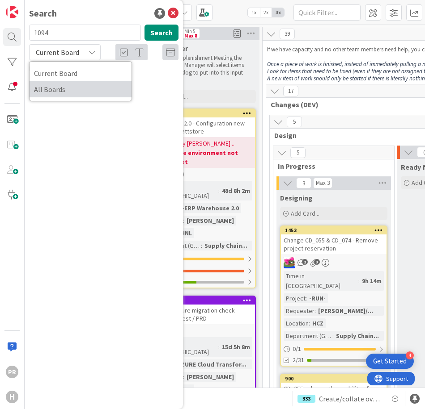
click at [62, 91] on span "All Boards" at bounding box center [80, 89] width 93 height 13
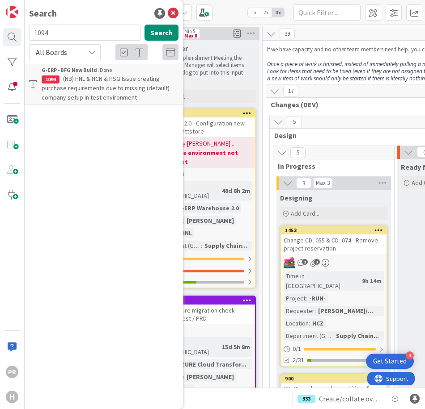
click at [90, 94] on span "(NB) HNL & HCN & HSG Issue creating purchase requirements due to missing (defau…" at bounding box center [106, 88] width 128 height 27
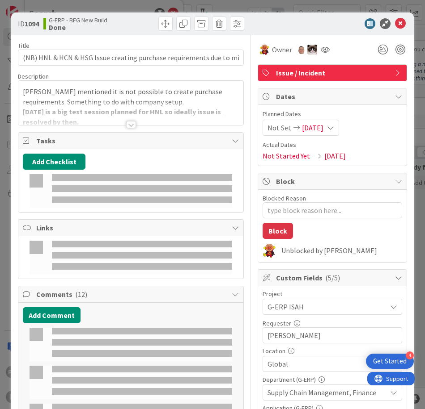
type textarea "x"
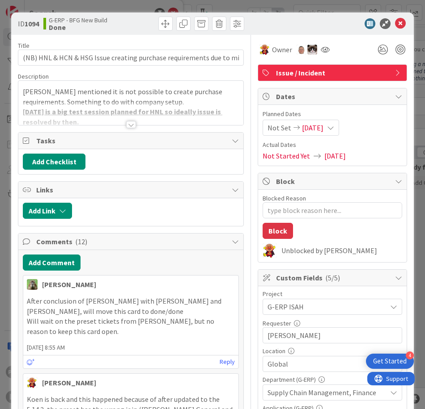
click at [129, 124] on div at bounding box center [131, 124] width 10 height 7
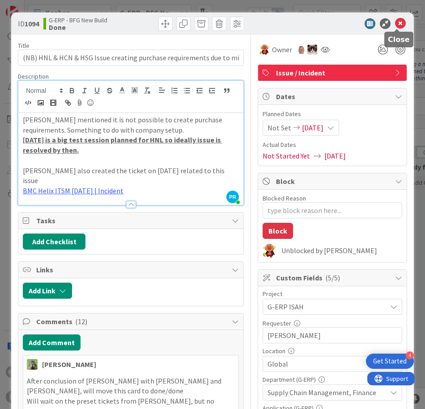
click at [395, 22] on icon at bounding box center [400, 23] width 11 height 11
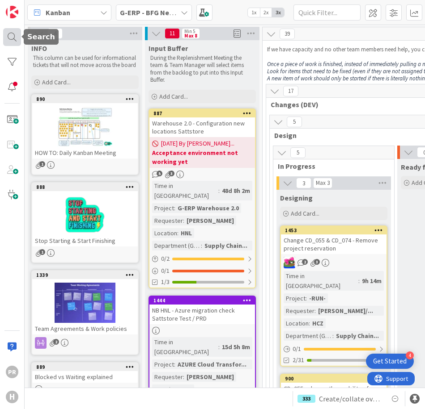
click at [12, 37] on div at bounding box center [12, 37] width 18 height 18
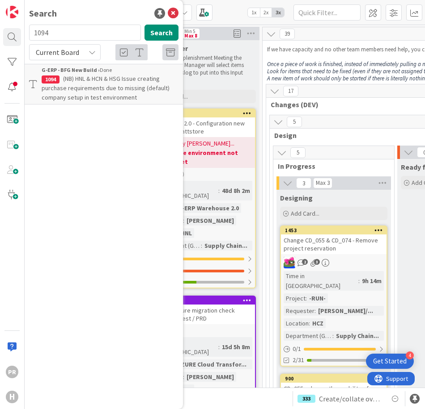
click at [72, 54] on span "Current Board" at bounding box center [57, 52] width 43 height 9
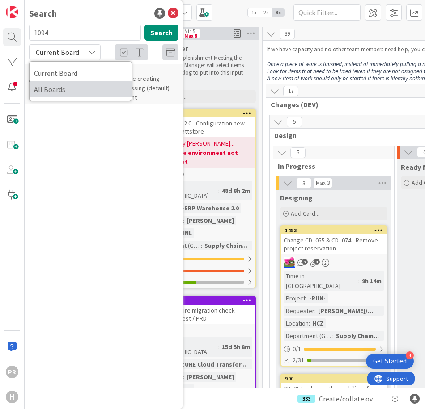
click at [64, 89] on span "All Boards" at bounding box center [80, 89] width 93 height 13
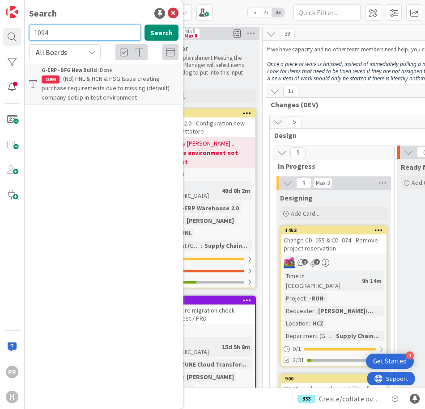
drag, startPoint x: 63, startPoint y: 34, endPoint x: 24, endPoint y: 34, distance: 39.3
click at [24, 34] on div "PR H Search 1094 Search All Boards Current Board All Boards G-ERP - BFG New Bui…" at bounding box center [12, 204] width 25 height 409
type input "po"
click at [151, 31] on button "Search" at bounding box center [161, 33] width 34 height 16
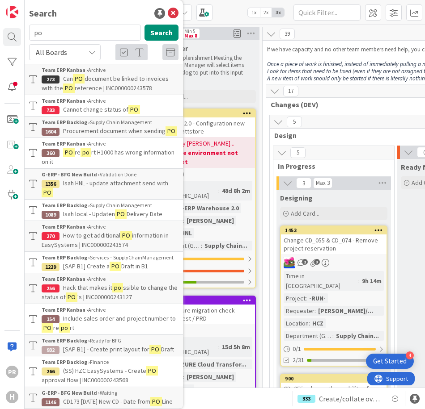
click at [98, 130] on span "Procurement document when sending" at bounding box center [114, 131] width 102 height 8
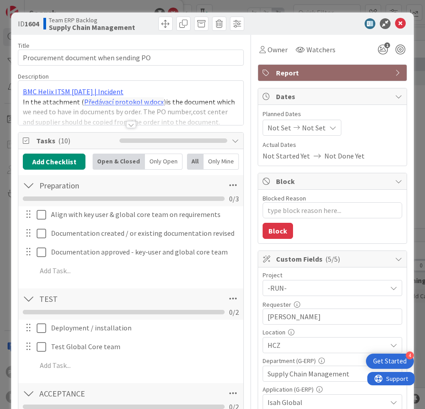
type textarea "x"
click at [127, 124] on div at bounding box center [131, 124] width 10 height 7
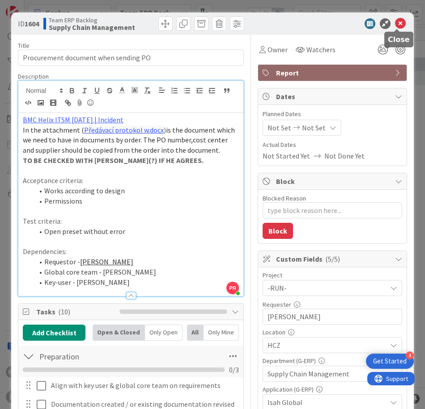
click at [398, 25] on icon at bounding box center [400, 23] width 11 height 11
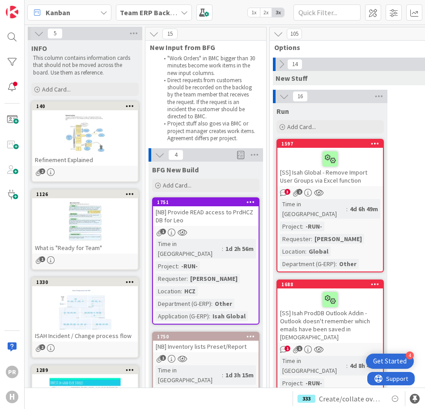
click at [45, 16] on div "Kanban" at bounding box center [69, 12] width 84 height 16
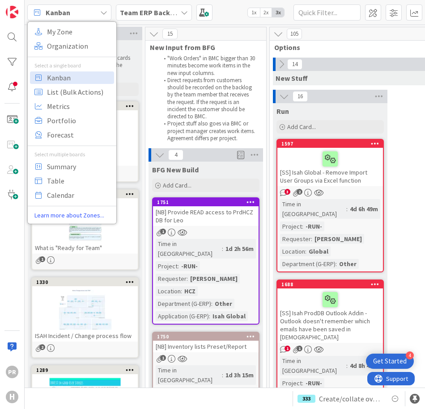
click at [45, 16] on div "Kanban" at bounding box center [69, 12] width 84 height 16
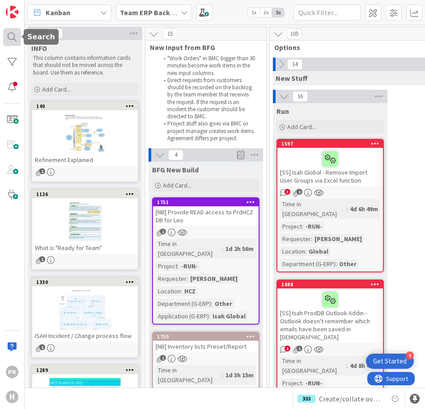
click at [17, 35] on div at bounding box center [12, 37] width 18 height 18
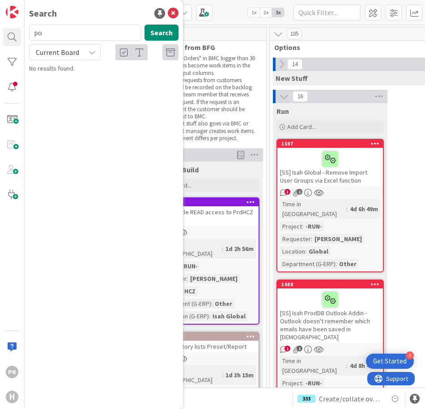
click at [69, 55] on span "Current Board" at bounding box center [57, 52] width 43 height 9
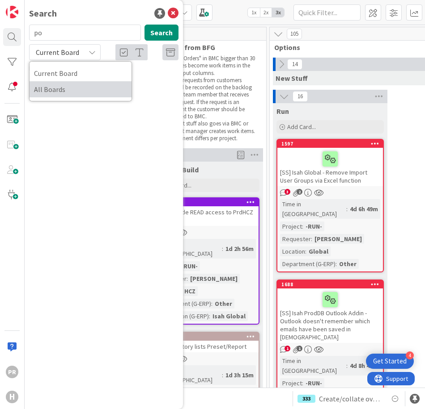
click at [68, 87] on span "All Boards" at bounding box center [80, 89] width 93 height 13
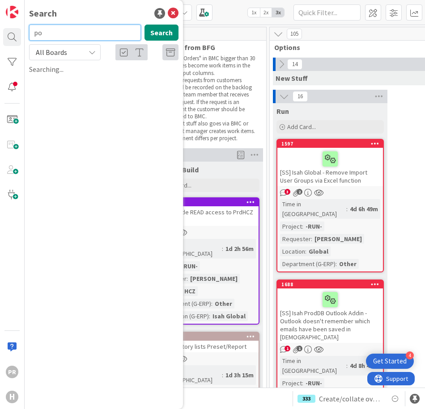
click at [51, 33] on input "po" at bounding box center [85, 33] width 112 height 16
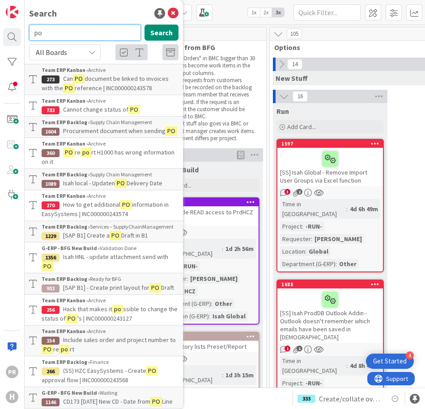
type input "p"
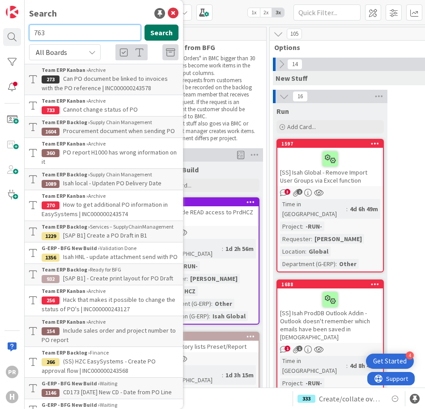
type input "763"
click at [152, 29] on button "Search" at bounding box center [161, 33] width 34 height 16
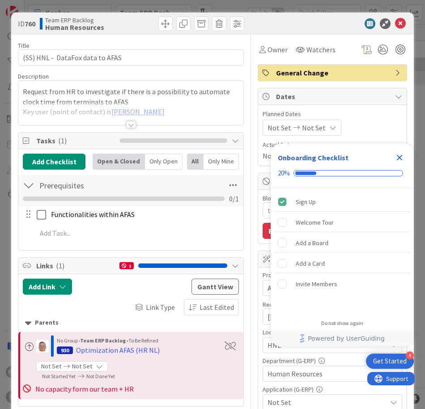
type textarea "x"
